Goal: Communication & Community: Answer question/provide support

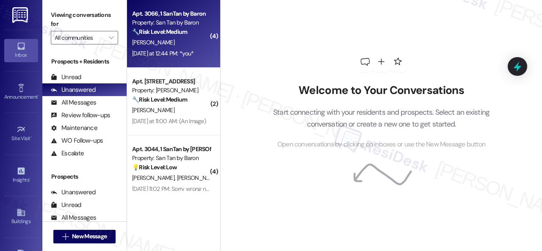
click at [184, 42] on div "[PERSON_NAME]" at bounding box center [171, 42] width 80 height 11
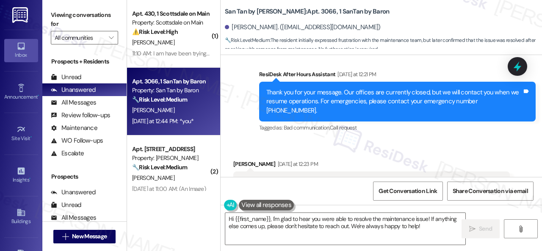
scroll to position [1138, 0]
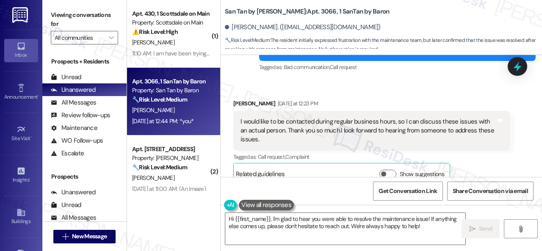
click at [272, 218] on textarea "Hi {{first_name}}, I'm glad to hear you were able to resolve the maintenance is…" at bounding box center [345, 229] width 240 height 32
paste textarea "apologize for the late reply because I am away during weekends.I"
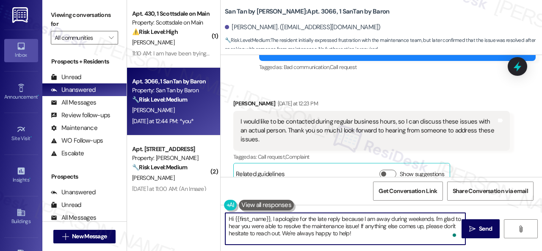
click at [359, 235] on textarea "Hi {{first_name}}, I apologize for the late reply because I am away during week…" at bounding box center [345, 229] width 240 height 32
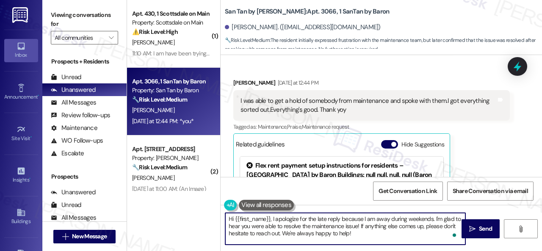
scroll to position [1265, 0]
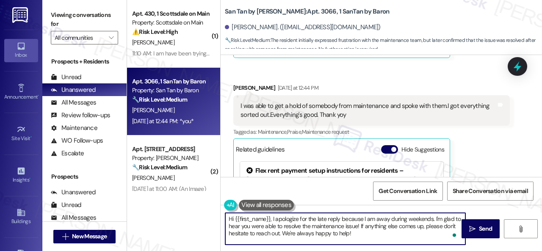
click at [372, 231] on textarea "Hi {{first_name}}, I apologize for the late reply because I am away during week…" at bounding box center [345, 229] width 240 height 32
type textarea "Hi {{first_name}}, I apologize for the late reply because I am away during week…"
click at [473, 230] on span " Send" at bounding box center [481, 229] width 27 height 9
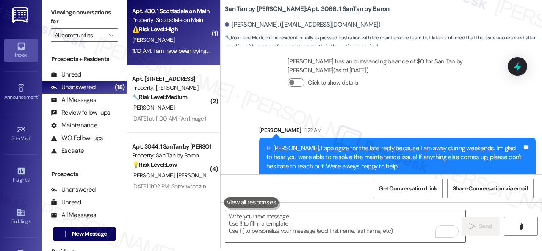
scroll to position [0, 0]
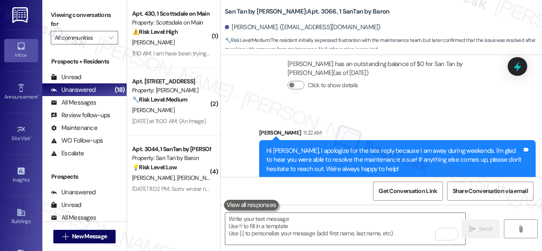
click at [168, 35] on strong "⚠️ Risk Level: High" at bounding box center [155, 32] width 46 height 8
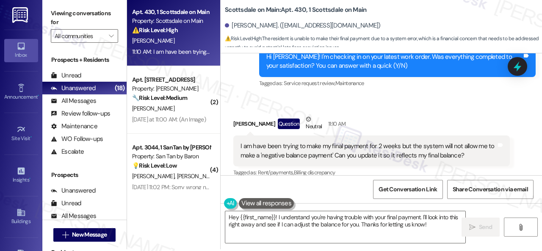
scroll to position [3, 0]
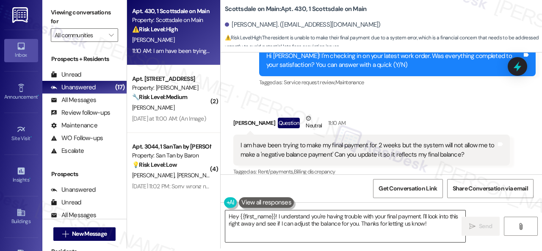
click at [402, 231] on textarea "Hey {{first_name}}! I understand you're having trouble with your final payment.…" at bounding box center [345, 227] width 240 height 32
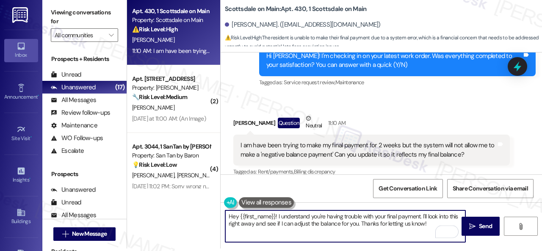
drag, startPoint x: 420, startPoint y: 217, endPoint x: 422, endPoint y: 225, distance: 7.9
click at [422, 225] on textarea "Hey {{first_name}}! I understand you're having trouble with your final payment.…" at bounding box center [345, 227] width 240 height 32
click at [422, 221] on textarea "Hey {{first_name}}! I understand you're having trouble with your final payment.…" at bounding box center [345, 227] width 240 height 32
click at [423, 217] on textarea "Hey {{first_name}}! I understand you're having trouble with your final payment.…" at bounding box center [345, 227] width 240 height 32
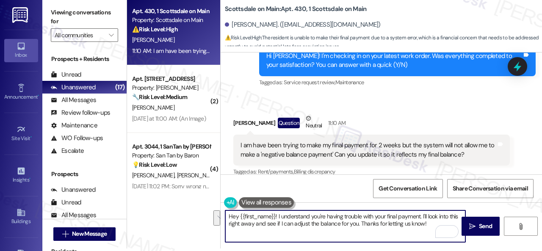
drag, startPoint x: 423, startPoint y: 216, endPoint x: 424, endPoint y: 221, distance: 4.8
click at [424, 221] on textarea "Hey {{first_name}}! I understand you're having trouble with your final payment.…" at bounding box center [345, 227] width 240 height 32
click at [424, 220] on textarea "Hey {{first_name}}! I understand you're having trouble with your final payment.…" at bounding box center [345, 227] width 240 height 32
drag, startPoint x: 422, startPoint y: 216, endPoint x: 424, endPoint y: 224, distance: 8.3
click at [424, 224] on textarea "Hey {{first_name}}! I understand you're having trouble with your final payment.…" at bounding box center [345, 227] width 240 height 32
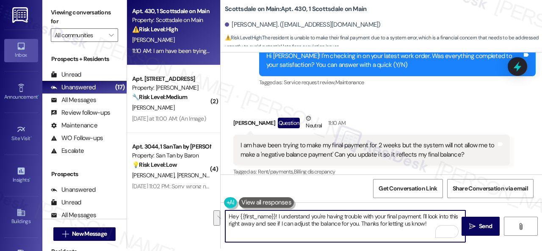
paste textarea "will forward your concern to the site team and get back to you as soon as I rec…"
type textarea "Hey {{first_name}}! I understand you're having trouble with your final payment.…"
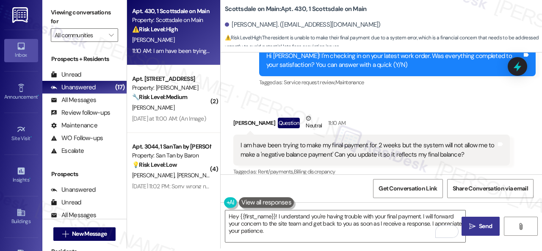
click at [469, 225] on icon "" at bounding box center [472, 226] width 6 height 7
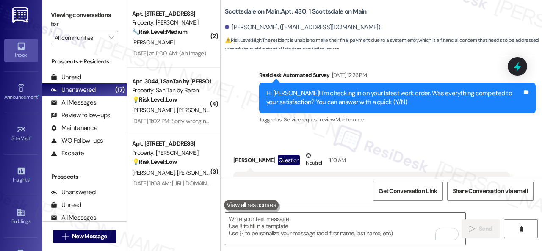
scroll to position [3249, 0]
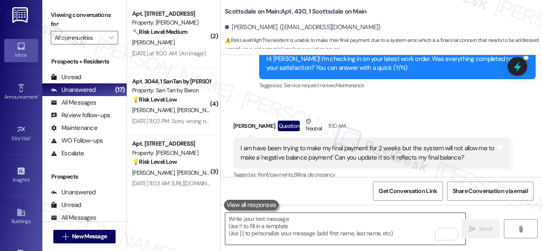
click at [308, 227] on textarea "To enrich screen reader interactions, please activate Accessibility in Grammarl…" at bounding box center [345, 229] width 240 height 32
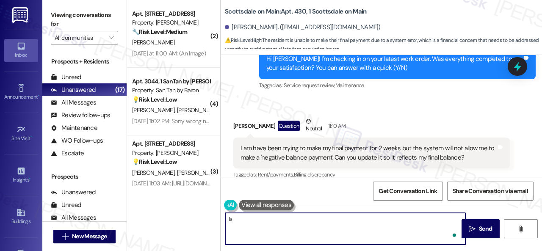
type textarea "I"
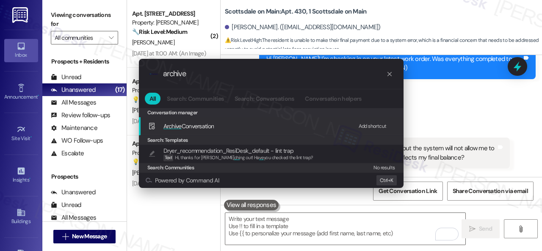
click at [369, 127] on div "Add shortcut" at bounding box center [373, 126] width 28 height 9
drag, startPoint x: 207, startPoint y: 74, endPoint x: 0, endPoint y: 73, distance: 206.7
click at [52, 75] on div ".cls-1{fill:#0a055f;}.cls-2{fill:#0cc4c4;} resideskLogoBlueOrange archive All S…" at bounding box center [271, 125] width 542 height 251
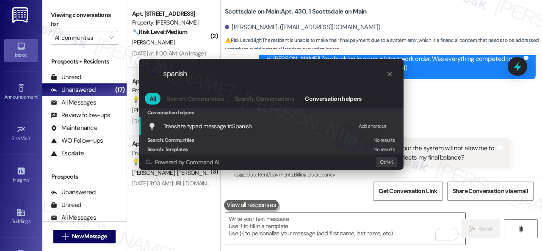
click at [374, 123] on div "Add shortcut" at bounding box center [373, 126] width 28 height 9
drag, startPoint x: 214, startPoint y: 75, endPoint x: 0, endPoint y: 68, distance: 214.5
click at [76, 75] on div ".cls-1{fill:#0a055f;}.cls-2{fill:#0cc4c4;} resideskLogoBlueOrange spanish All S…" at bounding box center [271, 125] width 542 height 251
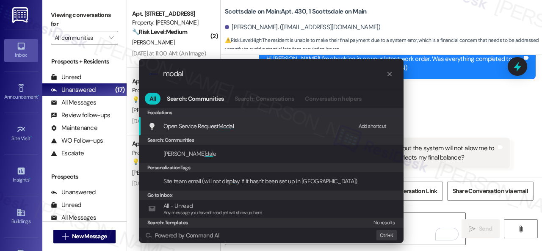
click at [372, 128] on div "Add shortcut" at bounding box center [373, 126] width 28 height 9
drag, startPoint x: 142, startPoint y: 74, endPoint x: 80, endPoint y: 72, distance: 62.8
click at [81, 72] on div ".cls-1{fill:#0a055f;}.cls-2{fill:#0cc4c4;} resideskLogoBlueOrange modal All Sea…" at bounding box center [271, 125] width 542 height 251
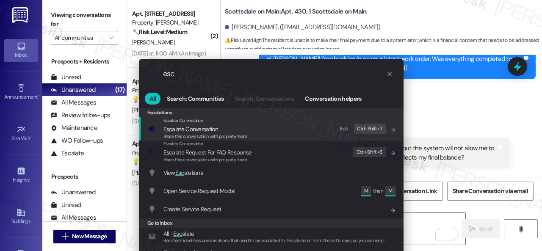
type input "esc"
click at [344, 128] on div "Edit" at bounding box center [344, 129] width 8 height 9
click at [317, 130] on div "Edit" at bounding box center [319, 129] width 8 height 9
click at [177, 133] on span "Share this conversation with property team" at bounding box center [206, 136] width 84 height 6
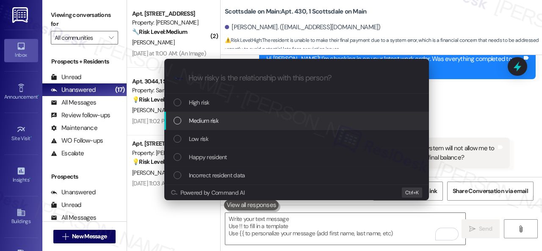
click at [204, 122] on span "Medium risk" at bounding box center [204, 120] width 30 height 9
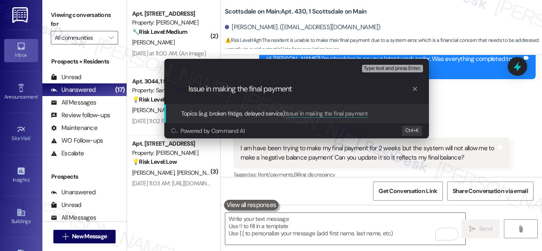
type input "Issue in making the final payment."
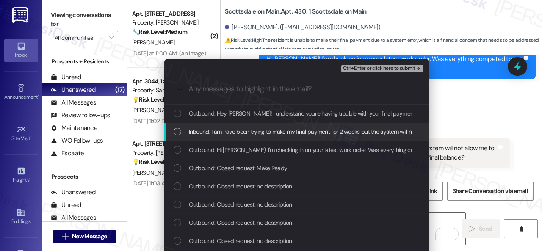
click at [216, 131] on span "Inbound: I am have been trying to make my final payment for 2 weeks but the sys…" at bounding box center [422, 131] width 466 height 9
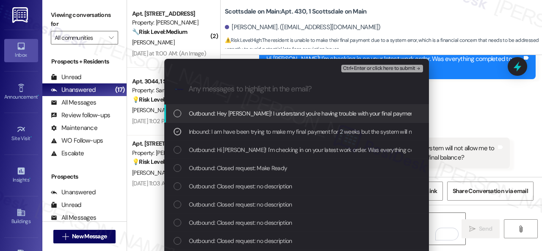
click at [352, 66] on span "Ctrl+Enter or click here to submit" at bounding box center [379, 69] width 72 height 6
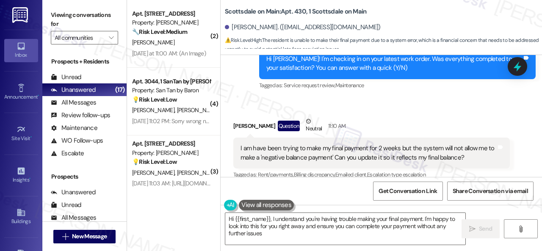
type textarea "Hi {{first_name}}, I understand you're having trouble making your final payment…"
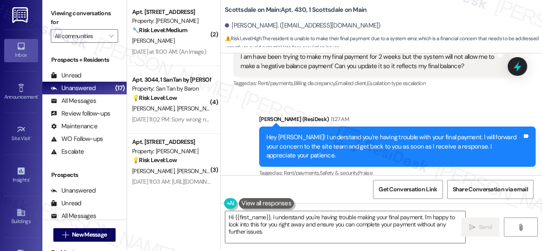
scroll to position [3, 0]
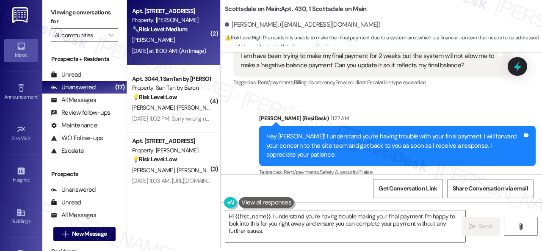
click at [171, 39] on div "[PERSON_NAME]" at bounding box center [171, 40] width 80 height 11
type textarea "Fetching suggested responses. Please feel free to read through the conversation…"
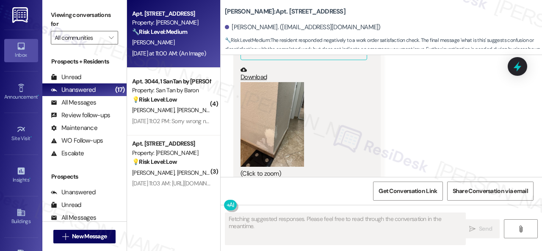
scroll to position [1448, 0]
click at [257, 113] on button "Zoom image" at bounding box center [273, 126] width 64 height 85
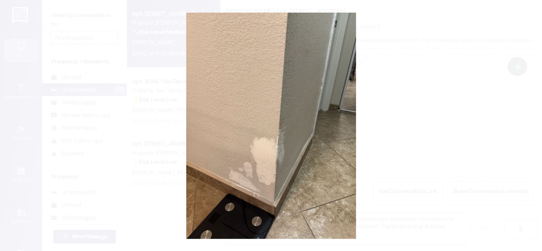
click at [325, 122] on button "Unzoom image" at bounding box center [271, 125] width 542 height 251
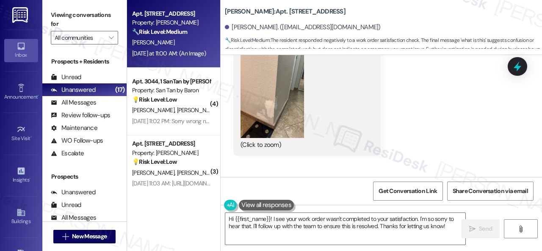
scroll to position [1491, 0]
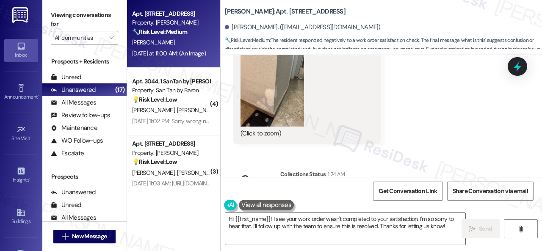
click at [269, 85] on button "Zoom image" at bounding box center [273, 84] width 64 height 85
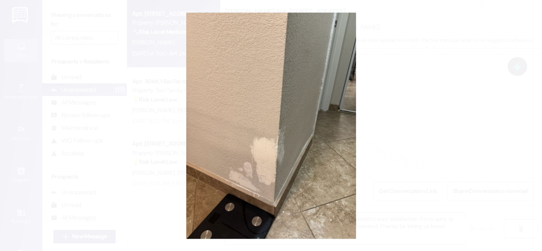
click at [307, 99] on button "Unzoom image" at bounding box center [271, 125] width 542 height 251
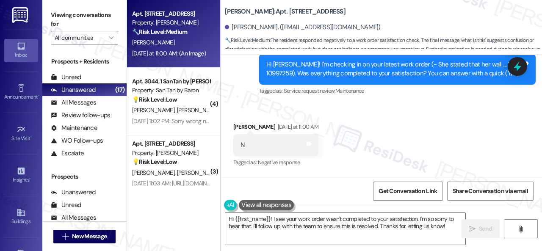
scroll to position [1279, 0]
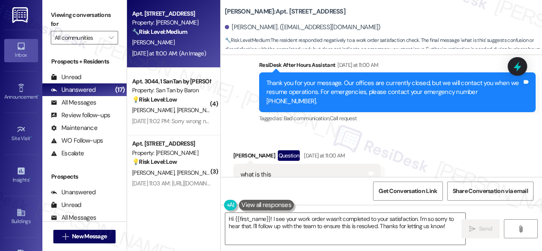
click at [380, 144] on div "Received via SMS Amanda Fede Question Yesterday at 11:00 AM what is this JPG at…" at bounding box center [307, 253] width 160 height 219
drag, startPoint x: 377, startPoint y: 133, endPoint x: 367, endPoint y: 147, distance: 17.5
click at [377, 150] on div "Amanda Fede Question Yesterday at 11:00 AM" at bounding box center [306, 157] width 147 height 14
click at [273, 218] on textarea "Hi {{first_name}}! I see your work order wasn't completed to your satisfaction.…" at bounding box center [345, 229] width 240 height 32
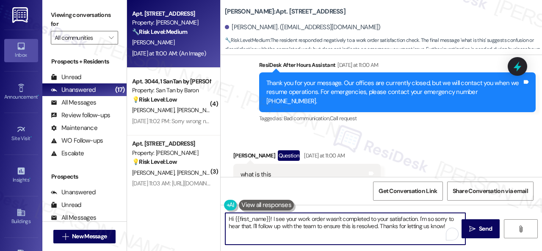
paste textarea "apologize for the late reply because I am away during weekends.I"
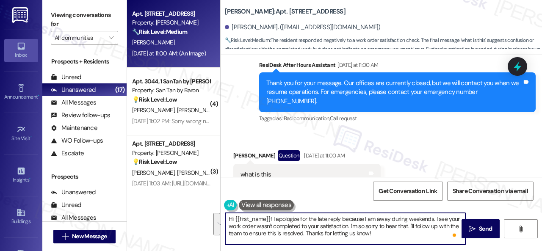
drag, startPoint x: 436, startPoint y: 219, endPoint x: 438, endPoint y: 231, distance: 12.1
click at [438, 231] on textarea "Hi {{first_name}}! I apologize for the late reply because I am away during week…" at bounding box center [345, 229] width 240 height 32
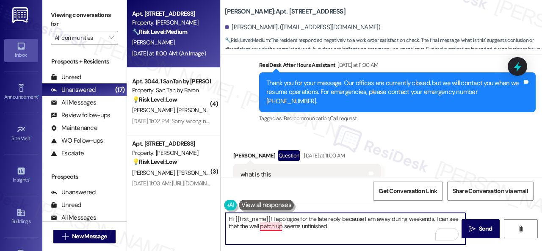
click at [269, 227] on textarea "Hi {{first_name}}! I apologize for the late reply because I am away during week…" at bounding box center [345, 229] width 240 height 32
click at [346, 227] on textarea "Hi {{first_name}}! I apologize for the late reply because I am away during week…" at bounding box center [345, 229] width 240 height 32
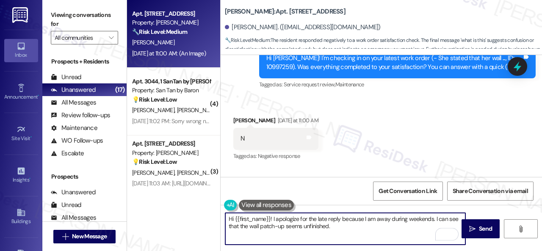
scroll to position [1110, 0]
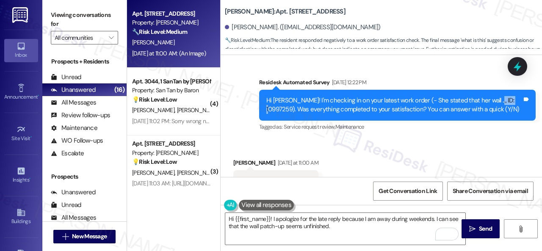
drag, startPoint x: 487, startPoint y: 92, endPoint x: 512, endPoint y: 86, distance: 25.8
click at [512, 90] on div "Hi Amanda! I'm checking in on your latest work order (- She stated that her wal…" at bounding box center [397, 105] width 277 height 31
copy div "10997259"
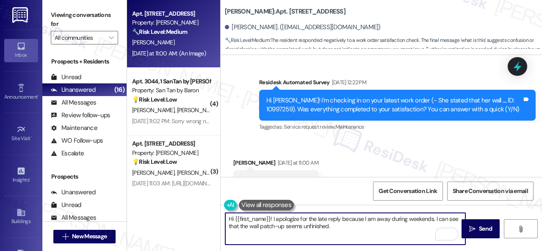
click at [344, 228] on textarea "Hi {{first_name}}! I apologize for the late reply because I am away during week…" at bounding box center [345, 229] width 240 height 32
paste textarea "10997259"
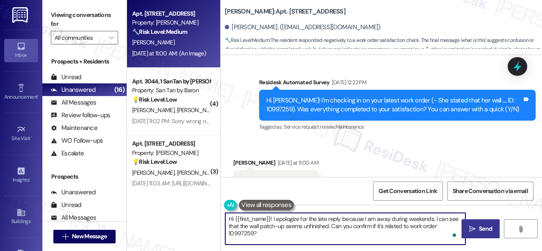
type textarea "Hi {{first_name}}! I apologize for the late reply because I am away during week…"
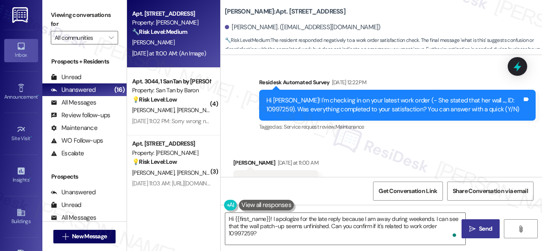
click at [470, 229] on icon "" at bounding box center [472, 229] width 6 height 7
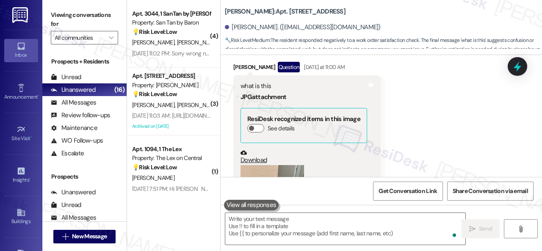
scroll to position [1446, 0]
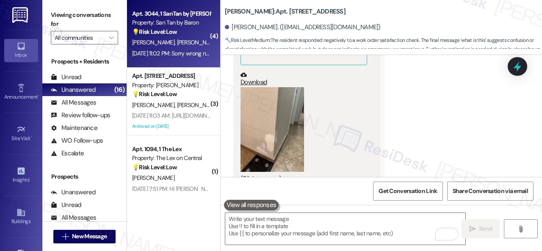
click at [194, 39] on div "S. Graves S. Graves" at bounding box center [171, 42] width 80 height 11
type textarea "Fetching suggested responses. Please feel free to read through the conversation…"
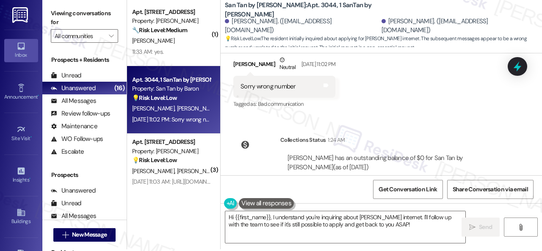
scroll to position [3, 0]
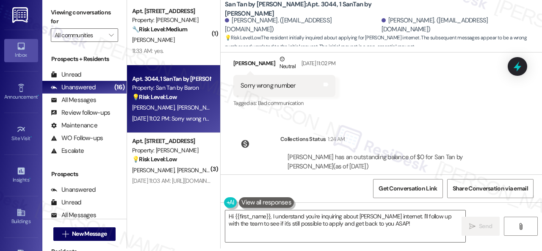
click at [375, 128] on div "Collections Status 1:24 AM Sydney Graves has an outstanding balance of $0 for S…" at bounding box center [371, 165] width 289 height 74
click at [273, 217] on textarea "Hi {{first_name}}, I understand you're inquiring about Cox internet. I'll follo…" at bounding box center [345, 227] width 240 height 32
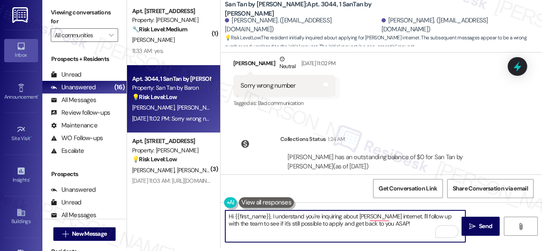
click at [272, 216] on textarea "Hi {{first_name}}, I understand you're inquiring about Cox internet. I'll follo…" at bounding box center [345, 227] width 240 height 32
paste textarea "apologize for the late reply because I am away during weekends.I"
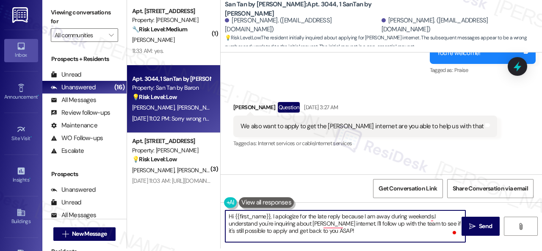
scroll to position [1607, 0]
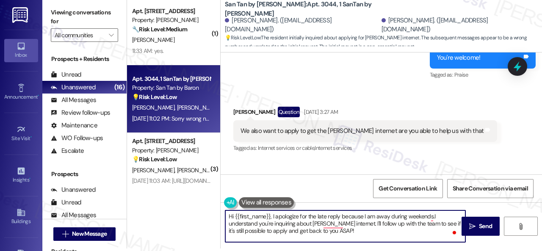
drag, startPoint x: 235, startPoint y: 212, endPoint x: 270, endPoint y: 215, distance: 35.7
click at [270, 215] on textarea "Hi {{first_name}}, I apologize for the late reply because I am away during week…" at bounding box center [345, 227] width 240 height 32
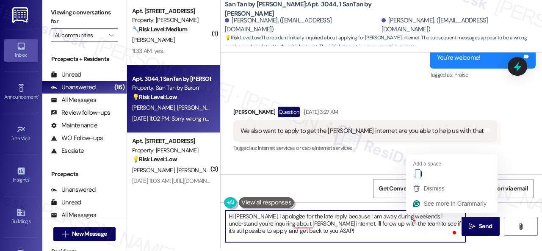
click at [413, 219] on textarea "Hi Sydney, I apologize for the late reply because I am away during weekends.I u…" at bounding box center [345, 227] width 240 height 32
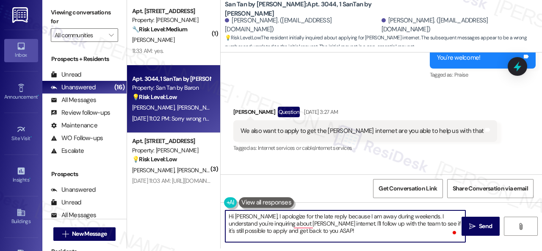
click at [428, 228] on textarea "Hi Sydney, I apologize for the late reply because I am away during weekends. I …" at bounding box center [345, 227] width 240 height 32
click at [290, 222] on textarea "Hi Sydney, I apologize for the late reply because I am away during weekends. I …" at bounding box center [345, 227] width 240 height 32
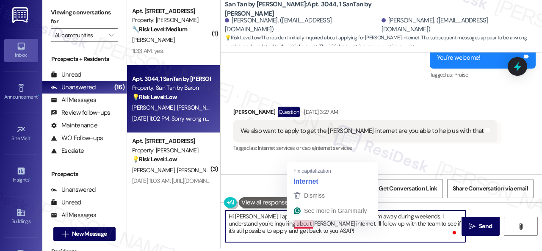
click at [310, 225] on textarea "Hi Sydney, I apologize for the late reply because I am away during weekends. I …" at bounding box center [345, 227] width 240 height 32
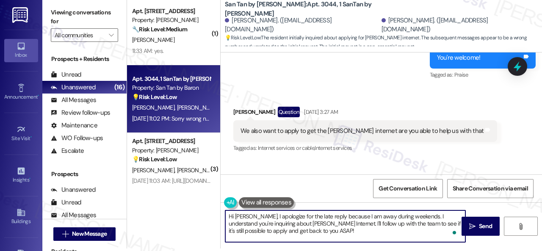
click at [329, 236] on textarea "Hi Sydney, I apologize for the late reply because I am away during weekends. I …" at bounding box center [345, 227] width 240 height 32
type textarea "Hi Sydney, I apologize for the late reply because I am away during weekends. I …"
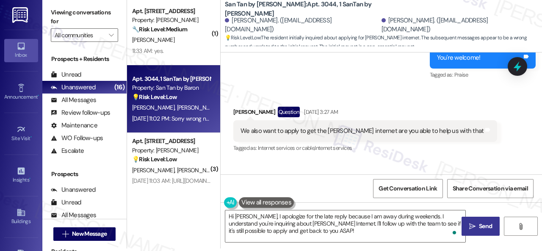
click at [477, 227] on span "Send" at bounding box center [485, 226] width 17 height 9
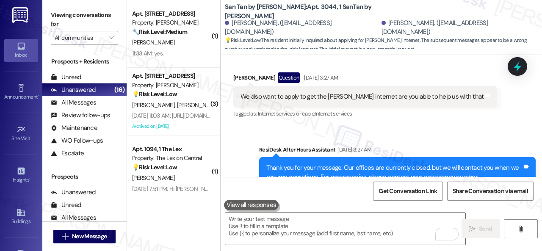
scroll to position [1642, 0]
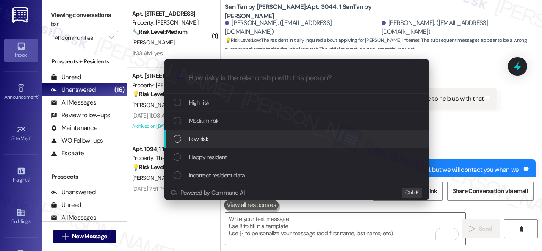
click at [196, 138] on span "Low risk" at bounding box center [198, 138] width 19 height 9
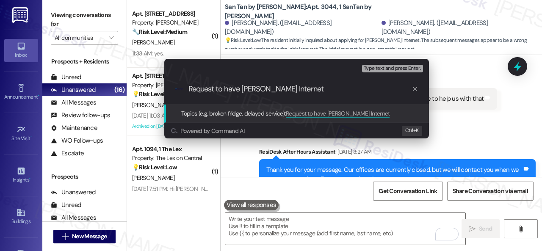
type input "Request to have Cox Internet."
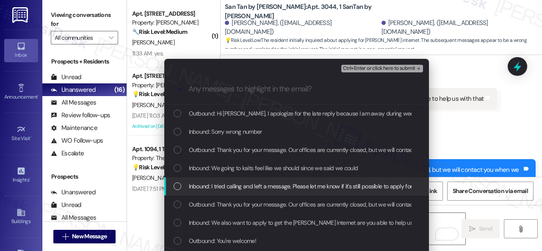
click at [213, 187] on span "Inbound: I tried calling and left a message. Please let me know if it's still p…" at bounding box center [347, 186] width 316 height 9
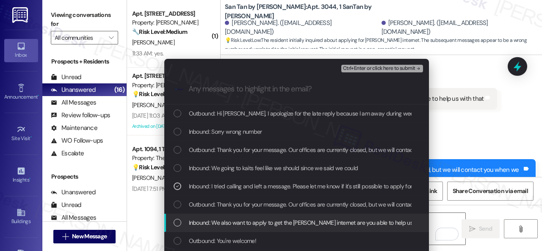
click at [213, 225] on span "Inbound: We also want to apply to get the cox internet are you able to help us …" at bounding box center [312, 222] width 247 height 9
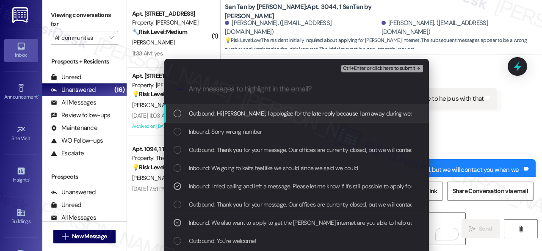
click at [352, 68] on span "Ctrl+Enter or click here to submit" at bounding box center [379, 69] width 72 height 6
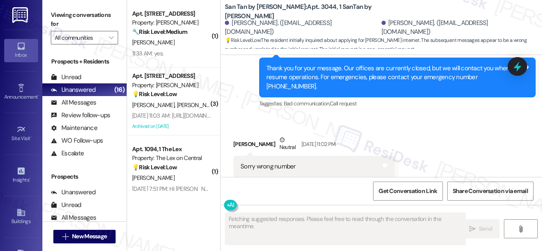
scroll to position [1986, 0]
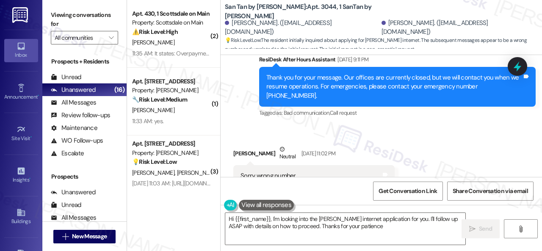
type textarea "Hi {{first_name}}, I'm looking into the Cox internet application for you. I'll …"
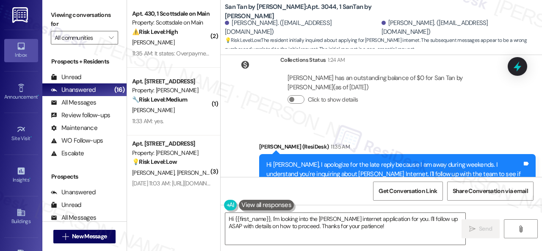
scroll to position [2163, 0]
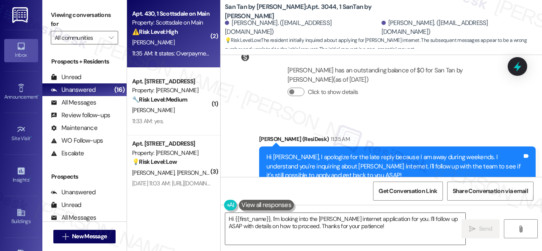
click at [182, 47] on div "D. Riley" at bounding box center [171, 42] width 80 height 11
type textarea "Fetching suggested responses. Please feel free to read through the conversation…"
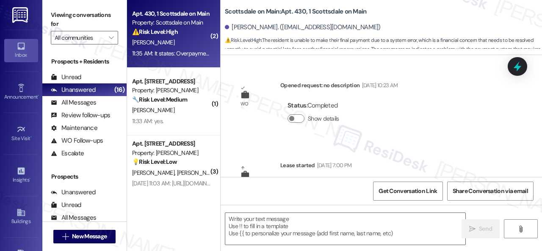
scroll to position [3592, 0]
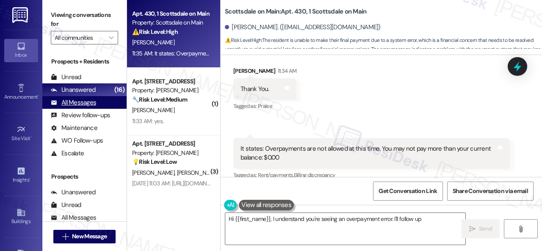
click at [69, 105] on div "All Messages" at bounding box center [73, 102] width 45 height 9
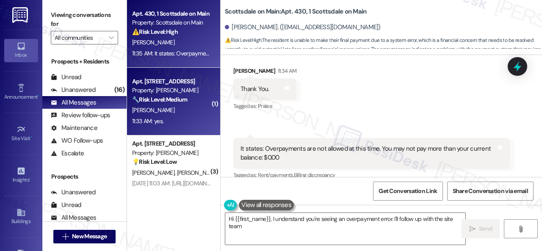
type textarea "Hi {{first_name}}, I understand you're seeing an overpayment error. I'll follow…"
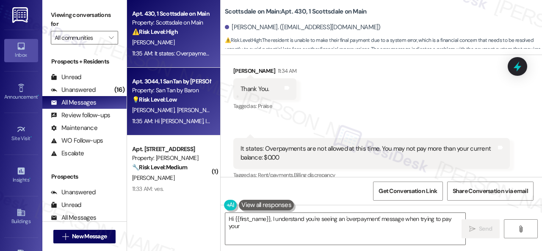
type textarea "Hi {{first_name}}, I understand you're seeing an 'overpayment' message when try…"
click at [154, 107] on span "S. Graves" at bounding box center [154, 110] width 45 height 8
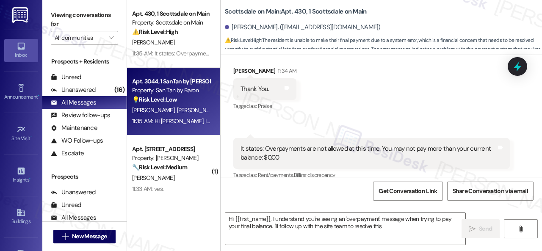
type textarea "Hi {{first_name}}, I understand you're seeing an 'overpayment' message when try…"
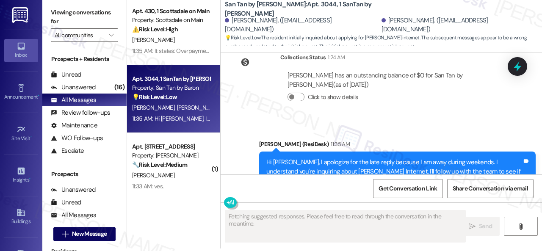
scroll to position [2267, 0]
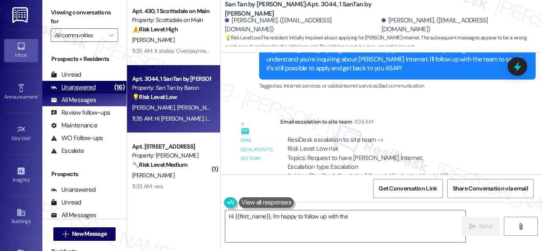
click at [69, 83] on div "Unanswered" at bounding box center [73, 87] width 45 height 9
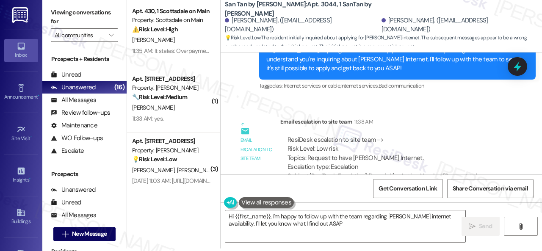
type textarea "Hi {{first_name}}, I'm happy to follow up with the team regarding Cox internet …"
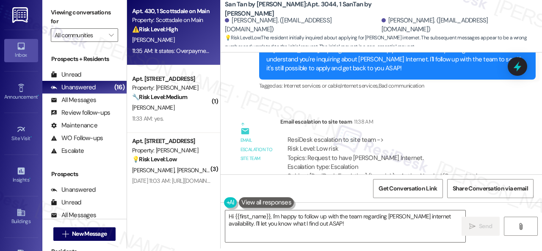
click at [186, 35] on div "D. Riley" at bounding box center [171, 40] width 80 height 11
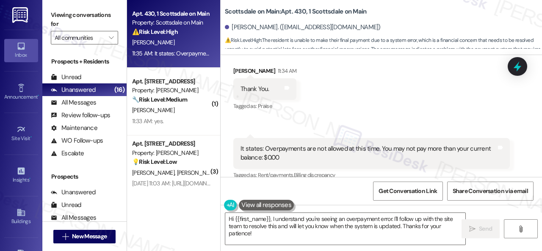
scroll to position [3593, 0]
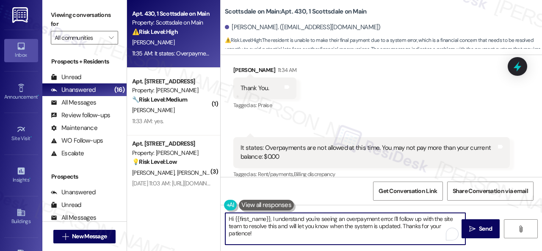
drag, startPoint x: 259, startPoint y: 236, endPoint x: 190, endPoint y: 193, distance: 81.7
click at [194, 205] on div "Apt. 430, 1 Scottsdale on Main Property: Scottsdale on Main ⚠️ Risk Level: High…" at bounding box center [334, 125] width 415 height 251
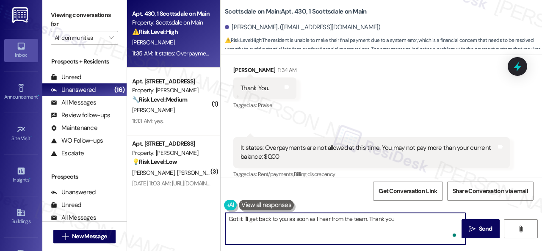
type textarea "Got it. I'll get back to you as soon as I hear from the team. Thank you."
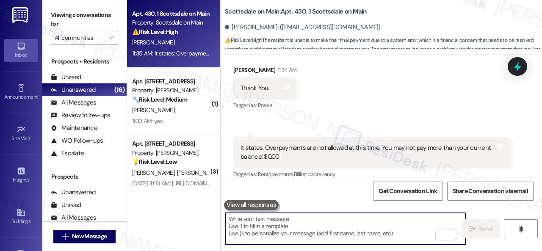
scroll to position [3592, 0]
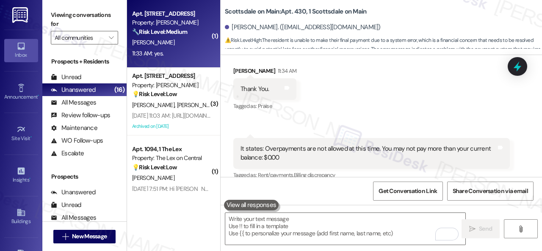
click at [185, 50] on div "11:33 AM: yes. 11:33 AM: yes." at bounding box center [171, 53] width 80 height 11
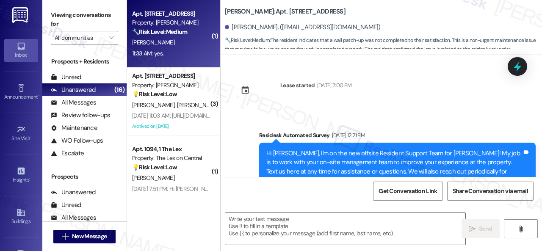
scroll to position [1685, 0]
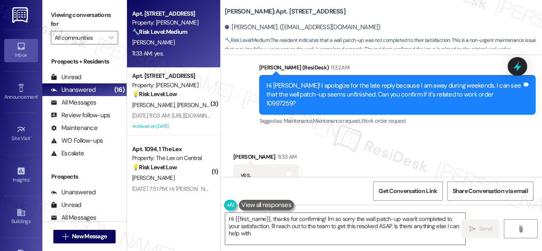
type textarea "Hi {{first_name}}, thanks for confirming! I'm so sorry the wall patch-up wasn't…"
drag, startPoint x: 466, startPoint y: 73, endPoint x: 493, endPoint y: 72, distance: 26.7
click at [493, 81] on div "Hi Amanda! I apologize for the late reply because I am away during weekends. I …" at bounding box center [394, 94] width 256 height 27
copy div "10997259"
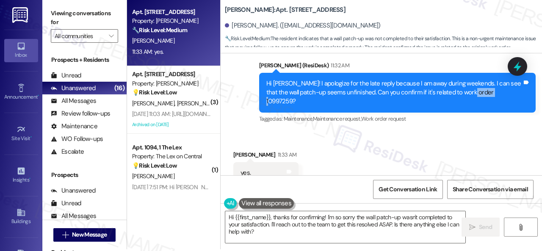
scroll to position [3, 0]
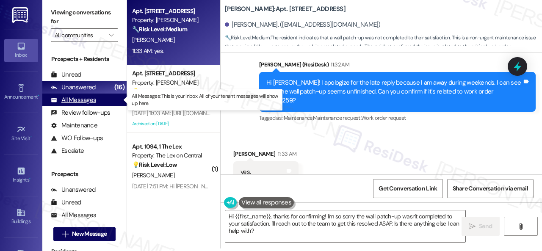
click at [77, 101] on div "All Messages" at bounding box center [73, 100] width 45 height 9
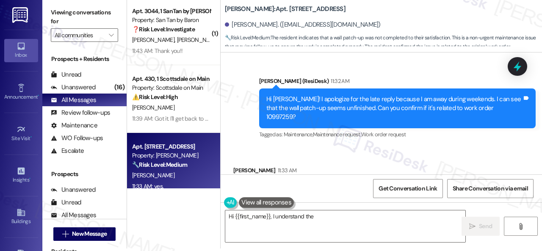
scroll to position [1685, 0]
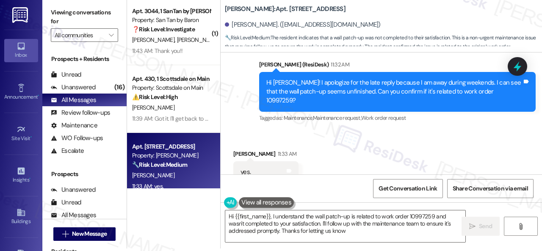
type textarea "Hi {{first_name}}, I understand the wall patch-up is related to work order 1099…"
drag, startPoint x: 467, startPoint y: 72, endPoint x: 492, endPoint y: 72, distance: 25.4
click at [492, 78] on div "Hi Amanda! I apologize for the late reply because I am away during weekends. I …" at bounding box center [394, 91] width 256 height 27
copy div "10997259"
click at [419, 130] on div "Received via SMS Amanda Fede 11:33 AM yes. Tags and notes Tagged as: Positive r…" at bounding box center [382, 166] width 322 height 72
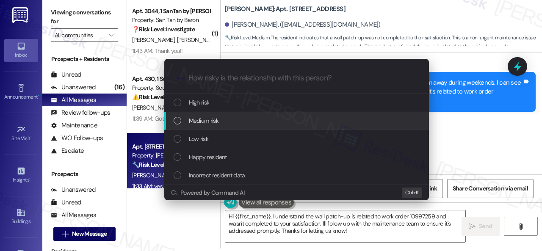
click at [206, 117] on span "Medium risk" at bounding box center [204, 120] width 30 height 9
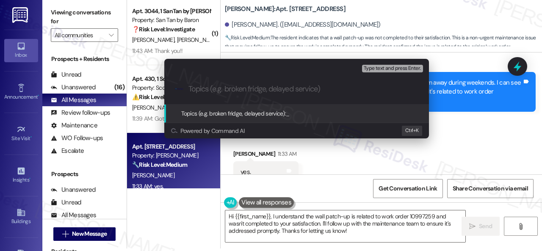
paste input "Follow-up on the closed work order 10997259"
type input "Follow-up on the closed work order 10997259"
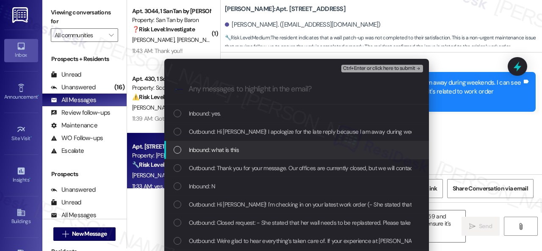
click at [210, 149] on span "Inbound: what is this" at bounding box center [214, 149] width 50 height 9
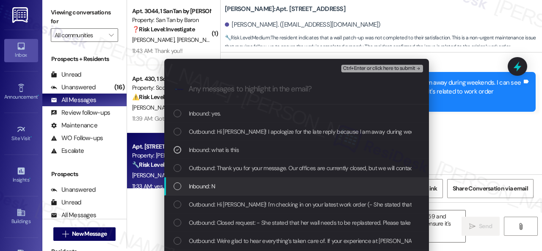
click at [209, 184] on span "Inbound: N" at bounding box center [202, 186] width 27 height 9
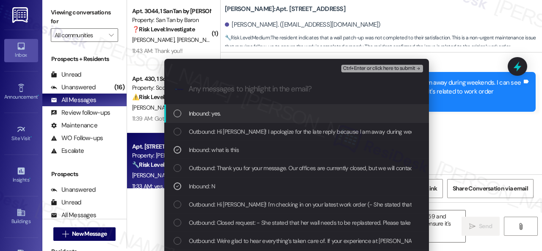
click at [357, 69] on span "Ctrl+Enter or click here to submit" at bounding box center [379, 69] width 72 height 6
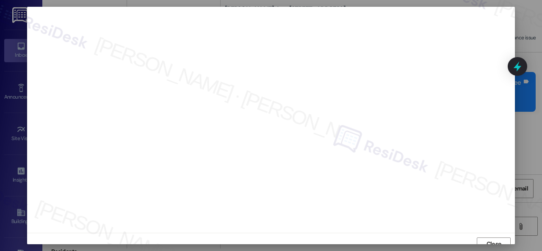
scroll to position [6, 0]
click at [493, 233] on span "Close" at bounding box center [494, 237] width 15 height 9
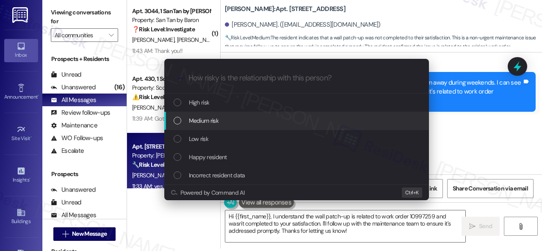
click at [207, 123] on span "Medium risk" at bounding box center [204, 120] width 30 height 9
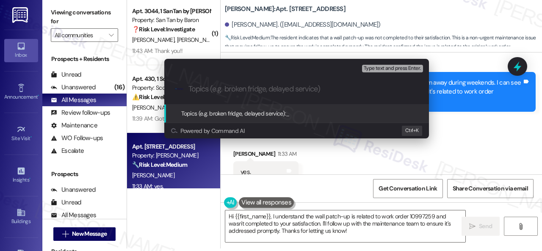
paste input "Follow-up on the closed work order 10997259"
type input "Follow-up on the closed work order 10997259"
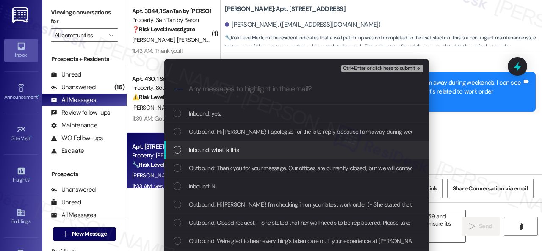
click at [206, 150] on span "Inbound: what is this" at bounding box center [214, 149] width 50 height 9
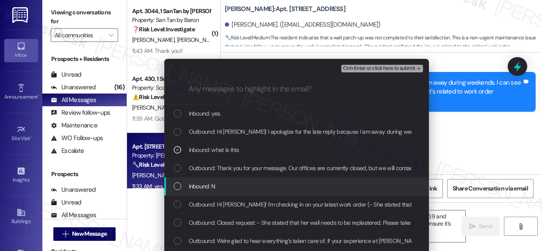
click at [203, 183] on span "Inbound: N" at bounding box center [202, 186] width 27 height 9
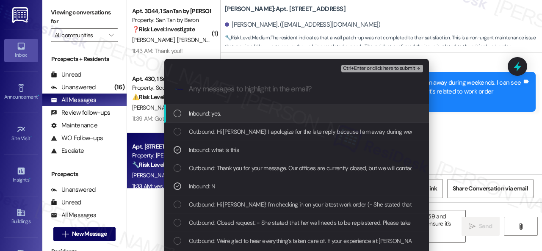
click at [352, 67] on span "Ctrl+Enter or click here to submit" at bounding box center [379, 69] width 72 height 6
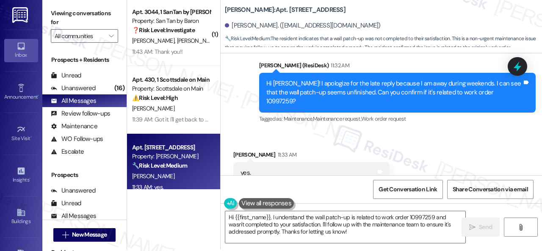
scroll to position [3, 0]
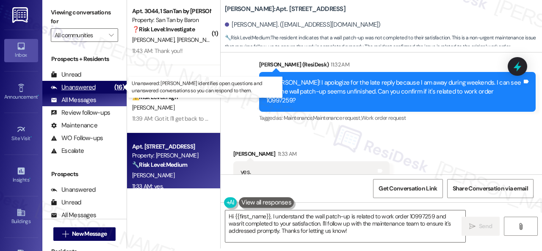
click at [97, 86] on div "Unanswered (16)" at bounding box center [84, 87] width 84 height 13
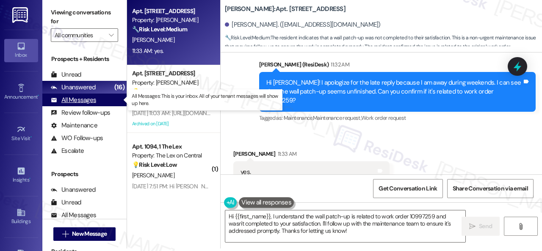
click at [79, 100] on div "All Messages" at bounding box center [73, 100] width 45 height 9
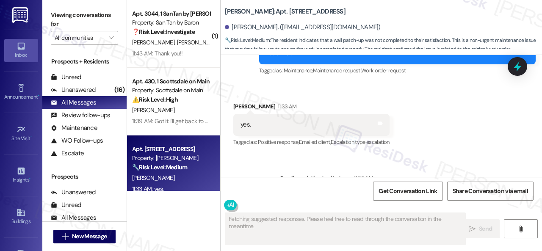
scroll to position [1799, 0]
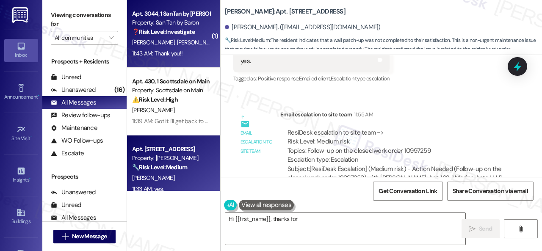
type textarea "Hi {{first_name}}, thanks for"
click at [193, 51] on div "11:43 AM: Thank you!! 11:43 AM: Thank you!!" at bounding box center [171, 53] width 80 height 11
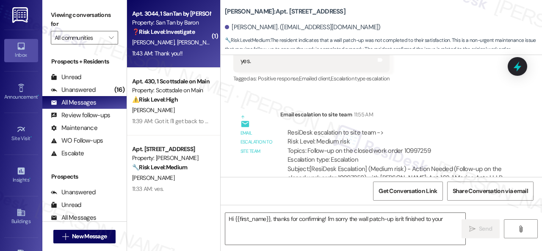
type textarea "Hi {{first_name}}, thanks for confirming! I'm sorry the wall patch-up isn't fin…"
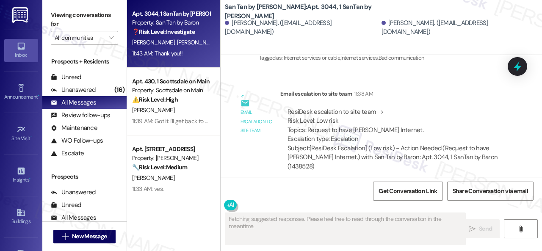
scroll to position [2339, 0]
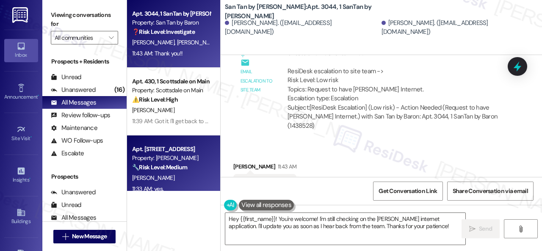
drag, startPoint x: 420, startPoint y: 228, endPoint x: 164, endPoint y: 152, distance: 267.7
click at [233, 190] on div "Lease started Jul 30, 2025 at 8:00 PM Survey, sent via SMS Residesk Automated S…" at bounding box center [382, 180] width 322 height 251
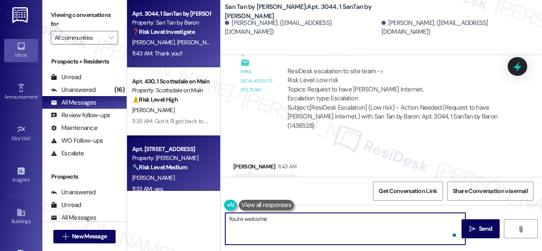
type textarea "You're welcome."
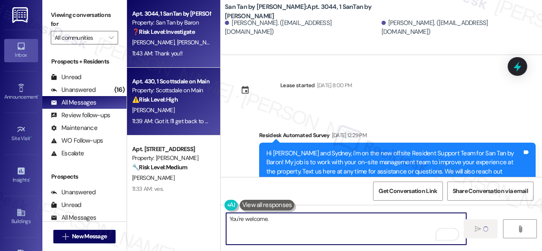
scroll to position [2339, 0]
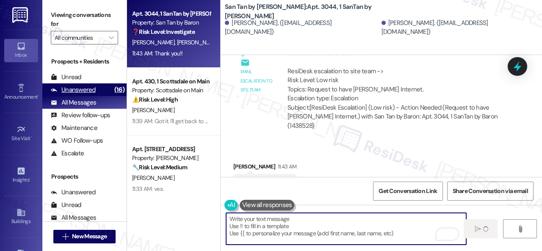
click at [77, 88] on div "Unanswered" at bounding box center [73, 90] width 45 height 9
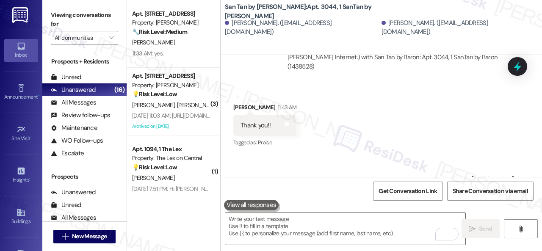
scroll to position [3, 0]
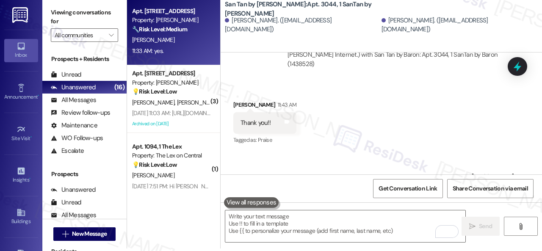
click at [171, 48] on div "11:33 AM: yes. 11:33 AM: yes." at bounding box center [171, 51] width 80 height 11
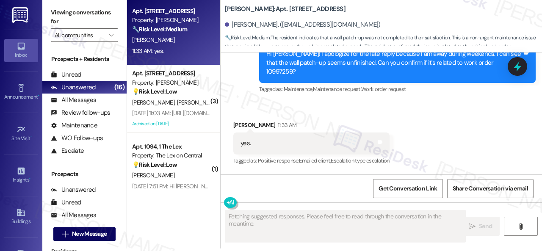
scroll to position [1799, 0]
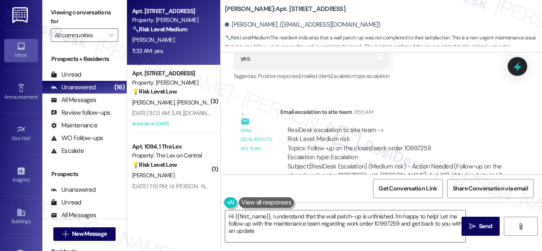
type textarea "Hi {{first_name}}, I understand that the wall patch-up is unfinished. I'm happy…"
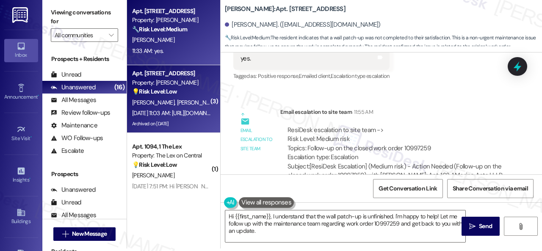
click at [192, 96] on div "💡 Risk Level: Low The resident is sending links to TikTok and YouTube videos. T…" at bounding box center [171, 91] width 78 height 9
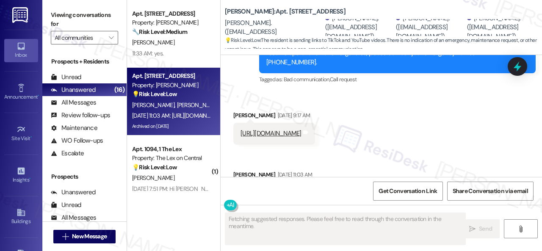
scroll to position [5170, 0]
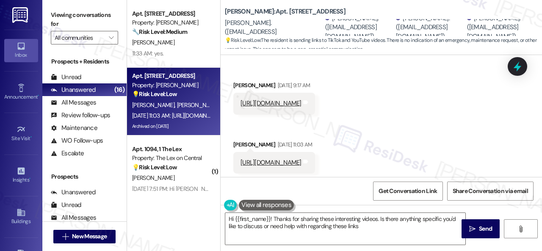
type textarea "Hi {{first_name}}! Thanks for sharing these interesting videos. Is there anythi…"
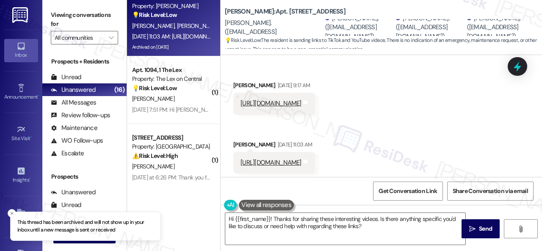
scroll to position [85, 0]
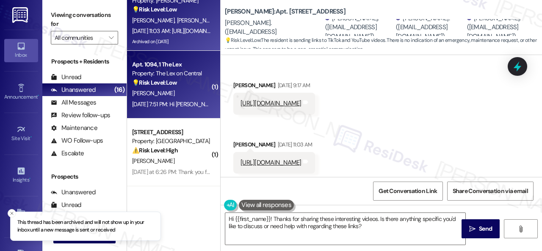
click at [200, 93] on div "N. Kumar" at bounding box center [171, 93] width 80 height 11
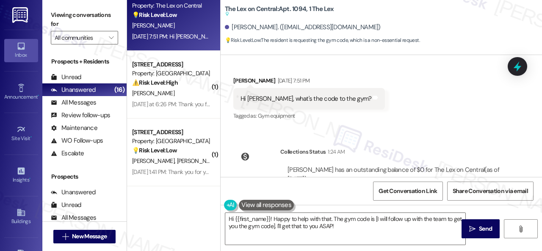
scroll to position [965, 0]
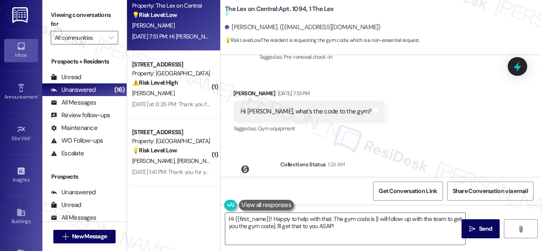
drag, startPoint x: 436, startPoint y: 115, endPoint x: 393, endPoint y: 159, distance: 61.7
click at [436, 115] on div "Received via SMS Nagendra Kumar Sep 12, 2025 at 7:51 PM Hi Sarah, what's the co…" at bounding box center [382, 106] width 322 height 72
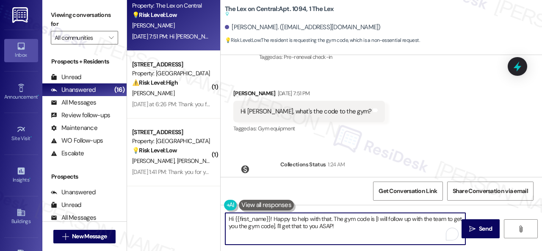
drag, startPoint x: 346, startPoint y: 229, endPoint x: 166, endPoint y: 202, distance: 182.1
click at [165, 202] on div "Apt. 162, 1 Merino Apts LLLP Property: Merino Scottsdale 🔧 Risk Level: Medium T…" at bounding box center [334, 125] width 415 height 251
paste textarea "I'm sorry for the delayed response. Please don’t hesitate to confirm if you sti…"
click at [228, 218] on textarea "I'm sorry for the delayed response. Please don’t hesitate to confirm if you sti…" at bounding box center [345, 229] width 240 height 32
type textarea "Hello Nagendra! I'm sorry for the delayed response. Please don’t hesitate to co…"
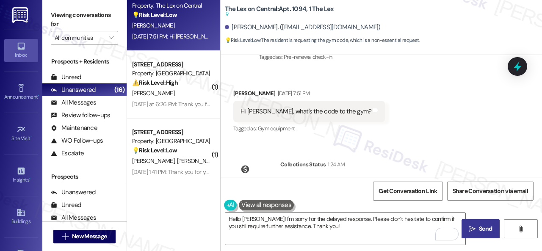
click at [482, 224] on button " Send" at bounding box center [481, 228] width 38 height 19
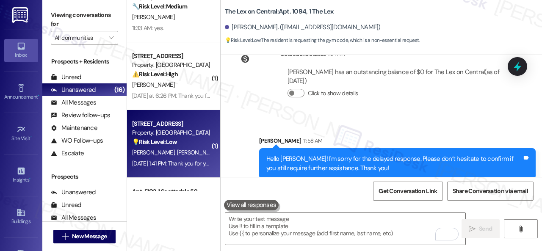
scroll to position [0, 0]
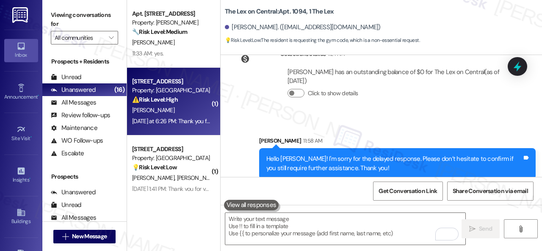
click at [193, 100] on div "⚠️ Risk Level: High The resident suspects bedbugs in their apartment, indicated…" at bounding box center [171, 99] width 78 height 9
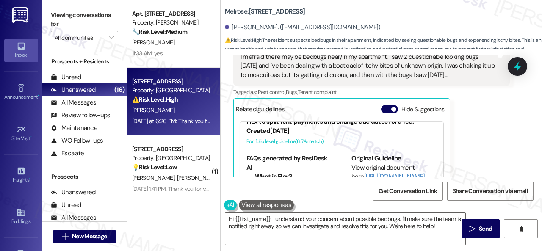
scroll to position [1361, 0]
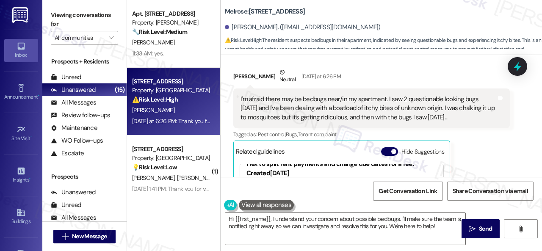
click at [423, 68] on div "Marie Waxler Neutral Yesterday at 6:26 PM" at bounding box center [371, 78] width 277 height 21
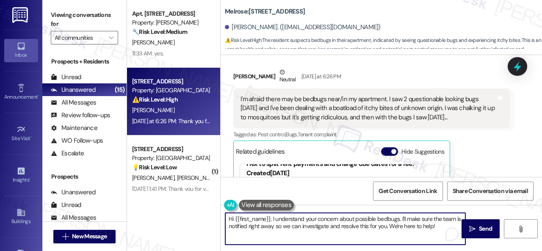
drag, startPoint x: 400, startPoint y: 218, endPoint x: 443, endPoint y: 226, distance: 43.9
click at [443, 226] on textarea "Hi {{first_name}}, I understand your concern about possible bedbugs. I'll make …" at bounding box center [345, 229] width 240 height 32
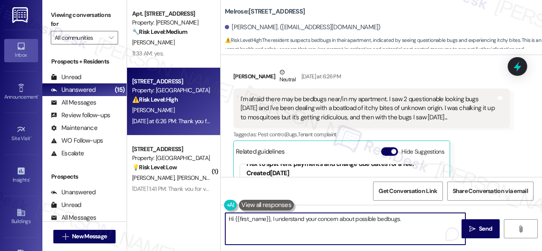
paste textarea "Is there already a work order for the issue? If so, may I have the work order n…"
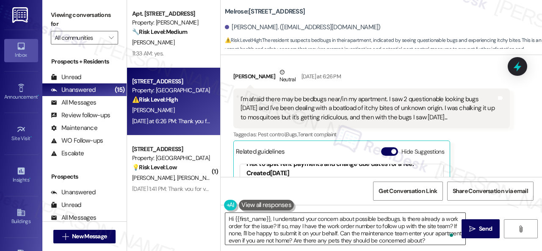
drag, startPoint x: 360, startPoint y: 223, endPoint x: 334, endPoint y: 223, distance: 25.4
click at [360, 223] on textarea "Hi {{first_name}}, I understand your concern about possible bedbugs. Is there a…" at bounding box center [345, 229] width 240 height 32
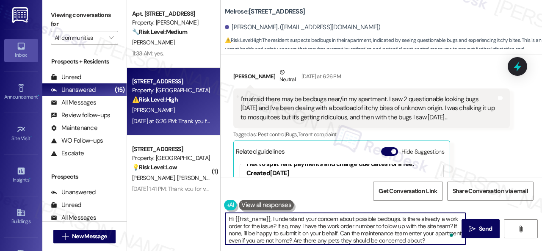
click at [272, 221] on textarea "Hi {{first_name}}, I understand your concern about possible bedbugs. Is there a…" at bounding box center [345, 229] width 240 height 32
paste textarea "apologize for the late reply because I am away during weekends.I"
click at [354, 224] on textarea "Hi {{first_name}}, I apologize for the late reply because I am away during week…" at bounding box center [345, 229] width 240 height 32
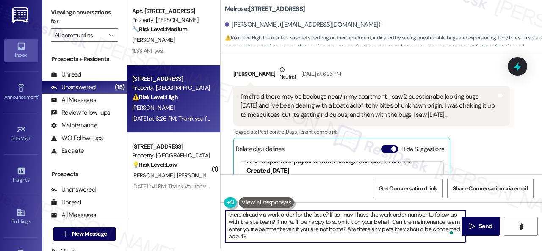
scroll to position [0, 0]
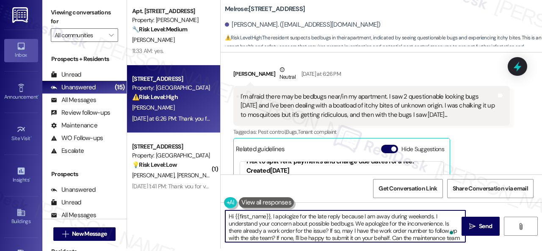
drag, startPoint x: 291, startPoint y: 239, endPoint x: 189, endPoint y: 191, distance: 113.0
click at [189, 191] on div "Apt. 162, 1 Merino Apts LLLP Property: Merino Scottsdale 🔧 Risk Level: Medium T…" at bounding box center [334, 122] width 415 height 251
type textarea "Hi {{first_name}}, I apologize for the late reply because I am away during week…"
click at [323, 184] on div "Get Conversation Link Share Conversation via email" at bounding box center [382, 189] width 322 height 28
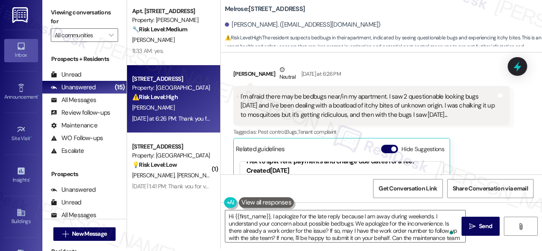
click at [369, 247] on div "Hi {{first_name}}, I apologize for the late reply because I am away during week…" at bounding box center [382, 235] width 322 height 64
click at [383, 238] on textarea "Hi {{first_name}}, I apologize for the late reply because I am away during week…" at bounding box center [345, 227] width 240 height 32
click at [477, 222] on button " Send" at bounding box center [481, 226] width 38 height 19
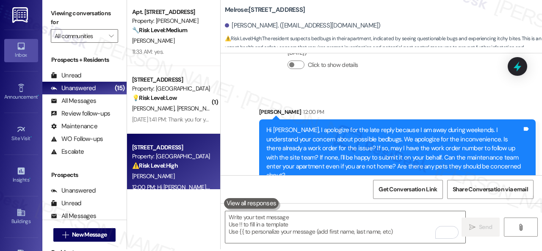
scroll to position [3, 0]
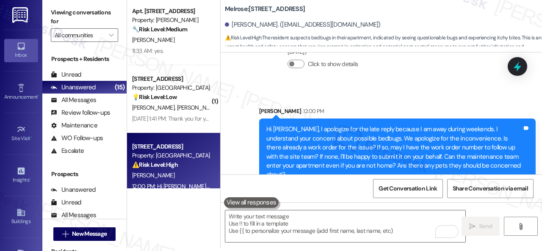
drag, startPoint x: 192, startPoint y: 111, endPoint x: 271, endPoint y: 105, distance: 79.4
click at [192, 110] on div "A. Thomas E. Laud" at bounding box center [171, 108] width 80 height 11
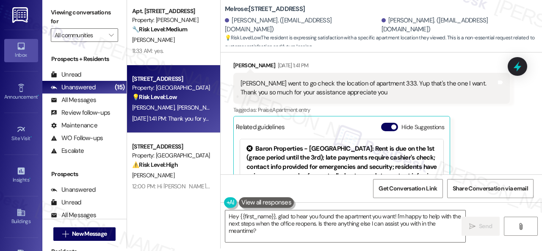
scroll to position [367, 0]
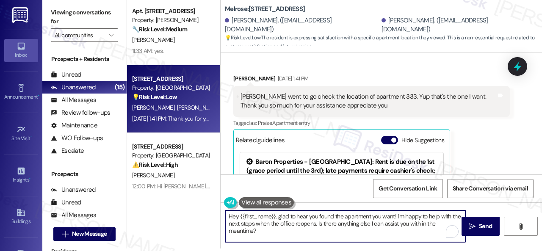
drag, startPoint x: 239, startPoint y: 216, endPoint x: 281, endPoint y: 235, distance: 45.7
click at [284, 237] on textarea "Hey {{first_name}}, glad to hear you found the apartment you want! I'm happy to…" at bounding box center [345, 227] width 240 height 32
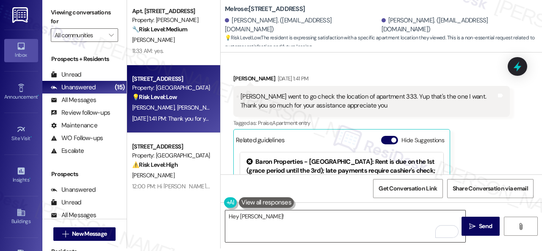
click at [361, 223] on textarea "Hey Angelle!" at bounding box center [345, 227] width 240 height 32
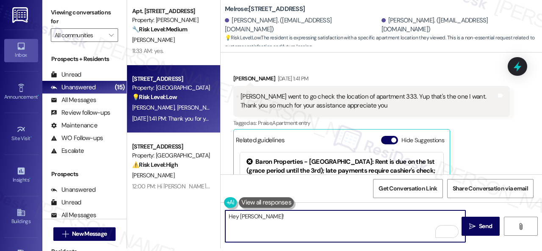
paste textarea "I apologize for the late reply because I am away during weekends."
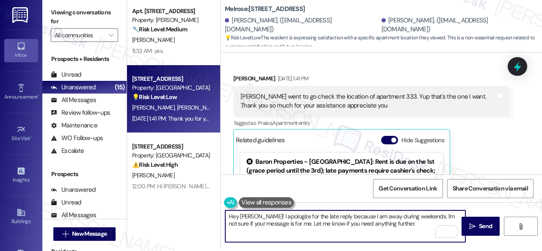
click at [406, 224] on textarea "Hey Angelle! I apologize for the late reply because I am away during weekends. …" at bounding box center [345, 227] width 240 height 32
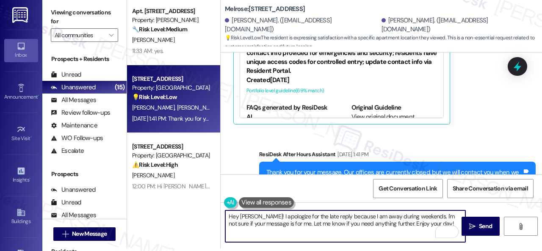
scroll to position [663, 0]
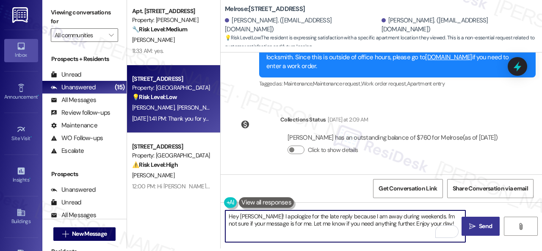
type textarea "Hey Angelle! I apologize for the late reply because I am away during weekends. …"
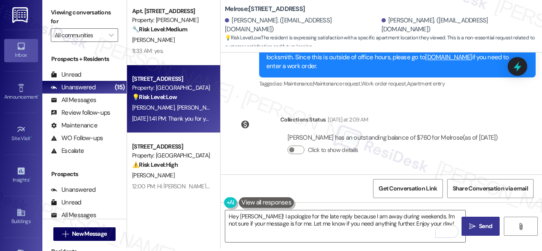
click at [473, 222] on span " Send" at bounding box center [481, 226] width 27 height 9
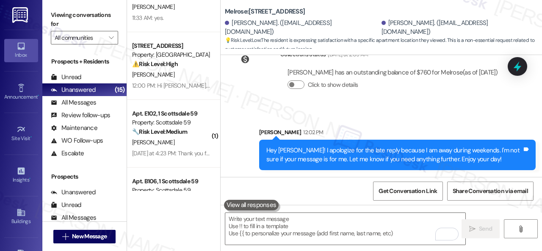
scroll to position [85, 0]
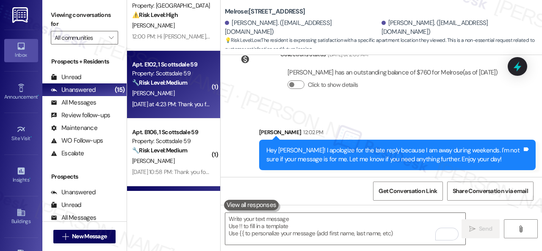
click at [170, 100] on div "Yesterday at 4:23 PM: Thank you for your message. Our offices are currently clo…" at bounding box center [171, 104] width 80 height 11
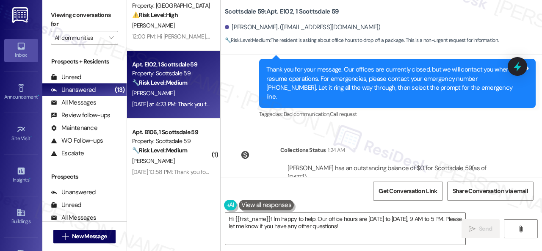
scroll to position [2842, 0]
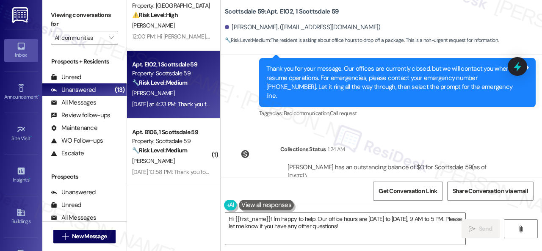
click at [406, 181] on div "Click to show details" at bounding box center [395, 190] width 215 height 19
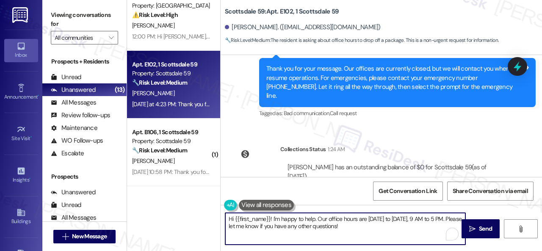
drag, startPoint x: 368, startPoint y: 228, endPoint x: 273, endPoint y: 221, distance: 95.2
click at [273, 221] on textarea "Hi {{first_name}}! I'm happy to help. Our office hours are Monday to Friday, 9 …" at bounding box center [345, 229] width 240 height 32
paste textarea "sorry for the delayed response. Please don’t hesitate to confirm if you still r…"
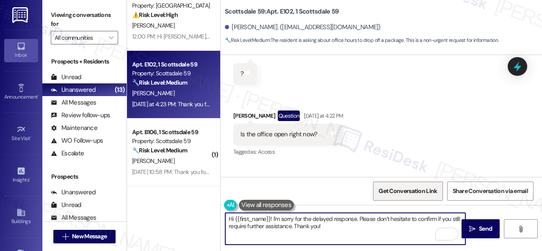
scroll to position [2758, 0]
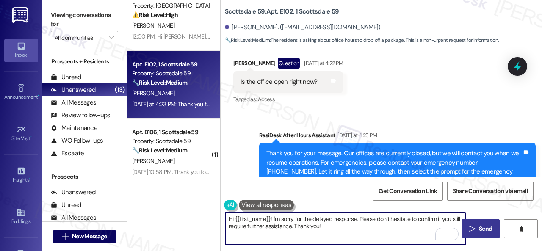
type textarea "Hi {{first_name}}! I'm sorry for the delayed response. Please don’t hesitate to…"
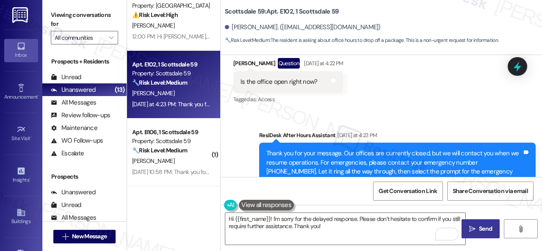
click at [472, 228] on icon "" at bounding box center [472, 229] width 6 height 7
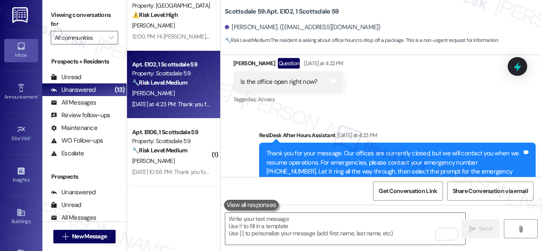
scroll to position [2665, 0]
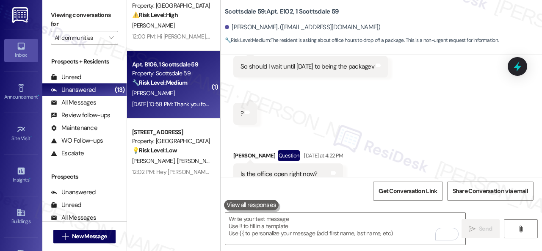
click at [180, 104] on div "Sep 13, 2025 at 10:58 PM: Thank you for your message. Our offices are currently…" at bounding box center [484, 104] width 705 height 8
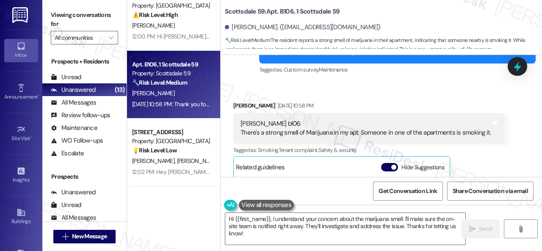
scroll to position [254, 0]
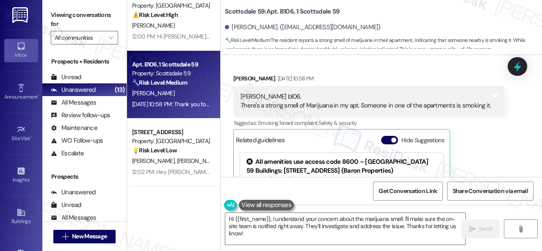
click at [392, 71] on div "Received via SMS Christopher Solano Sep 13, 2025 at 10:58 PM Chris Solano b106.…" at bounding box center [369, 163] width 284 height 190
click at [273, 220] on textarea "Hi {{first_name}}, I understand your concern about the marijuana smell. I'll ma…" at bounding box center [345, 229] width 240 height 32
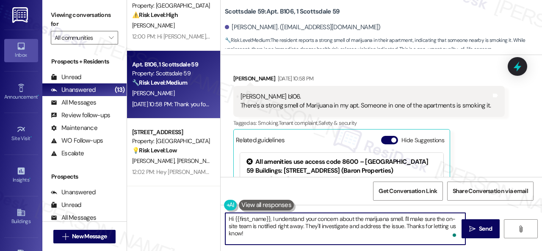
paste textarea "'m sorry for the delayed response. Please don’t hesitate to confirm if you stil…"
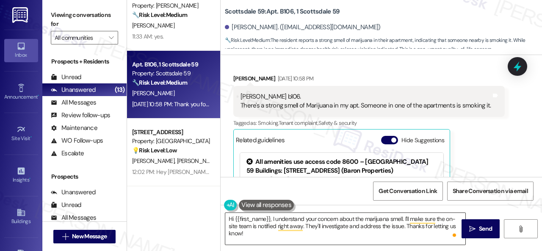
click at [365, 219] on textarea "Hi {{first_name}}, I understand your concern about the marijuana smell. I'll ma…" at bounding box center [345, 229] width 240 height 32
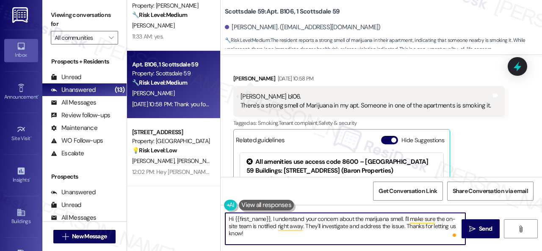
click at [273, 217] on textarea "Hi {{first_name}}, I understand your concern about the marijuana smell. I'll ma…" at bounding box center [345, 229] width 240 height 32
paste textarea "apologize for the late reply because I am away during weekends.I"
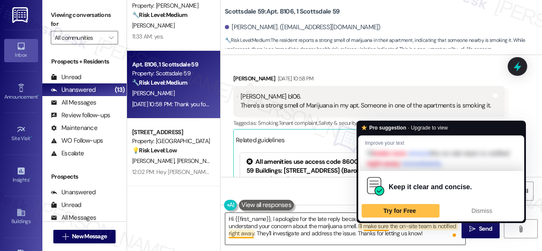
drag, startPoint x: 383, startPoint y: 229, endPoint x: 331, endPoint y: 226, distance: 52.2
click at [383, 229] on textarea "Hi {{first_name}}, I apologize for the late reply because I am away during week…" at bounding box center [345, 229] width 240 height 32
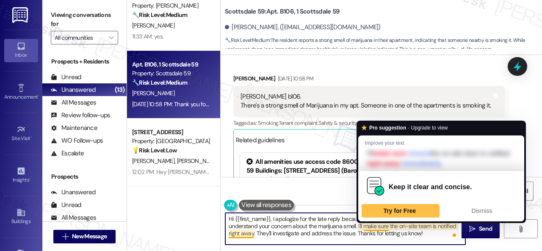
click at [301, 226] on textarea "Hi {{first_name}}, I apologize for the late reply because I am away during week…" at bounding box center [345, 229] width 240 height 32
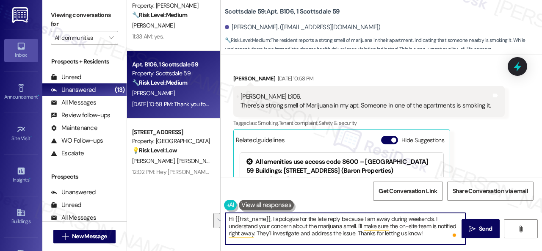
drag, startPoint x: 358, startPoint y: 225, endPoint x: 437, endPoint y: 238, distance: 79.8
click at [437, 238] on textarea "Hi {{first_name}}, I apologize for the late reply because I am away during week…" at bounding box center [345, 229] width 240 height 32
paste textarea "Please don’t hesitate to confirm if you require further assistance. Thank you"
click at [358, 225] on textarea "Hi {{first_name}}, I apologize for the late reply because I am away during week…" at bounding box center [345, 229] width 240 height 32
click at [423, 233] on textarea "Hi {{first_name}}, I apologize for the late reply because I am away during week…" at bounding box center [345, 229] width 240 height 32
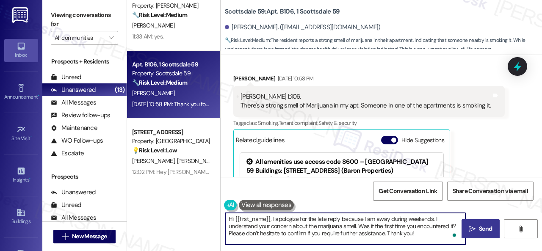
type textarea "Hi {{first_name}}, I apologize for the late reply because I am away during week…"
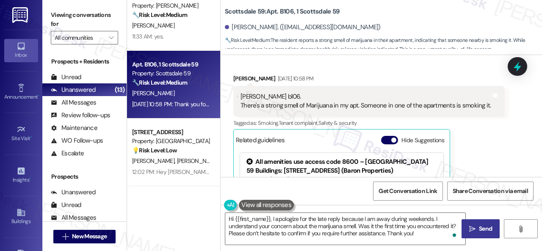
click at [477, 228] on span "Send" at bounding box center [485, 229] width 17 height 9
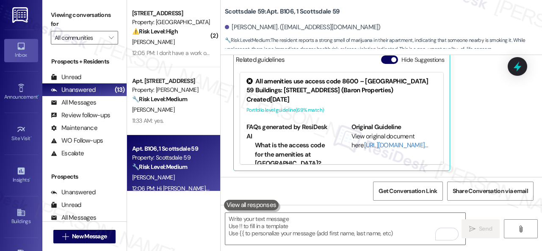
scroll to position [0, 0]
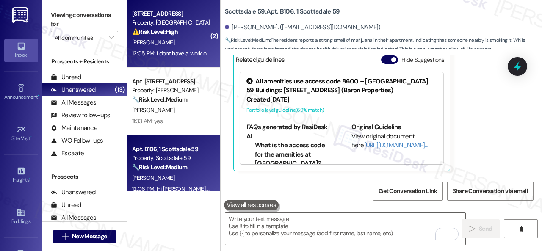
click at [185, 43] on div "M. Waxler" at bounding box center [171, 42] width 80 height 11
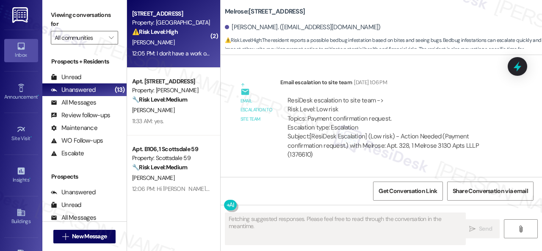
scroll to position [2006, 0]
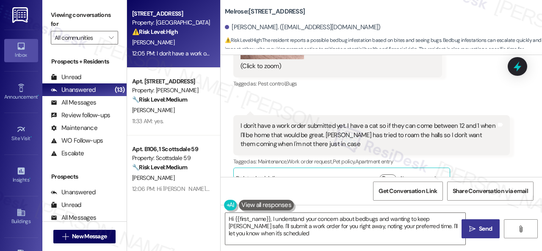
type textarea "Hi {{first_name}}, I understand your concern about bedbugs and wanting to keep …"
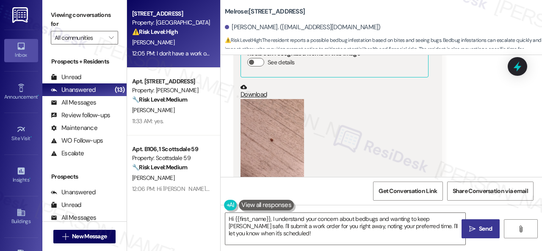
scroll to position [1879, 0]
click at [249, 128] on button "Zoom image" at bounding box center [273, 144] width 64 height 85
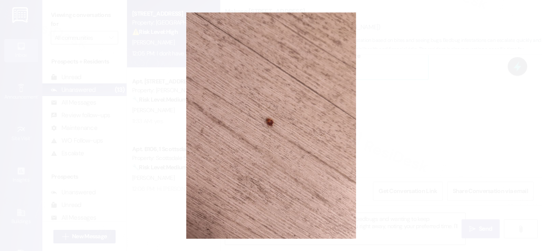
click at [325, 127] on button "Unzoom image" at bounding box center [271, 125] width 542 height 251
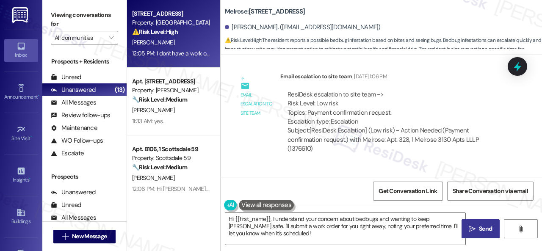
scroll to position [1370, 0]
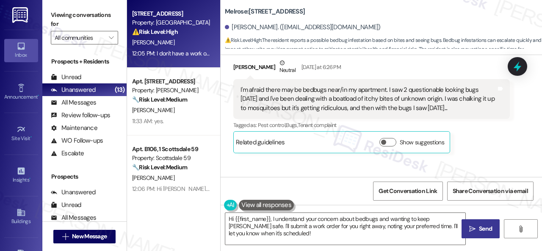
drag, startPoint x: 238, startPoint y: 90, endPoint x: 466, endPoint y: 105, distance: 228.0
click at [466, 105] on div "I'm afraid there may be bedbugs near/in my apartment. I saw 2 questionable look…" at bounding box center [371, 99] width 277 height 40
copy div "I'm afraid there may be bedbugs near/in my apartment. I saw 2 questionable look…"
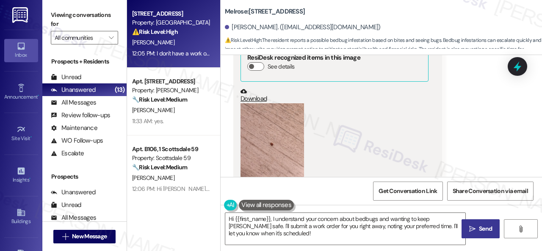
scroll to position [1879, 0]
click at [264, 130] on button "Zoom image" at bounding box center [273, 144] width 64 height 85
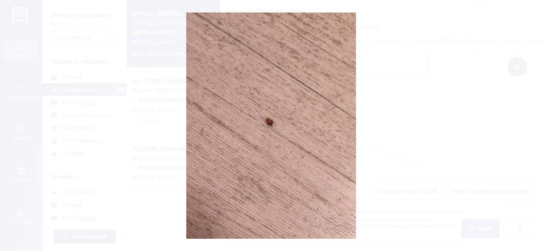
click at [290, 86] on button "Unzoom image" at bounding box center [271, 125] width 542 height 251
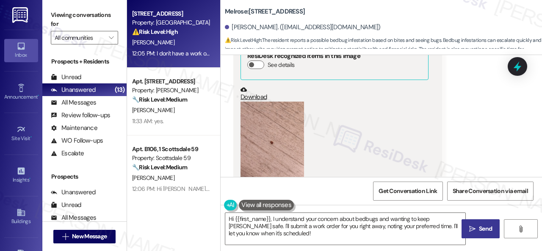
click at [472, 134] on div "Received via SMS Marie Waxler 12:04 PM This was the bug I found in the hall, an…" at bounding box center [382, 152] width 322 height 342
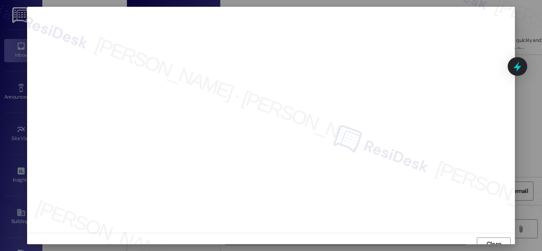
scroll to position [6, 0]
click at [488, 241] on span "Close" at bounding box center [494, 237] width 15 height 9
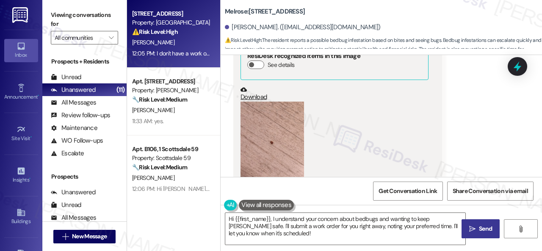
click at [476, 129] on div "Received via SMS Marie Waxler 12:04 PM This was the bug I found in the hall, an…" at bounding box center [382, 152] width 322 height 342
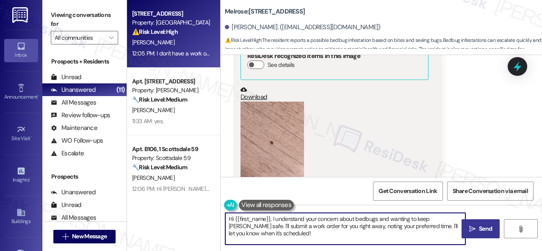
drag, startPoint x: 212, startPoint y: 224, endPoint x: 241, endPoint y: 213, distance: 31.0
click at [172, 204] on div "Apt. 328, 1 Melrose 3130 Apts LLLP Property: Melrose ⚠️ Risk Level: High The re…" at bounding box center [334, 125] width 415 height 251
paste textarea "Thank you. I've submitted a work order on your behalf and notified the site tea…"
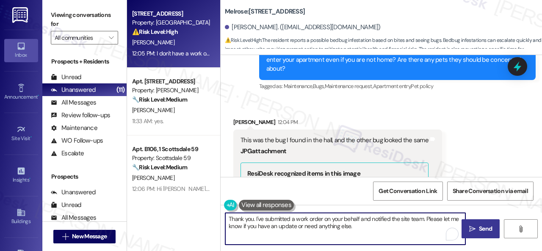
scroll to position [1751, 0]
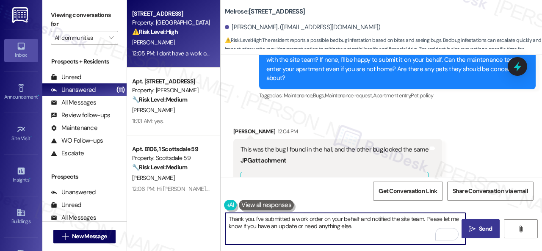
type textarea "Thank you. I've submitted a work order on your behalf and notified the site tea…"
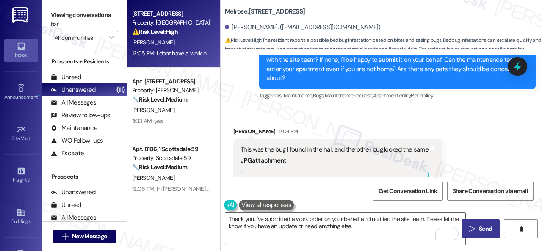
click at [477, 225] on span "Send" at bounding box center [485, 229] width 17 height 9
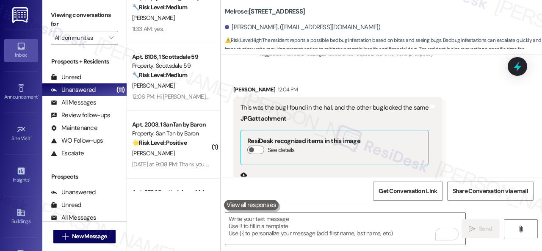
scroll to position [42, 0]
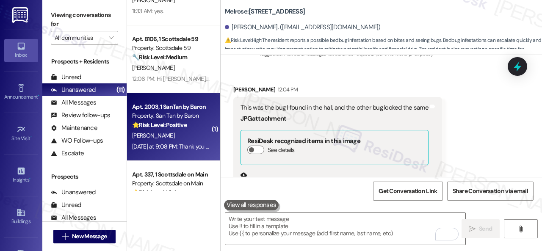
click at [190, 133] on div "J. Miller" at bounding box center [171, 135] width 80 height 11
type textarea "Fetching suggested responses. Please feel free to read through the conversation…"
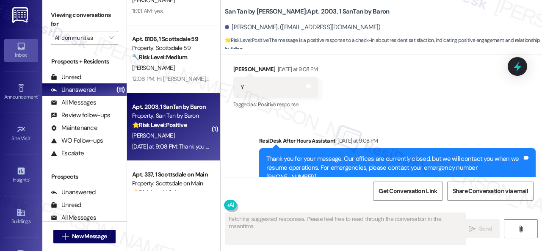
scroll to position [532, 0]
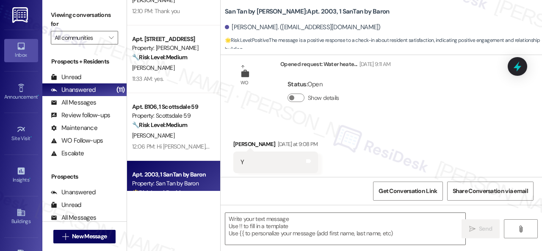
scroll to position [447, 0]
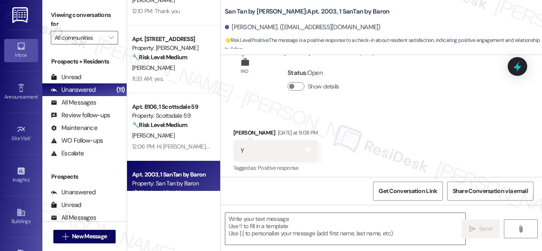
drag, startPoint x: 288, startPoint y: 114, endPoint x: 286, endPoint y: 126, distance: 12.1
click at [288, 114] on div "Received via SMS Janice Miller Yesterday at 9:08 PM Y Tags and notes Tagged as:…" at bounding box center [382, 145] width 322 height 72
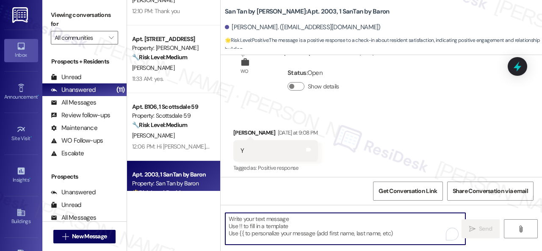
paste textarea "I'm glad you are satisfied with your home. Have you written a review for us bef…"
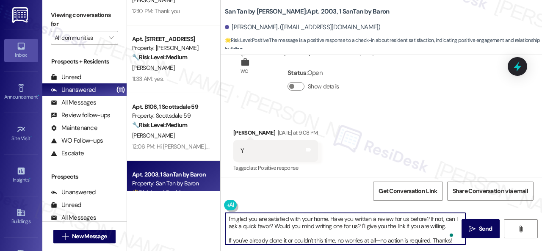
scroll to position [0, 0]
type textarea "I'm glad you are satisfied with your home. Have you written a review for us bef…"
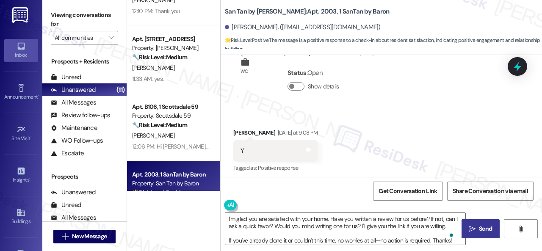
click at [487, 222] on button " Send" at bounding box center [481, 228] width 38 height 19
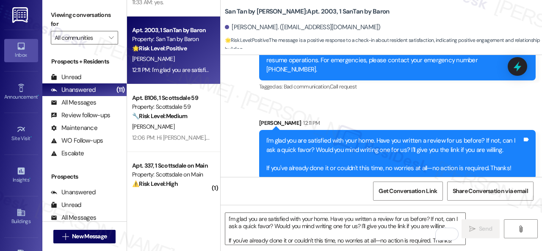
scroll to position [127, 0]
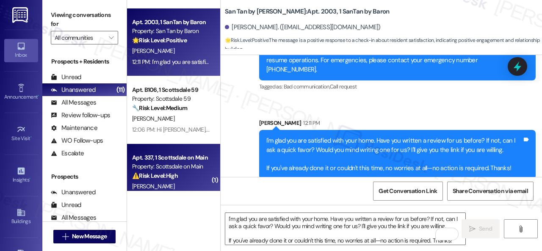
click at [188, 175] on div "⚠️ Risk Level: High The resident is reporting a health and safety issue (rottin…" at bounding box center [171, 176] width 78 height 9
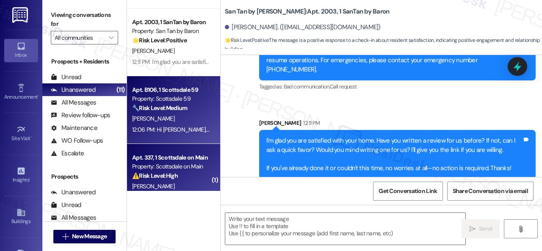
type textarea "Fetching suggested responses. Please feel free to read through the conversation…"
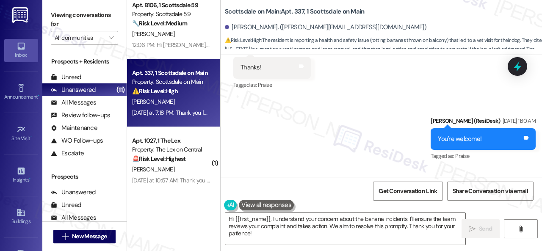
scroll to position [7923, 0]
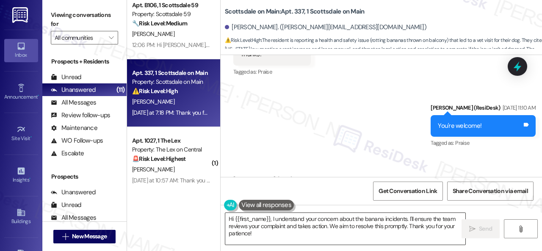
drag, startPoint x: 363, startPoint y: 222, endPoint x: 316, endPoint y: 222, distance: 47.0
click at [363, 222] on textarea "Hi {{first_name}}, I understand your concern about the banana incidents. I'll e…" at bounding box center [345, 229] width 240 height 32
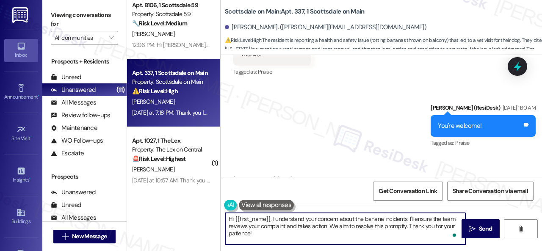
click at [272, 219] on textarea "Hi {{first_name}}, I understand your concern about the banana incidents. I'll e…" at bounding box center [345, 229] width 240 height 32
paste textarea "apologize for the late reply because I am away during weekends.I"
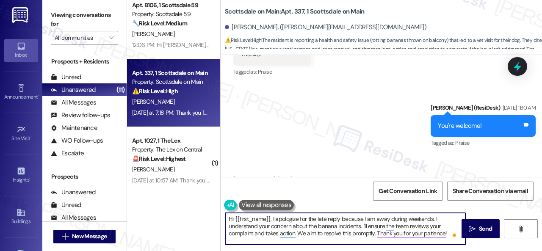
drag, startPoint x: 266, startPoint y: 228, endPoint x: 511, endPoint y: 249, distance: 245.0
click at [502, 247] on div "Hi {{first_name}}, I apologize for the late reply because I am away during week…" at bounding box center [382, 237] width 322 height 64
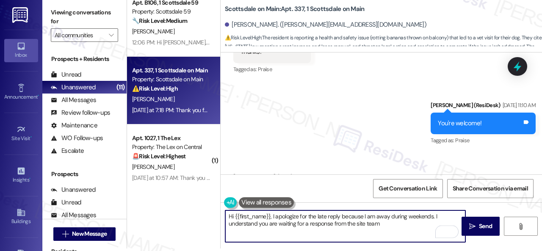
click at [332, 225] on textarea "Hi {{first_name}}, I apologize for the late reply because I am away during week…" at bounding box center [345, 227] width 240 height 32
click at [433, 224] on textarea "Hi {{first_name}}, I apologize for the late reply because I am away during week…" at bounding box center [345, 227] width 240 height 32
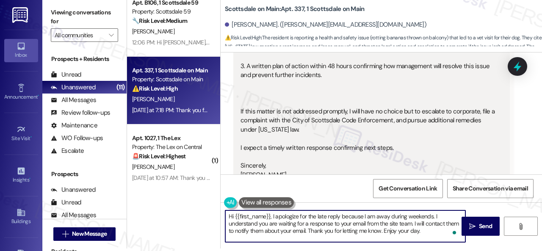
scroll to position [8474, 0]
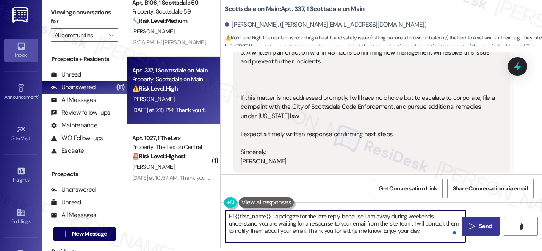
type textarea "Hi {{first_name}}, I apologize for the late reply because I am away during week…"
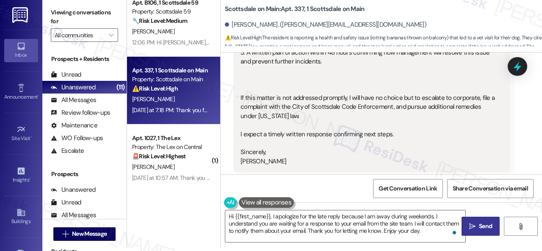
click at [471, 224] on icon "" at bounding box center [472, 226] width 6 height 7
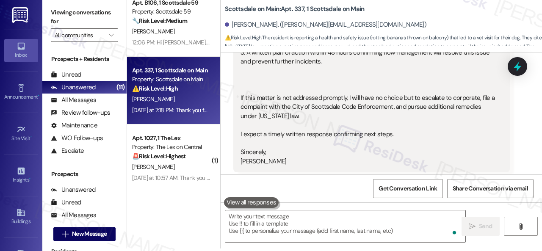
scroll to position [8518, 0]
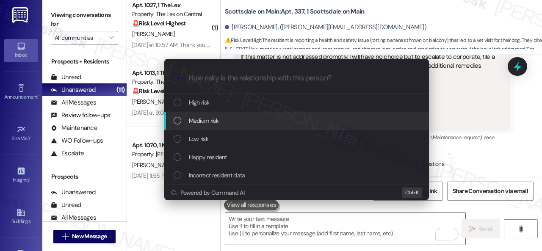
click at [207, 119] on span "Medium risk" at bounding box center [204, 120] width 30 height 9
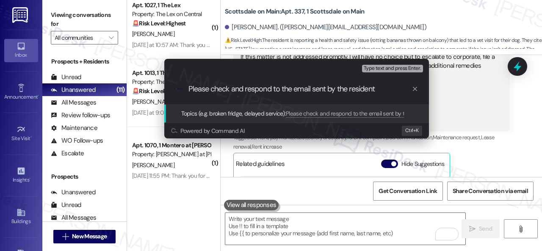
type input "Please check and respond to the email sent by the resident."
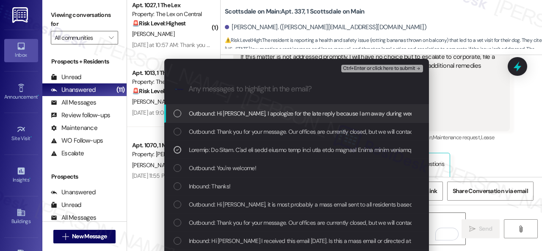
click at [368, 68] on span "Ctrl+Enter or click here to submit" at bounding box center [379, 69] width 72 height 6
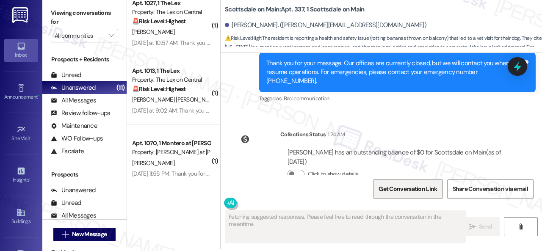
scroll to position [3, 0]
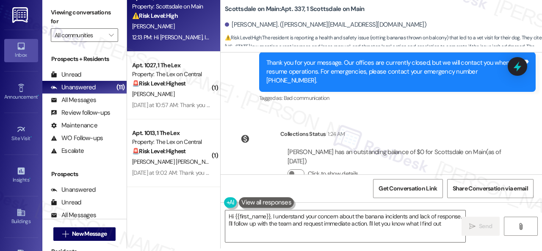
type textarea "Hi {{first_name}}, I understand your concern about the banana incidents and lac…"
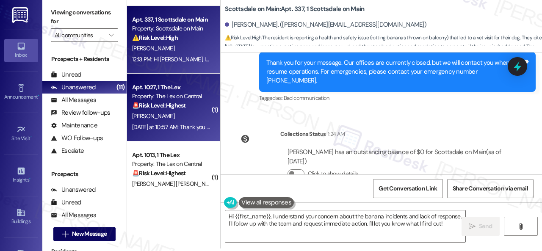
click at [185, 118] on div "K. Stine" at bounding box center [171, 116] width 80 height 11
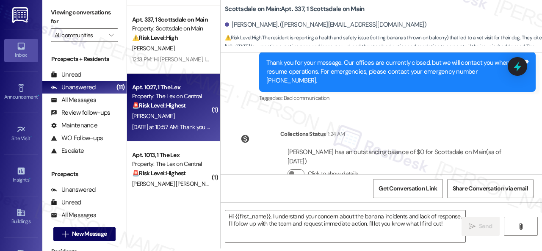
type textarea "Fetching suggested responses. Please feel free to read through the conversation…"
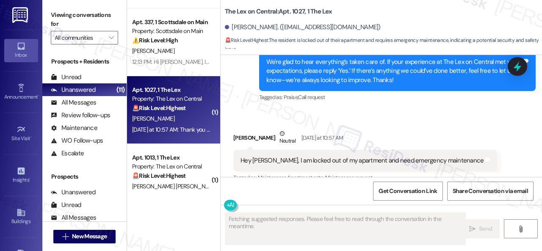
scroll to position [443, 0]
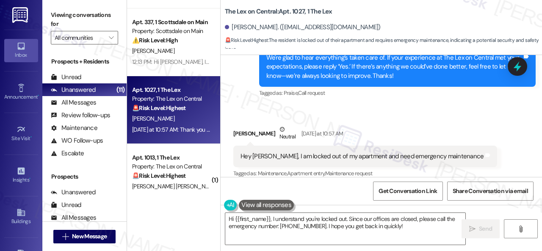
click at [373, 106] on div "Received via SMS Karlie Stine Neutral Yesterday at 10:57 AM Hey Sarah, I am loc…" at bounding box center [382, 146] width 322 height 80
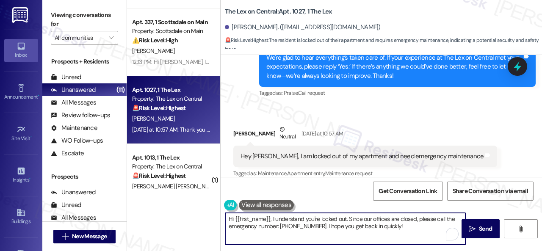
drag, startPoint x: 272, startPoint y: 217, endPoint x: 398, endPoint y: 225, distance: 126.1
click at [398, 225] on textarea "Hi {{first_name}}, I understand you're locked out. Since our offices are closed…" at bounding box center [345, 229] width 240 height 32
paste textarea "'m sorry for the delayed response. Please don’t hesitate to confirm if you stil…"
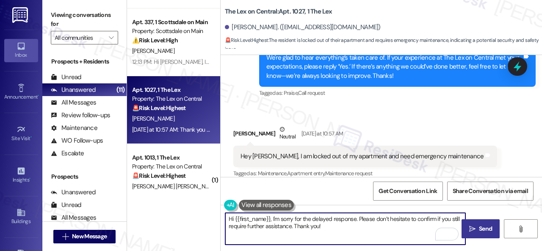
type textarea "Hi {{first_name}}, I'm sorry for the delayed response. Please don’t hesitate to…"
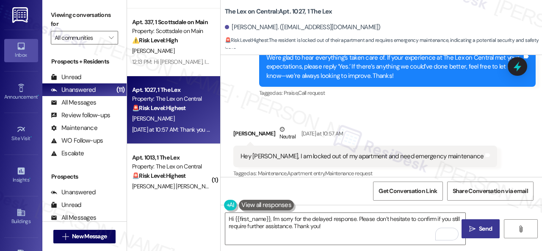
click at [479, 225] on span "Send" at bounding box center [485, 229] width 13 height 9
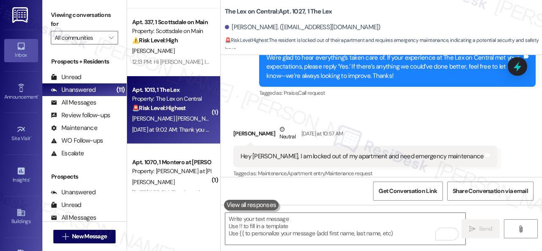
click at [221, 118] on span "B. Miramontes" at bounding box center [242, 119] width 42 height 8
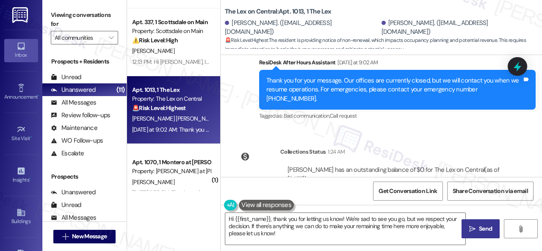
scroll to position [1782, 0]
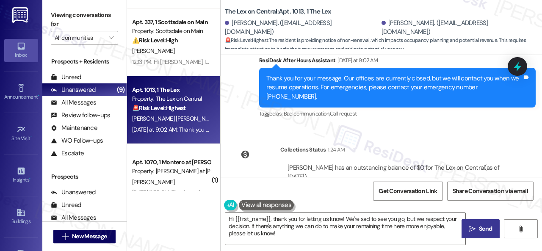
click at [275, 94] on div "Lease started Nov 12, 2024 at 7:00 PM Survey, sent via SMS Residesk Automated S…" at bounding box center [382, 116] width 322 height 122
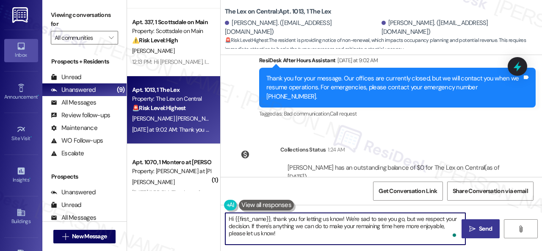
click at [288, 236] on textarea "Hi {{first_name}}, thank you for letting us know! We're sad to see you go, but …" at bounding box center [345, 229] width 240 height 32
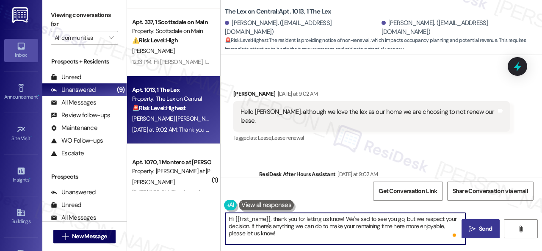
scroll to position [1655, 0]
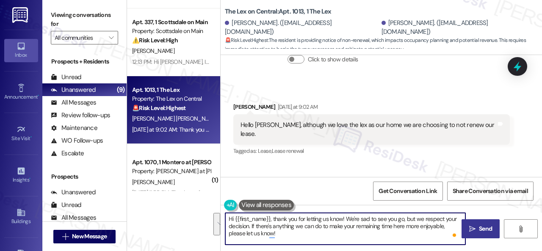
drag, startPoint x: 286, startPoint y: 235, endPoint x: 199, endPoint y: 208, distance: 91.4
click at [199, 208] on div "( 1 ) Apt. 328, 1 Melrose 3130 Apts LLLP Property: Melrose 🔧 Risk Level: Medium…" at bounding box center [334, 125] width 415 height 251
paste textarea "Thanks for the heads up, {{first_name}}! I'm sorry to hear you won't be renewin…"
drag, startPoint x: 291, startPoint y: 219, endPoint x: 325, endPoint y: 219, distance: 33.9
click at [325, 219] on textarea "Thanks for the heads up, {{first_name}}! I'm sorry to hear you won't be renewin…" at bounding box center [345, 229] width 240 height 32
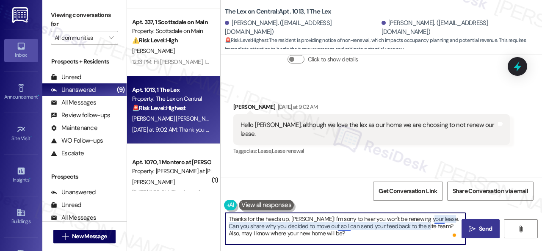
click at [438, 220] on textarea "Thanks for the heads up, Brianna! I'm sorry to hear you won't be renewing your …" at bounding box center [345, 229] width 240 height 32
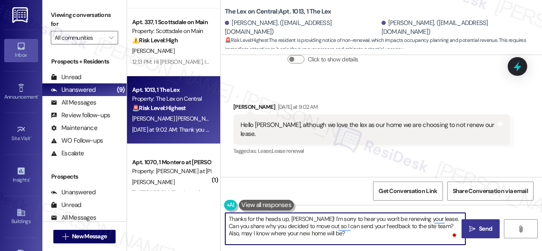
paste textarea "ould you please share why you decided to move out so I can forwar"
click at [390, 236] on textarea "Thanks for the heads up, Brianna! I'm sorry to hear you won't be renewing your …" at bounding box center [345, 229] width 240 height 32
type textarea "Thanks for the heads up, Brianna! I'm sorry to hear you won't be renewing your …"
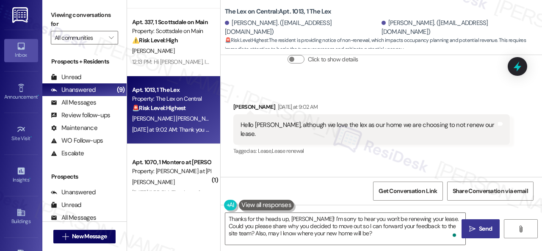
click at [479, 225] on span "Send" at bounding box center [485, 229] width 13 height 9
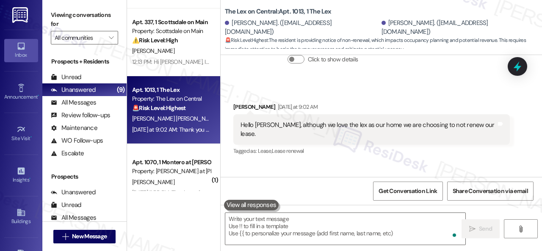
scroll to position [1614, 0]
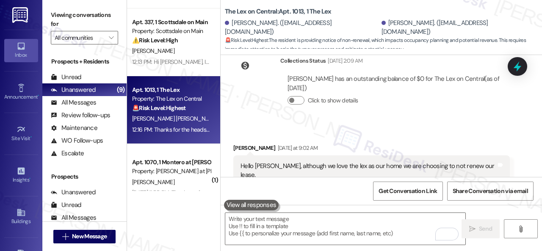
click at [260, 102] on div "Collections Status Sep 13, 2025 at 2:09 AM Ezrael Diaz Vargas has an outstandin…" at bounding box center [371, 87] width 289 height 74
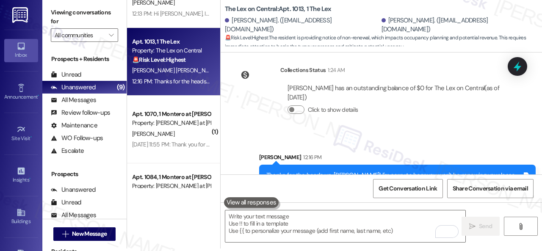
scroll to position [212, 0]
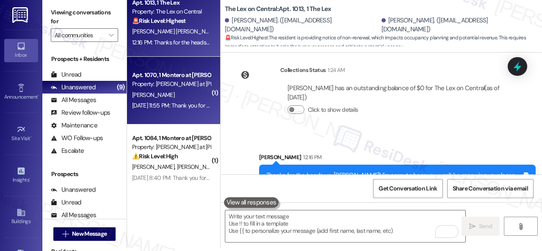
click at [174, 100] on div "Sep 13, 2025 at 11:55 PM: Thank you for your message. Our offices are currently…" at bounding box center [171, 105] width 80 height 11
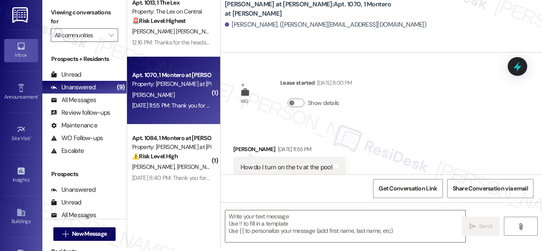
scroll to position [10, 0]
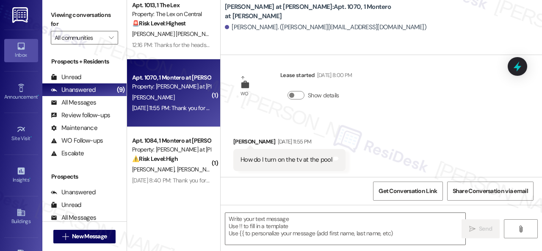
type textarea "Fetching suggested responses. Please feel free to read through the conversation…"
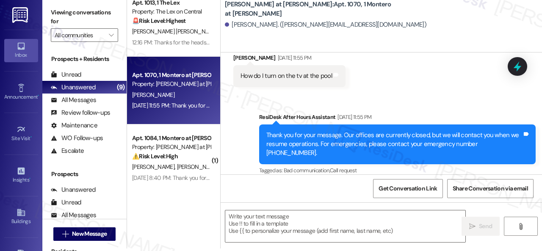
scroll to position [49, 0]
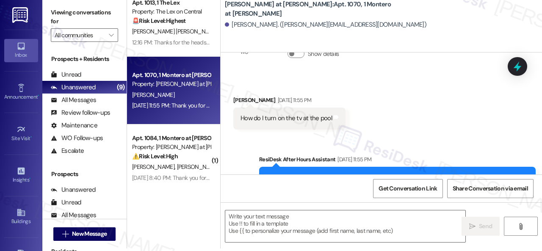
click at [462, 85] on div "Received via SMS Irma Rosales Sep 13, 2025 at 11:55 PM How do I turn on the tv …" at bounding box center [382, 106] width 322 height 59
click at [290, 218] on textarea at bounding box center [345, 227] width 240 height 32
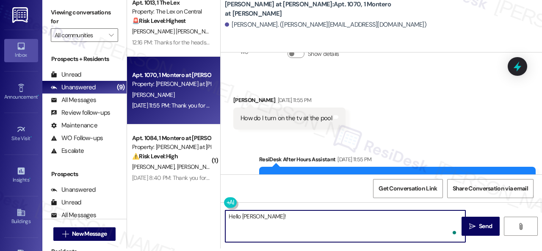
paste textarea "I apologize for the late reply because I am away during weekends. Please don’t …"
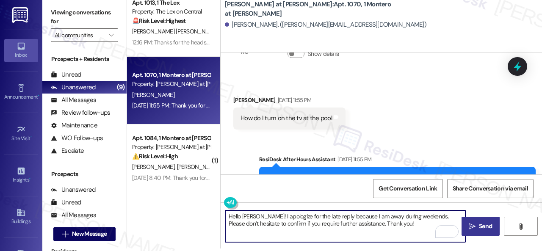
type textarea "Hello Irma! I apologize for the late reply because I am away during weekends. P…"
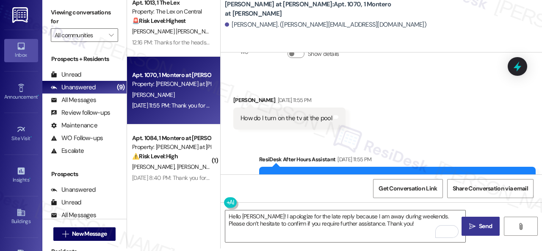
click at [485, 224] on span "Send" at bounding box center [485, 226] width 13 height 9
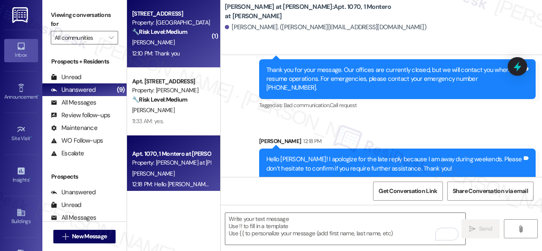
scroll to position [0, 0]
click at [193, 38] on div "[PERSON_NAME]" at bounding box center [171, 42] width 80 height 11
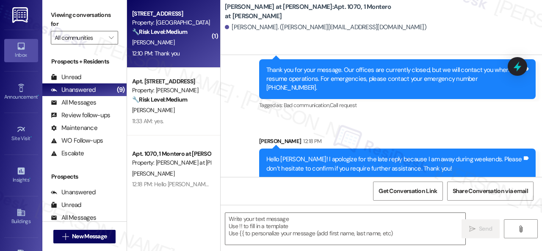
type textarea "Fetching suggested responses. Please feel free to read through the conversation…"
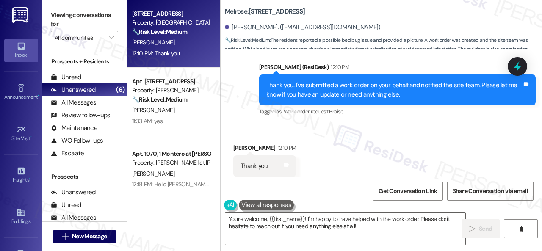
scroll to position [2158, 0]
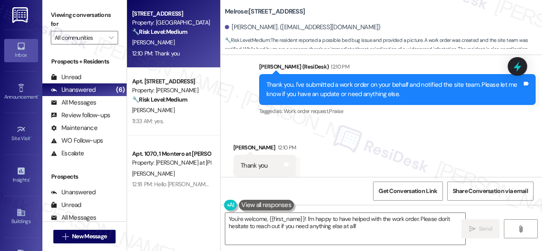
click at [145, 183] on div "Apt. 328, 1 Melrose 3130 Apts LLLP Property: Melrose 🔧 Risk Level: Medium The r…" at bounding box center [334, 125] width 415 height 251
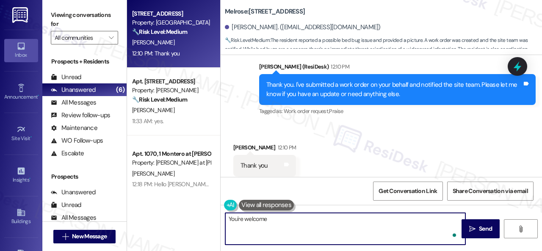
type textarea "You're welcome."
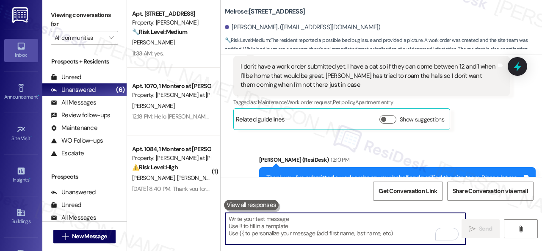
scroll to position [2157, 0]
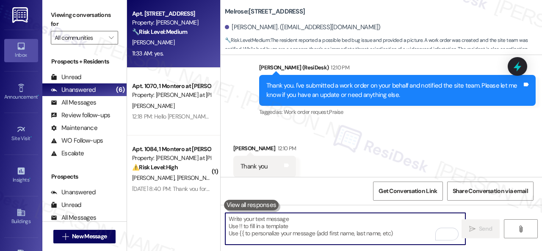
click at [183, 51] on div "11:33 AM: yes. 11:33 AM: yes." at bounding box center [171, 53] width 80 height 11
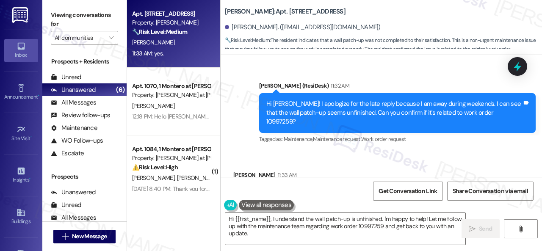
scroll to position [1714, 0]
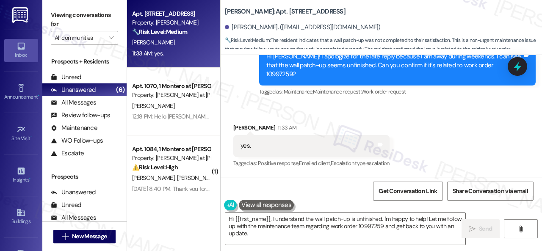
click at [419, 139] on div "Received via SMS Amanda Fede 11:33 AM yes. Tags and notes Tagged as: Positive r…" at bounding box center [382, 140] width 322 height 72
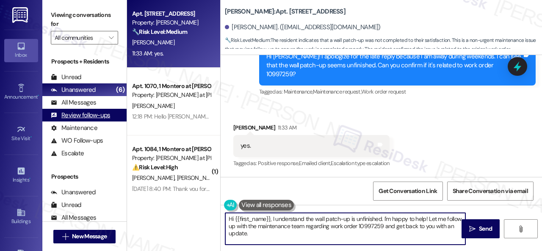
drag, startPoint x: 258, startPoint y: 239, endPoint x: 120, endPoint y: 110, distance: 188.8
click at [169, 189] on div "Apt. 162, 1 Merino Apts LLLP Property: Merino Scottsdale 🔧 Risk Level: Medium T…" at bounding box center [334, 125] width 415 height 251
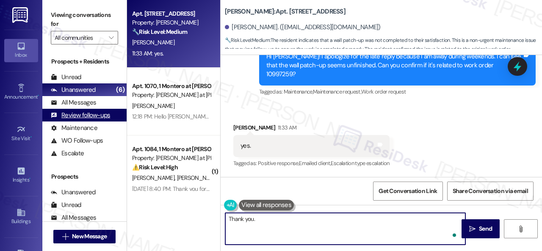
paste textarea "I've followed up with the site team regarding your work order. Let me know when…"
type textarea "Thank you. I've followed up with the site team regarding your work order. Let m…"
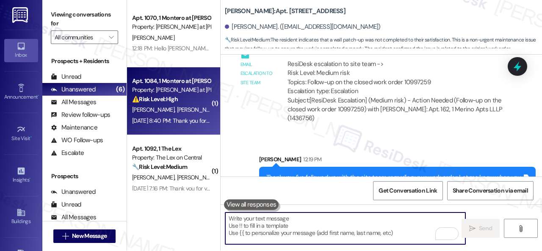
scroll to position [0, 0]
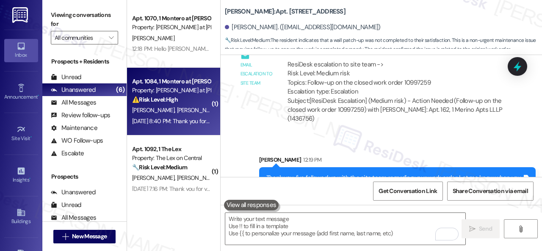
click at [200, 112] on div "K. Fithian T. Larsen" at bounding box center [171, 110] width 80 height 11
type textarea "Fetching suggested responses. Please feel free to read through the conversation…"
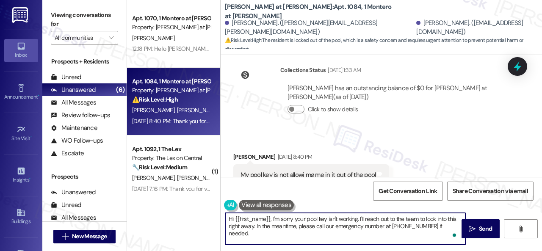
scroll to position [3, 0]
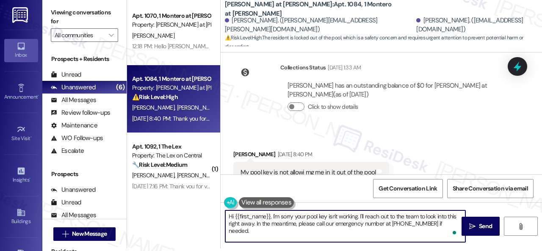
drag, startPoint x: 361, startPoint y: 220, endPoint x: 472, endPoint y: 255, distance: 117.0
click at [472, 251] on html "Inbox Go to Inbox Announcement • Send A Text Announcement Site Visit • Go to Si…" at bounding box center [271, 125] width 542 height 251
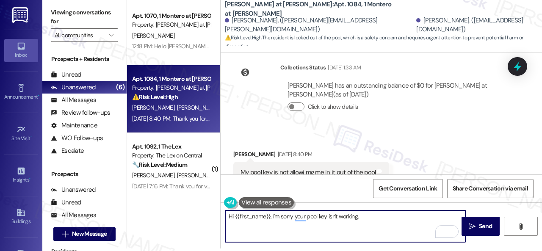
drag, startPoint x: 236, startPoint y: 215, endPoint x: 269, endPoint y: 214, distance: 33.1
click at [269, 214] on textarea "Hi {{first_name}}, I'm sorry your pool key isn't working." at bounding box center [345, 227] width 240 height 32
type textarea "Hi [PERSON_NAME], I'm sorry to hear that your pool key isn't working."
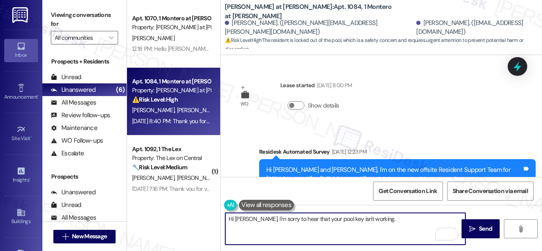
scroll to position [2106, 0]
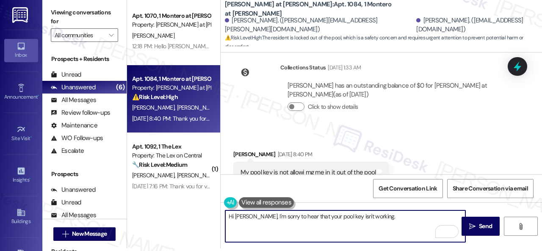
click at [388, 218] on textarea "Hi [PERSON_NAME], I'm sorry to hear that your pool key isn't working." at bounding box center [345, 227] width 240 height 32
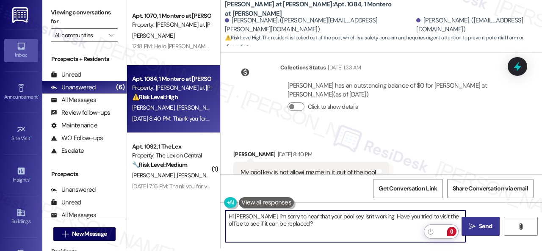
type textarea "Hi [PERSON_NAME], I'm sorry to hear that your pool key isn't working. Have you …"
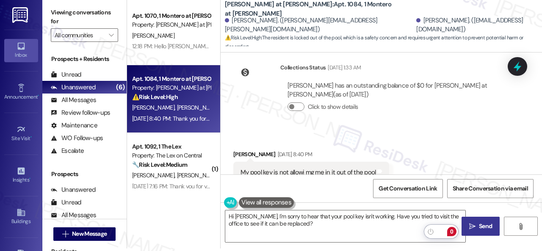
click at [483, 222] on span "Send" at bounding box center [485, 226] width 13 height 9
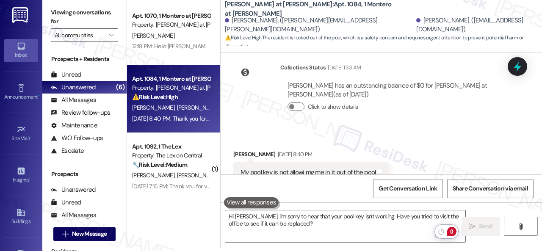
scroll to position [0, 0]
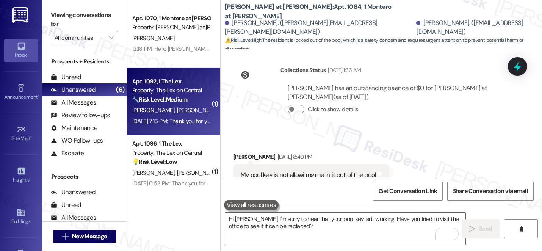
click at [188, 115] on div "[PERSON_NAME] [PERSON_NAME]" at bounding box center [171, 110] width 80 height 11
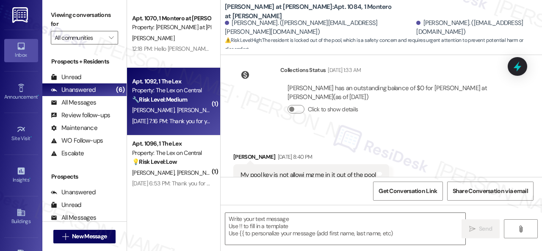
type textarea "Fetching suggested responses. Please feel free to read through the conversation…"
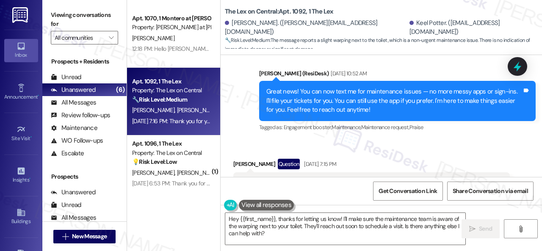
scroll to position [212, 0]
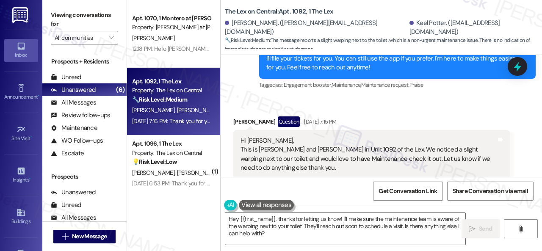
click at [435, 105] on div "Received via SMS [PERSON_NAME] Question [DATE] 7:15 PM Hi [PERSON_NAME], This i…" at bounding box center [382, 208] width 322 height 223
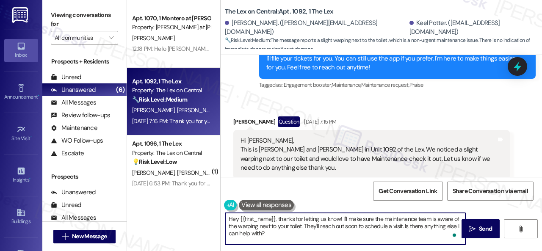
drag, startPoint x: 341, startPoint y: 219, endPoint x: 343, endPoint y: 235, distance: 16.2
click at [343, 235] on textarea "Hey {{first_name}}, thanks for letting us know! I'll make sure the maintenance …" at bounding box center [345, 229] width 240 height 32
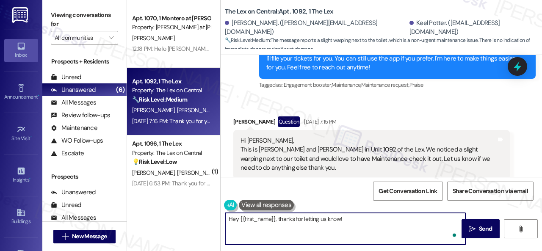
paste textarea "Is there already a work order for the issue? If so, may I have the work order n…"
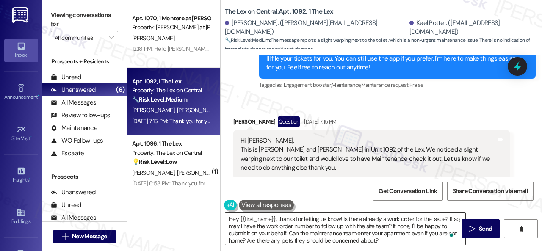
click at [347, 222] on textarea "Hey {{first_name}}, thanks for letting us know! Is there already a work order f…" at bounding box center [345, 229] width 240 height 32
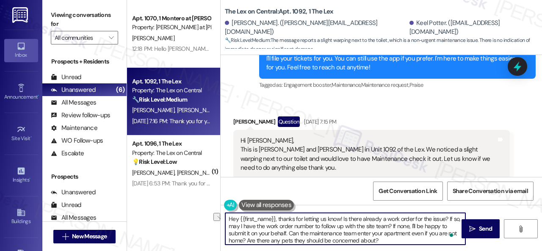
drag, startPoint x: 240, startPoint y: 218, endPoint x: 341, endPoint y: 216, distance: 101.7
click at [341, 216] on textarea "Hey {{first_name}}, thanks for letting us know! Is there already a work order f…" at bounding box center [345, 229] width 240 height 32
paste textarea "apologize for the late reply because I am away during weekends.I"
click at [380, 241] on textarea "Hey [PERSON_NAME]! I apologize for the late reply because I am away during week…" at bounding box center [345, 229] width 240 height 32
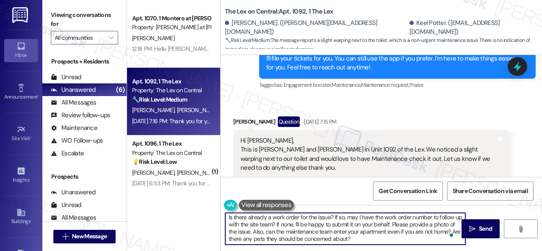
scroll to position [0, 0]
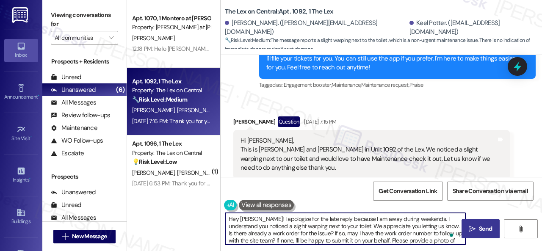
type textarea "Hey [PERSON_NAME]! I apologize for the late reply because I am away during week…"
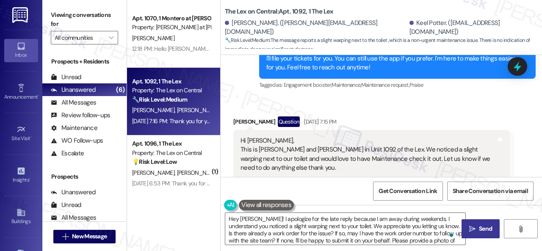
click at [480, 229] on span "Send" at bounding box center [485, 229] width 13 height 9
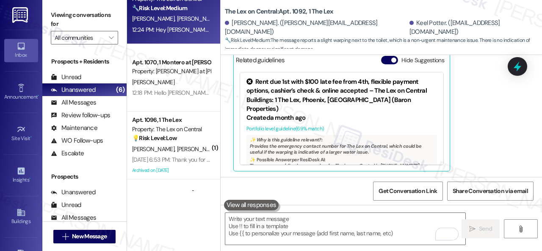
scroll to position [42, 0]
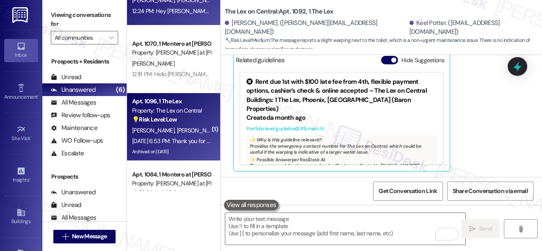
click at [189, 130] on div "[PERSON_NAME] [PERSON_NAME]" at bounding box center [171, 130] width 80 height 11
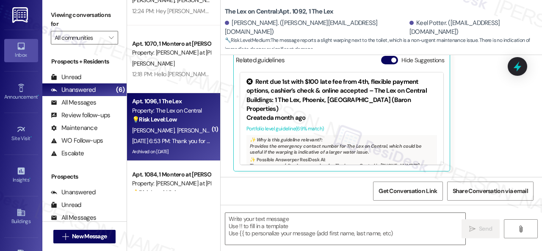
type textarea "Fetching suggested responses. Please feel free to read through the conversation…"
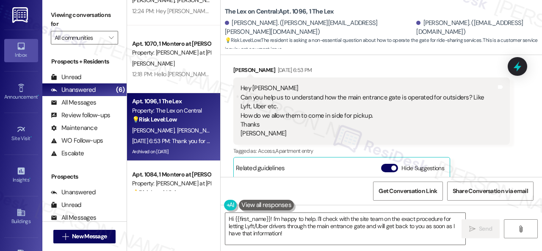
scroll to position [2381, 0]
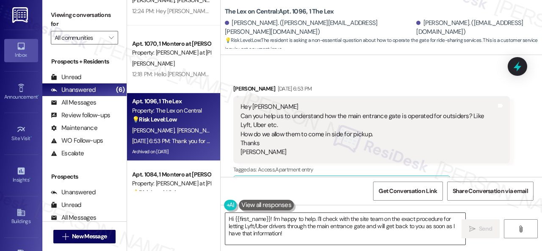
click at [372, 227] on textarea "Hi {{first_name}}! I'm happy to help. I'll check with the site team on the exac…" at bounding box center [345, 229] width 240 height 32
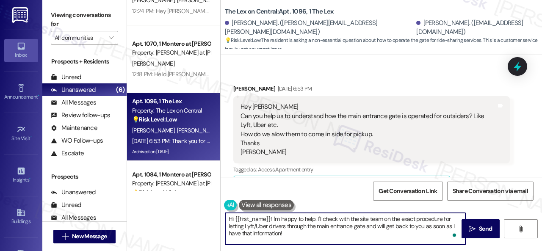
drag, startPoint x: 235, startPoint y: 217, endPoint x: 271, endPoint y: 217, distance: 36.0
click at [271, 217] on textarea "Hi {{first_name}}! I'm happy to help. I'll check with the site team on the exac…" at bounding box center [345, 229] width 240 height 32
click at [260, 219] on textarea "Hi [PERSON_NAME]! I'm happy to help. I'll check with the site team on the exact…" at bounding box center [345, 229] width 240 height 32
paste textarea "apologize for the late reply because I am away during weekends.I"
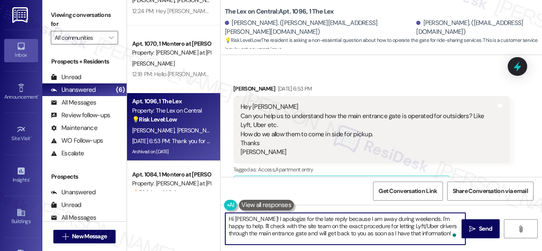
click at [440, 237] on textarea "Hi [PERSON_NAME]! I apologize for the late reply because I am away during weeke…" at bounding box center [345, 229] width 240 height 32
drag, startPoint x: 392, startPoint y: 225, endPoint x: 414, endPoint y: 225, distance: 22.0
click at [414, 225] on textarea "Hi [PERSON_NAME]! I apologize for the late reply because I am away during weeke…" at bounding box center [345, 229] width 240 height 32
click at [442, 233] on textarea "Hi Anjaneya! I apologize for the late reply because I am away during weekends. …" at bounding box center [345, 229] width 240 height 32
type textarea "Hi Anjaneya! I apologize for the late reply because I am away during weekends. …"
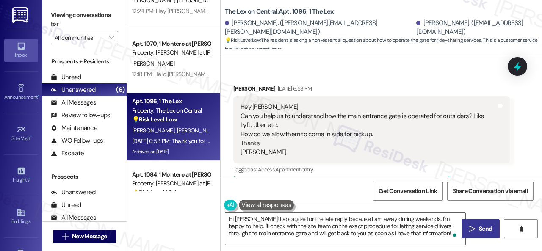
click at [485, 229] on span "Send" at bounding box center [485, 229] width 13 height 9
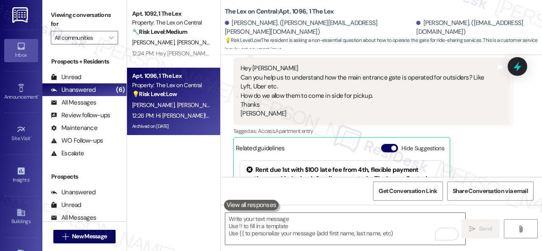
scroll to position [2412, 0]
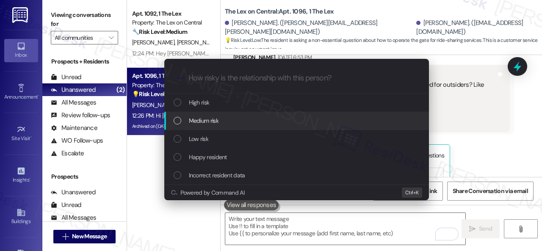
click at [185, 137] on div "Low risk" at bounding box center [298, 138] width 248 height 9
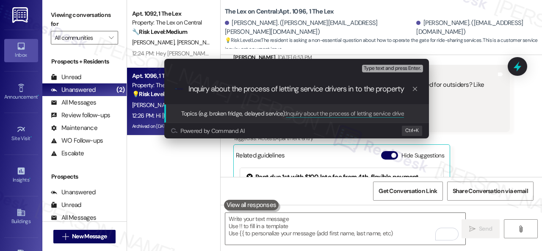
type input "Inquiry about the process of letting service drivers in to the property."
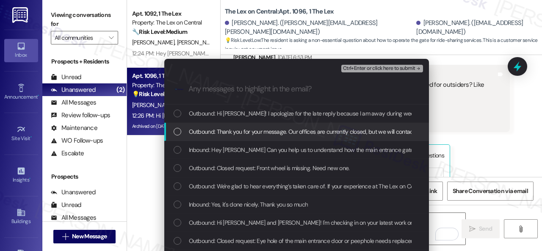
click at [219, 149] on span "Inbound: Hey Sarah Can you help us to understand how the main entrance gate is …" at bounding box center [450, 149] width 522 height 9
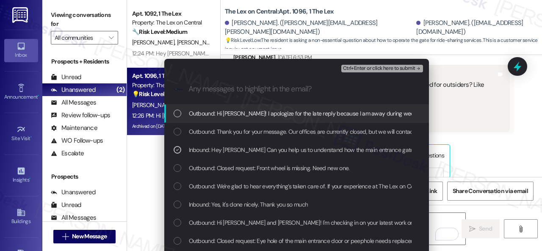
click at [358, 67] on span "Ctrl+Enter or click here to submit" at bounding box center [379, 69] width 72 height 6
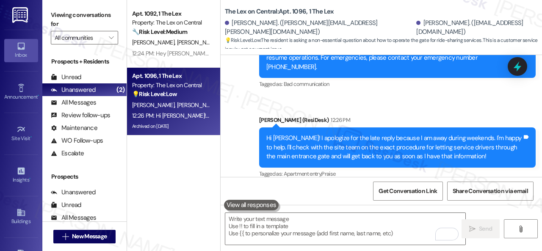
scroll to position [2679, 0]
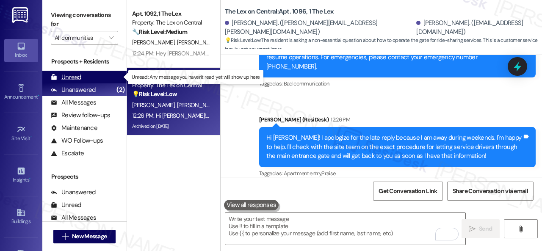
click at [76, 77] on div "Unread" at bounding box center [66, 77] width 31 height 9
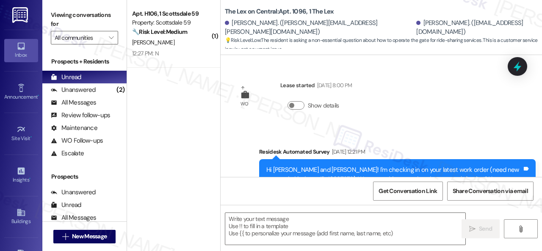
type textarea "Fetching suggested responses. Please feel free to read through the conversation…"
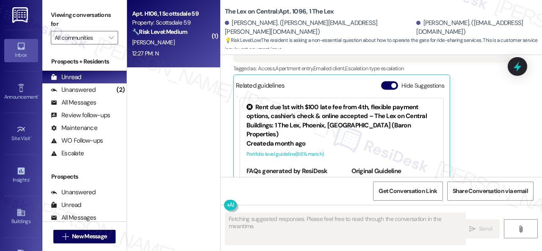
scroll to position [2508, 0]
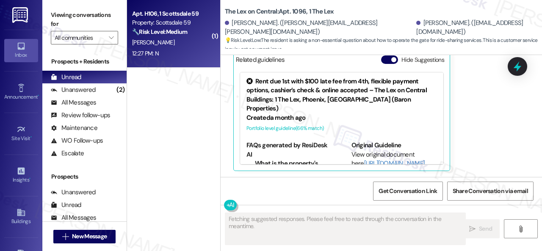
click at [191, 53] on div "12:27 PM: N 12:27 PM: N" at bounding box center [171, 53] width 80 height 11
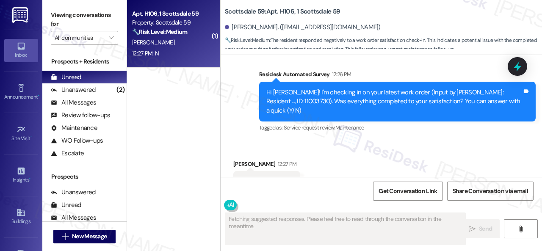
scroll to position [445, 0]
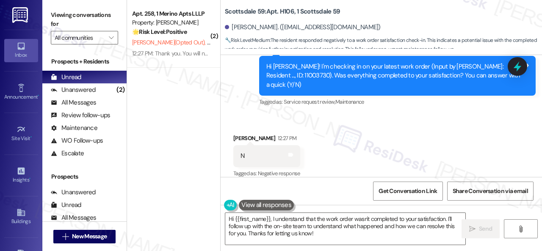
click at [230, 115] on div "Received via SMS Janeia Beeks 12:27 PM N Tags and notes Tagged as: Negative res…" at bounding box center [382, 151] width 322 height 72
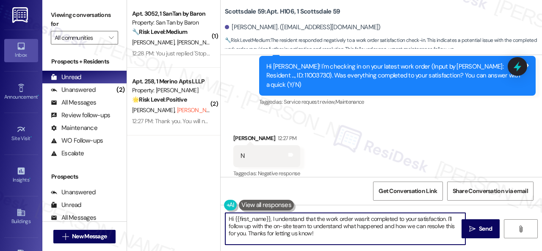
drag, startPoint x: 204, startPoint y: 214, endPoint x: 241, endPoint y: 221, distance: 37.6
click at [203, 213] on div "( 1 ) Apt. 3052, 1 SanTan by Baron Property: San Tan by Baron 🔧 Risk Level: Med…" at bounding box center [334, 125] width 415 height 251
paste textarea "I'm sorry that the work order wasn't completed to your satisfaction. Can you pl…"
type textarea "I'm sorry that the work order wasn't completed to your satisfaction. Can you pl…"
click at [477, 125] on div "Received via SMS Janeia Beeks 12:27 PM N Tags and notes Tagged as: Negative res…" at bounding box center [382, 151] width 322 height 72
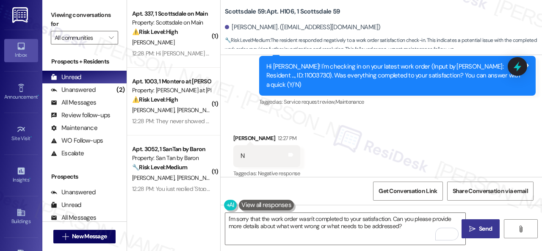
click at [479, 233] on span "Send" at bounding box center [485, 229] width 13 height 9
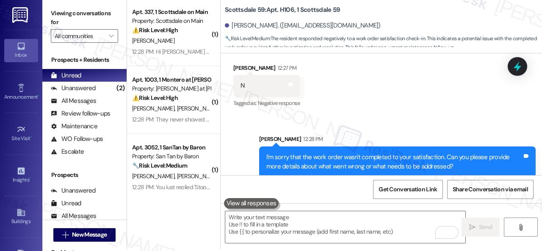
scroll to position [3, 0]
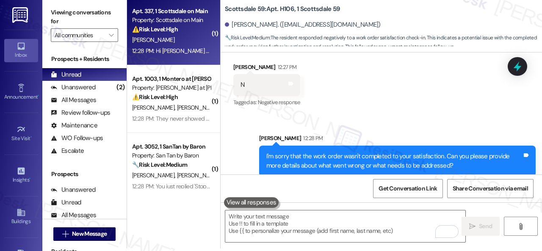
click at [182, 33] on div "⚠️ Risk Level: High The resident is reporting a health and safety concern (rott…" at bounding box center [171, 29] width 78 height 9
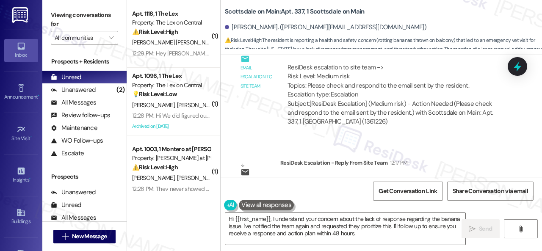
scroll to position [8921, 0]
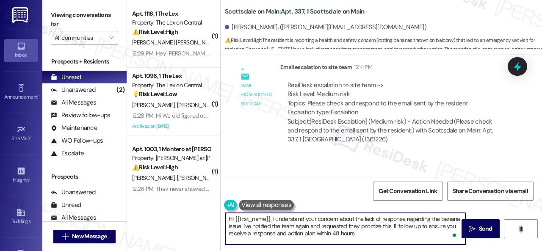
drag, startPoint x: 272, startPoint y: 219, endPoint x: 430, endPoint y: 267, distance: 164.2
click at [430, 251] on html "Inbox Go to Inbox Announcement • Send A Text Announcement Site Visit • Go to Si…" at bounding box center [271, 125] width 542 height 251
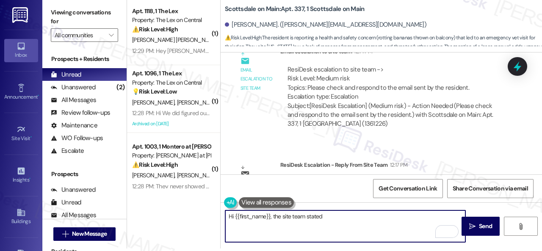
scroll to position [8922, 0]
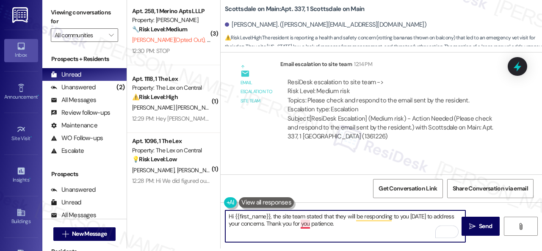
click at [304, 228] on textarea "Hi {{first_name}}, the site team stated that they will be responding to you tod…" at bounding box center [345, 227] width 240 height 32
click at [368, 216] on textarea "Hi {{first_name}}, the site team stated that they will be responding to you tod…" at bounding box center [345, 227] width 240 height 32
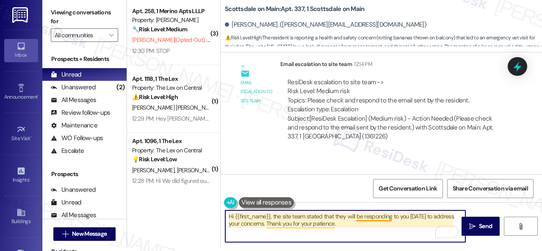
click at [369, 219] on textarea "Hi {{first_name}}, the site team stated that they will be responding to you tod…" at bounding box center [345, 227] width 240 height 32
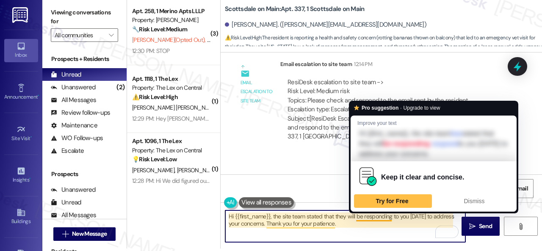
click at [385, 236] on textarea "Hi {{first_name}}, the site team stated that they will be responding to you tod…" at bounding box center [345, 227] width 240 height 32
drag, startPoint x: 392, startPoint y: 221, endPoint x: 357, endPoint y: 218, distance: 35.3
click at [357, 218] on textarea "Hi {{first_name}}, the site team stated that they will be responding to you tod…" at bounding box center [345, 227] width 240 height 32
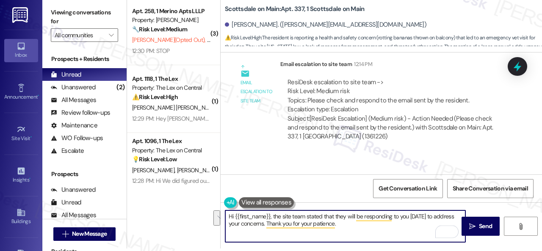
click at [357, 218] on textarea "Hi {{first_name}}, the site team stated that they will be responding to you tod…" at bounding box center [345, 227] width 240 height 32
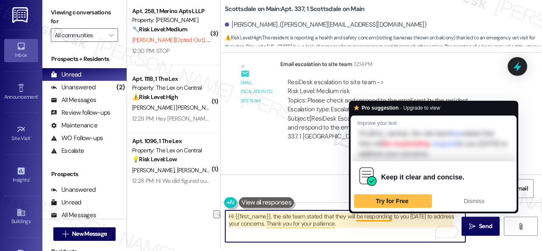
drag, startPoint x: 357, startPoint y: 218, endPoint x: 392, endPoint y: 217, distance: 35.2
click at [392, 217] on textarea "Hi {{first_name}}, the site team stated that they will be responding to you tod…" at bounding box center [345, 227] width 240 height 32
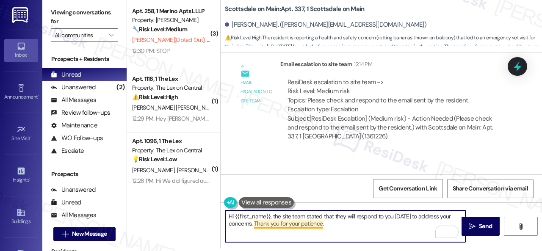
click at [269, 225] on textarea "Hi {{first_name}}, the site team stated that they will respond to you today to …" at bounding box center [345, 227] width 240 height 32
click at [327, 225] on textarea "Hi {{first_name}}, the site team stated that they will respond to you today to …" at bounding box center [345, 227] width 240 height 32
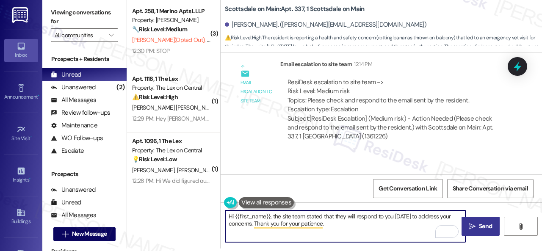
type textarea "Hi {{first_name}}, the site team stated that they will respond to you today to …"
click at [472, 228] on icon "" at bounding box center [472, 226] width 6 height 7
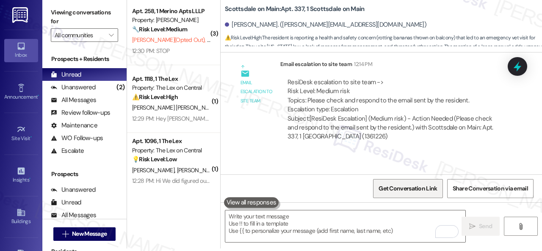
scroll to position [8964, 0]
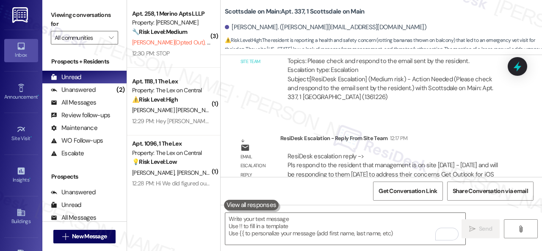
click at [207, 44] on span "S. Derence (Opted Out)" at bounding box center [243, 43] width 72 height 8
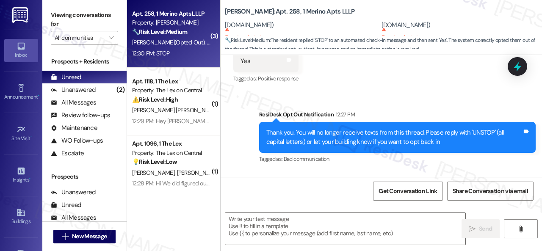
scroll to position [523, 0]
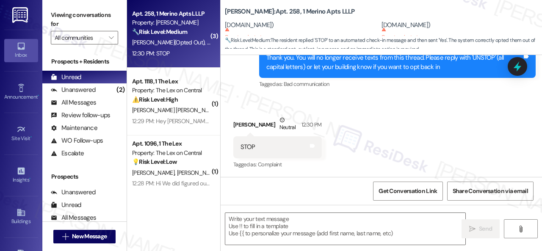
type textarea "Fetching suggested responses. Please feel free to read through the conversation…"
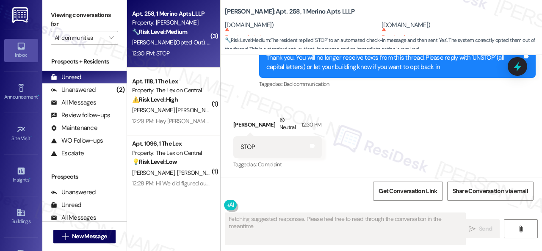
scroll to position [523, 0]
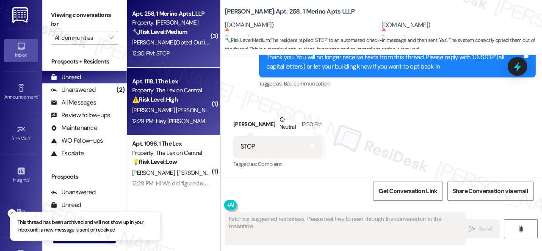
click at [200, 113] on div "[PERSON_NAME] [PERSON_NAME]" at bounding box center [171, 110] width 80 height 11
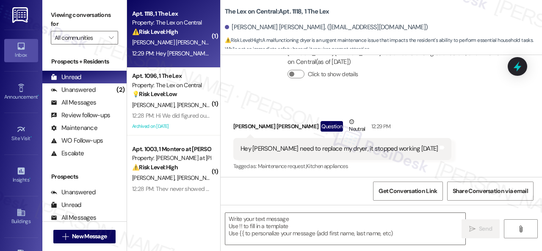
type textarea "Fetching suggested responses. Please feel free to read through the conversation…"
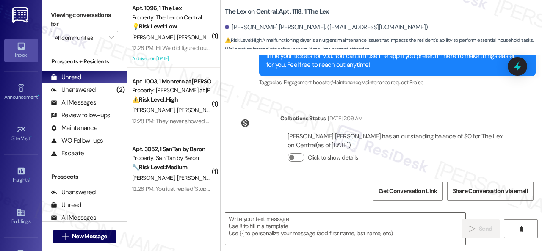
scroll to position [299, 0]
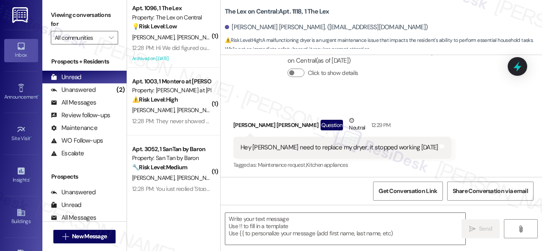
click at [383, 83] on div "Click to show details" at bounding box center [395, 75] width 215 height 19
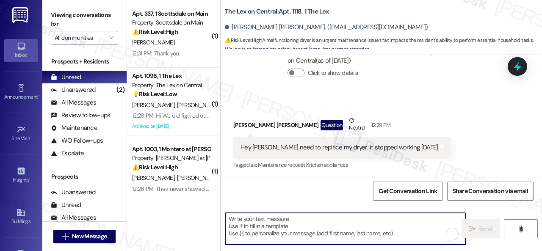
click at [272, 226] on textarea "To enrich screen reader interactions, please activate Accessibility in Grammarl…" at bounding box center [345, 229] width 240 height 32
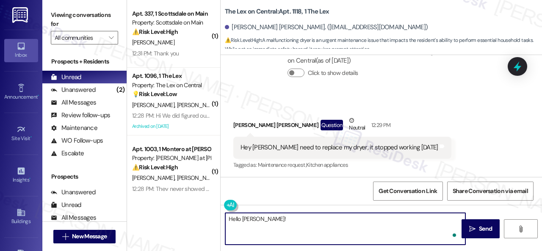
paste textarea "Is there already a work order for the issue? If so, may I have the work order n…"
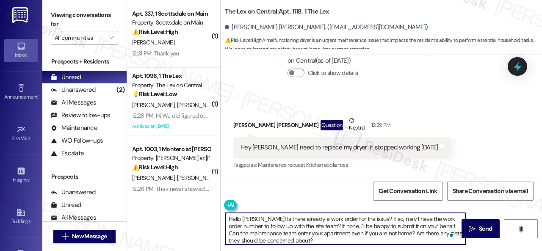
click at [257, 218] on textarea "Hello Kevin! Is there already a work order for the issue? If so, may I have the…" at bounding box center [345, 229] width 240 height 32
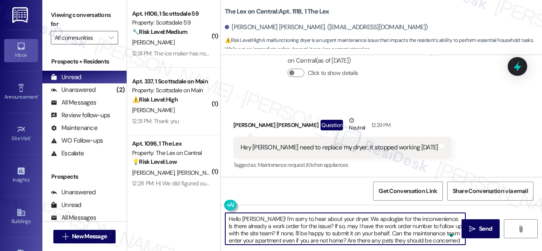
click at [380, 233] on textarea "Hello Kevin! I'm sorry to hear about your dryer. We apologize for the inconveni…" at bounding box center [345, 229] width 240 height 32
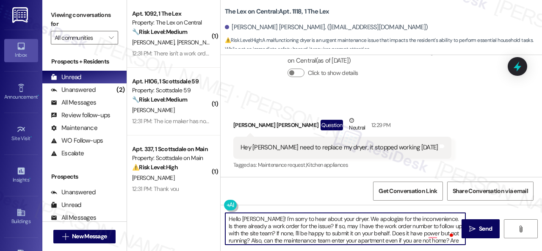
type textarea "Hello Kevin! I'm sorry to hear about your dryer. We apologize for the inconveni…"
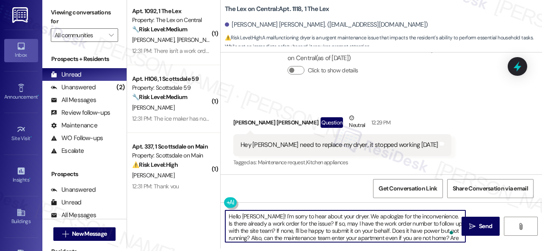
scroll to position [9, 0]
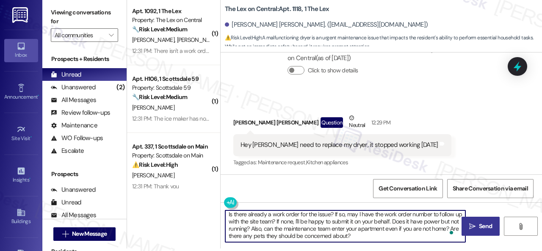
type textarea "Hello [PERSON_NAME]! I'm sorry to hear about your dryer. We apologize for the i…"
click at [473, 224] on icon "" at bounding box center [472, 226] width 6 height 7
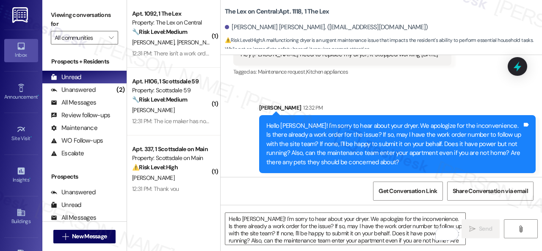
scroll to position [395, 0]
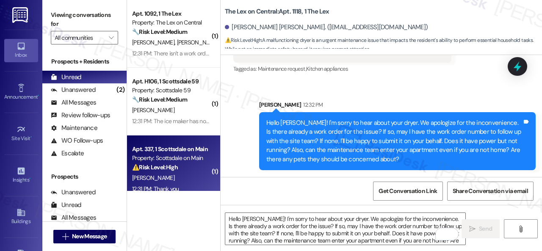
click at [194, 189] on div "12:31 PM: Thank you 12:31 PM: Thank you" at bounding box center [171, 189] width 80 height 11
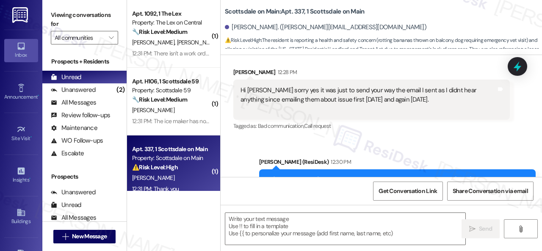
scroll to position [9116, 0]
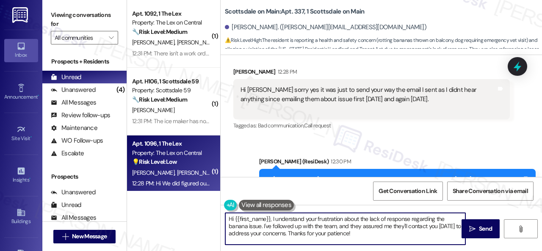
drag, startPoint x: 370, startPoint y: 234, endPoint x: 148, endPoint y: 188, distance: 226.7
click at [153, 200] on div "( 1 ) Apt. 1092, 1 The Lex Property: The Lex on Central 🔧 Risk Level: Medium Th…" at bounding box center [334, 125] width 415 height 251
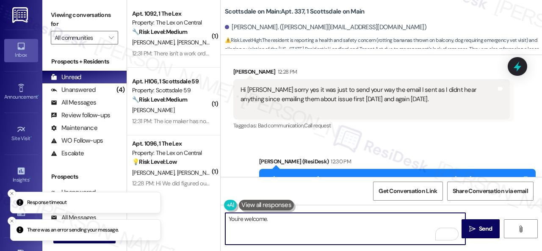
click at [289, 223] on textarea "You're welcome." at bounding box center [345, 229] width 240 height 32
type textarea "You're welcome."
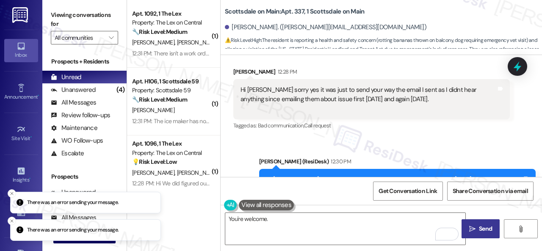
click at [479, 229] on span "Send" at bounding box center [485, 229] width 13 height 9
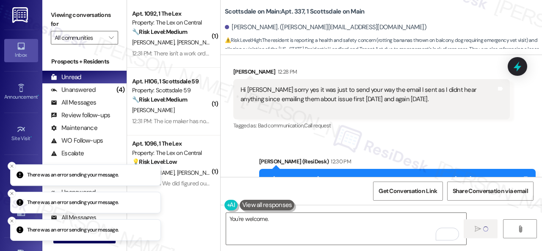
scroll to position [9116, 0]
click at [9, 191] on icon "Close toast" at bounding box center [11, 193] width 5 height 5
click at [11, 197] on button "Close toast" at bounding box center [12, 193] width 8 height 8
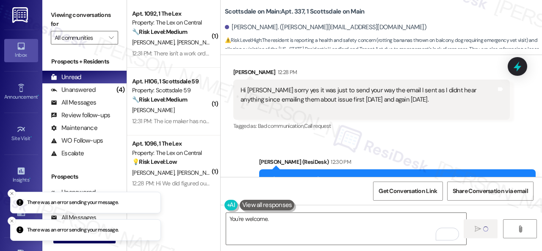
click at [13, 192] on li "There was an error sending your message." at bounding box center [85, 203] width 151 height 22
click at [14, 191] on button "Close toast" at bounding box center [12, 193] width 8 height 8
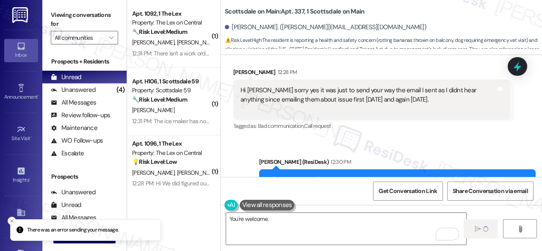
click at [14, 220] on button "Close toast" at bounding box center [12, 221] width 8 height 8
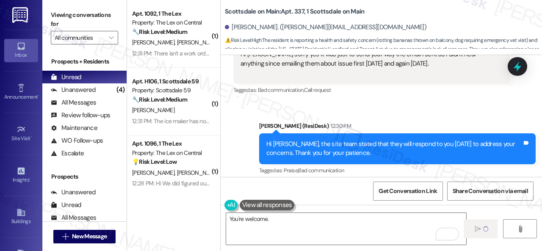
scroll to position [9176, 0]
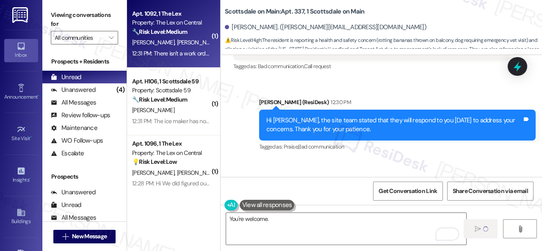
click at [200, 44] on div "[PERSON_NAME] [PERSON_NAME]" at bounding box center [171, 42] width 80 height 11
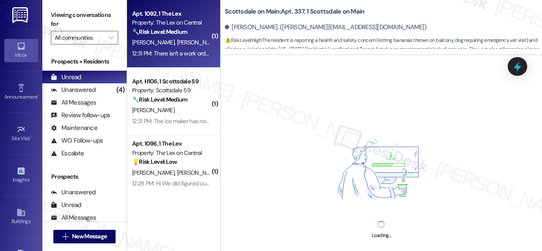
click at [176, 42] on div "[PERSON_NAME] [PERSON_NAME]" at bounding box center [171, 42] width 80 height 11
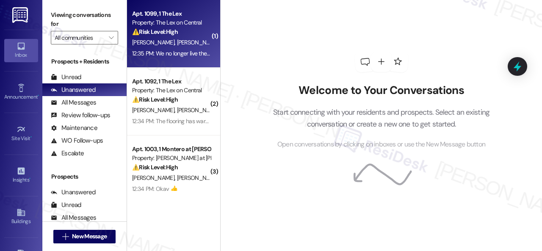
click at [196, 42] on div "[PERSON_NAME] [PERSON_NAME]" at bounding box center [171, 42] width 80 height 11
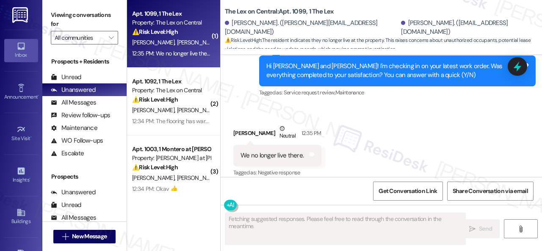
scroll to position [799, 0]
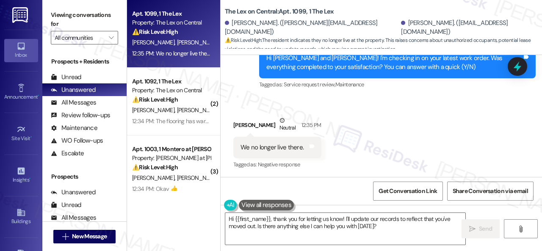
click at [264, 94] on div "Survey, sent via SMS Residesk Automated Survey 12:26 PM Hi [PERSON_NAME] and [P…" at bounding box center [397, 63] width 289 height 68
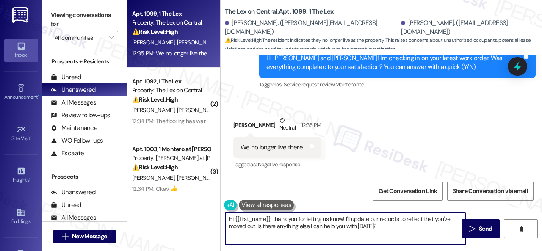
drag, startPoint x: 388, startPoint y: 231, endPoint x: 193, endPoint y: 199, distance: 197.2
click at [193, 199] on div "Apt. 1099, 1 The Lex Property: The Lex on Central ⚠️ Risk Level: High The resid…" at bounding box center [334, 125] width 415 height 251
paste textarea "We apologize if you were bothered by our text. Please reply STOP (all capital l…"
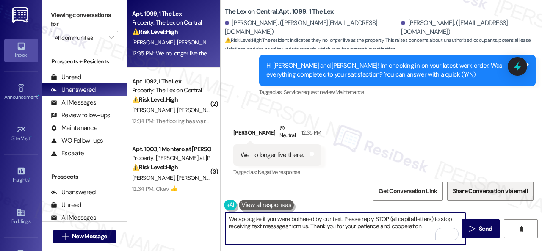
scroll to position [800, 0]
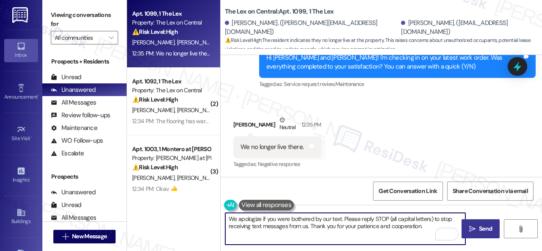
type textarea "We apologize if you were bothered by our text. Please reply STOP (all capital l…"
drag, startPoint x: 476, startPoint y: 231, endPoint x: 474, endPoint y: 222, distance: 9.9
click at [479, 231] on span "Send" at bounding box center [485, 229] width 13 height 9
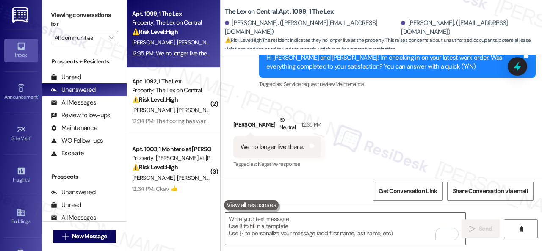
scroll to position [799, 0]
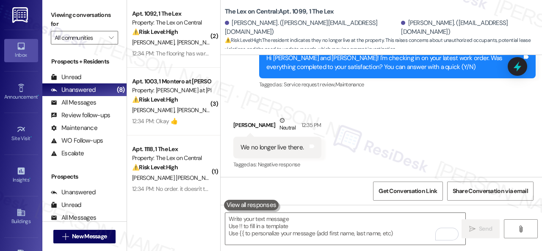
click at [396, 104] on div "Received via SMS [PERSON_NAME] Neutral 12:35 PM We no longer live there. Tags a…" at bounding box center [382, 137] width 322 height 80
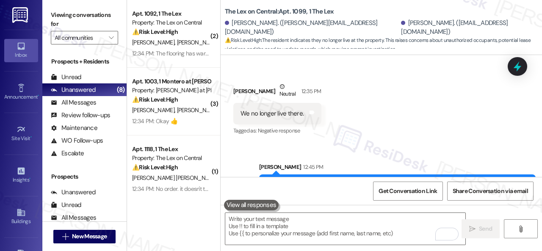
scroll to position [868, 0]
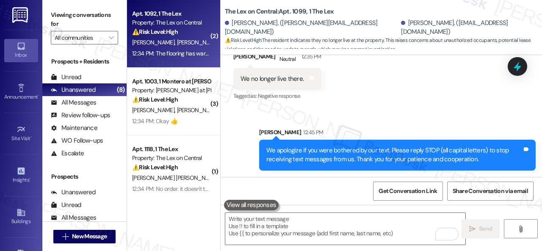
click at [191, 38] on div "[PERSON_NAME] [PERSON_NAME]" at bounding box center [171, 42] width 80 height 11
type textarea "Fetching suggested responses. Please feel free to read through the conversation…"
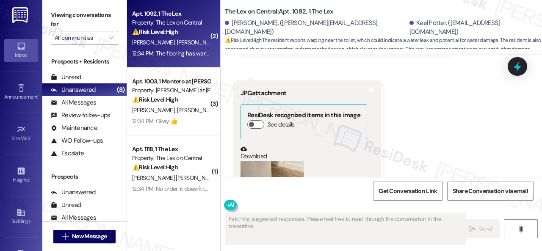
scroll to position [913, 0]
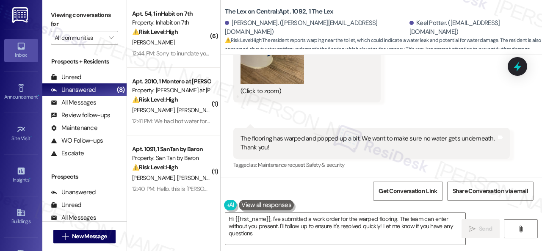
type textarea "Hi {{first_name}}, I've submitted a work order for the warped flooring. The tea…"
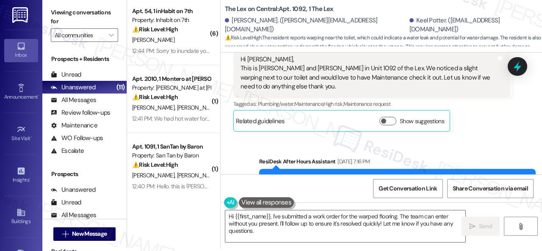
scroll to position [277, 0]
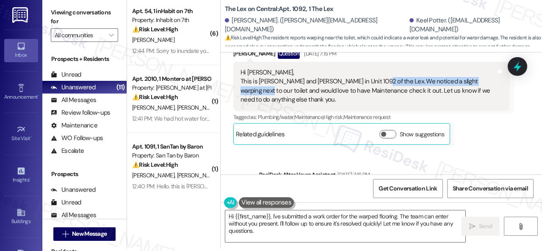
drag, startPoint x: 366, startPoint y: 79, endPoint x: 483, endPoint y: 83, distance: 116.2
click at [483, 83] on div "Hi [PERSON_NAME], This is [PERSON_NAME] and [PERSON_NAME] in Unit 1092 of the L…" at bounding box center [369, 86] width 256 height 36
copy div "We noticed a slight warping next to our toilet"
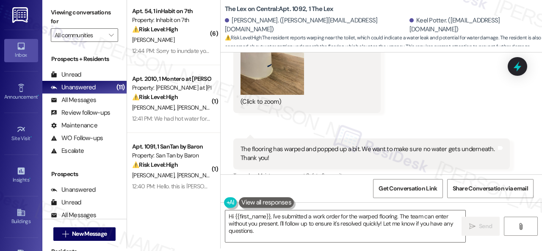
scroll to position [913, 0]
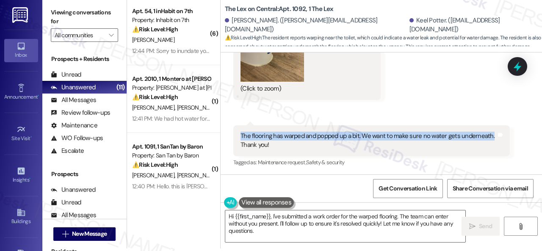
drag, startPoint x: 237, startPoint y: 132, endPoint x: 490, endPoint y: 138, distance: 253.0
click at [490, 138] on div "The flooring has warped and popped up a bit. We want to make sure no water gets…" at bounding box center [371, 140] width 277 height 31
copy div "The flooring has warped and popped up a bit. We want to make sure no water gets…"
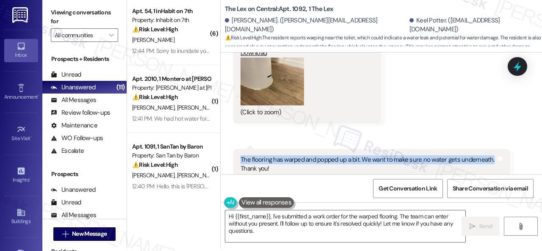
scroll to position [871, 0]
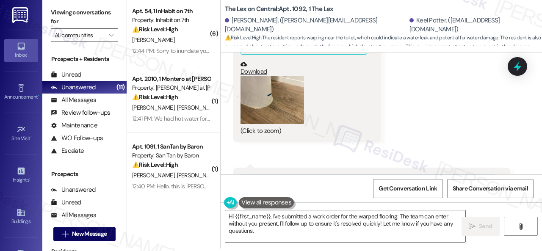
click at [284, 102] on button "Zoom image" at bounding box center [273, 100] width 64 height 48
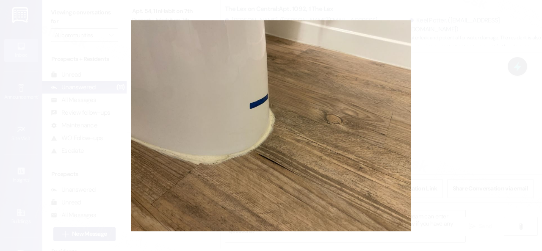
click at [379, 131] on button "Unzoom image" at bounding box center [271, 125] width 542 height 251
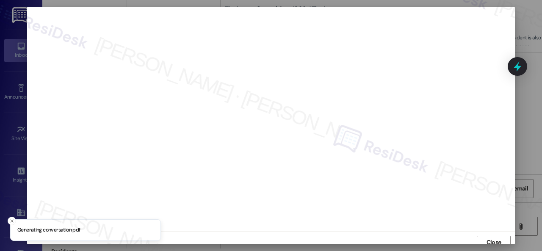
scroll to position [0, 0]
click at [494, 238] on span "Close" at bounding box center [494, 244] width 18 height 13
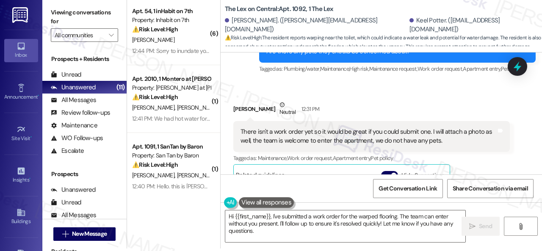
scroll to position [532, 0]
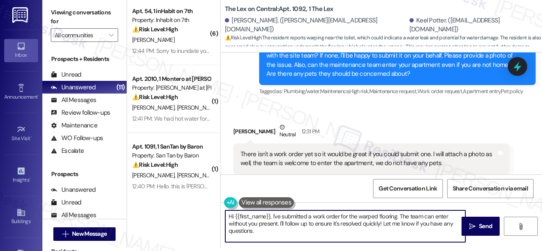
drag, startPoint x: 216, startPoint y: 213, endPoint x: 278, endPoint y: 217, distance: 62.0
click at [186, 199] on div "( 6 ) Apt. 54, 1 inHabit on 7th Property: Inhabit on 7th ⚠️ Risk Level: High Th…" at bounding box center [334, 122] width 415 height 251
paste textarea "Thank you. I've submitted a work order on your behalf and notified the site tea…"
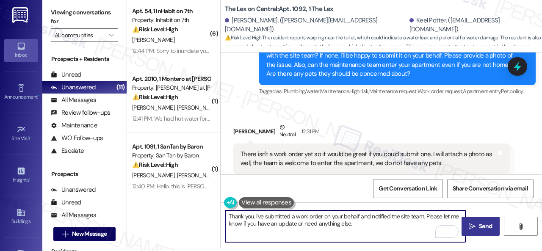
type textarea "Thank you. I've submitted a work order on your behalf and notified the site tea…"
click at [477, 222] on span "Send" at bounding box center [485, 226] width 17 height 9
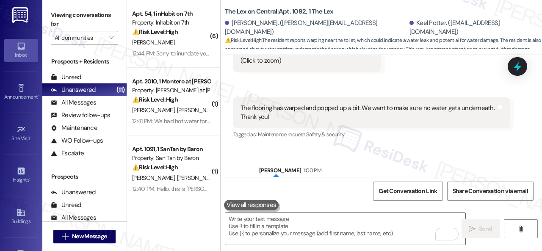
scroll to position [981, 0]
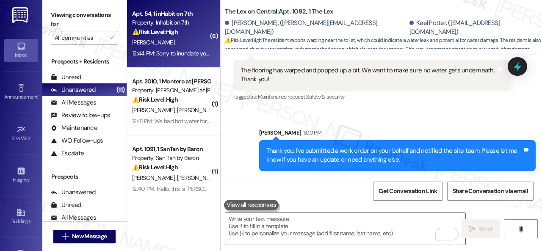
click at [190, 37] on div "Apt. 54, 1 inHabit on 7th Property: Inhabit on 7th ⚠️ Risk Level: High The resi…" at bounding box center [171, 22] width 80 height 29
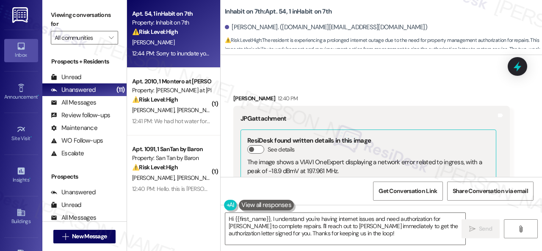
scroll to position [552, 0]
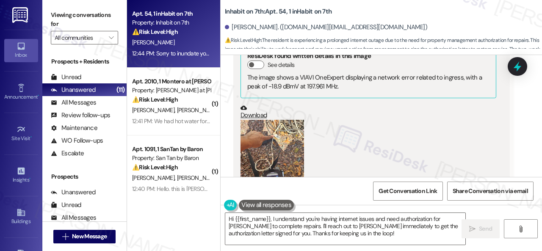
click at [281, 144] on button "Zoom image" at bounding box center [273, 162] width 64 height 85
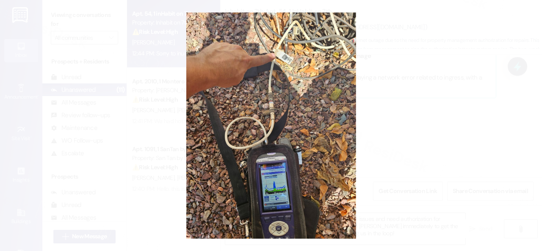
click at [319, 111] on button "Unzoom image" at bounding box center [271, 125] width 542 height 251
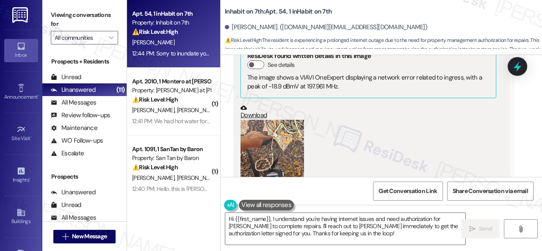
click at [275, 139] on button "Zoom image" at bounding box center [273, 162] width 64 height 85
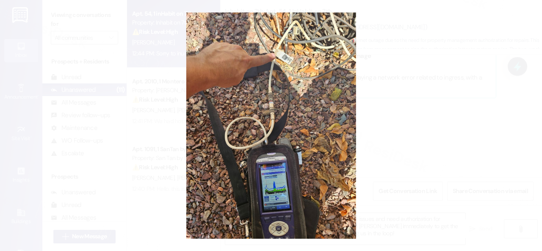
click at [312, 113] on button "Unzoom image" at bounding box center [271, 125] width 542 height 251
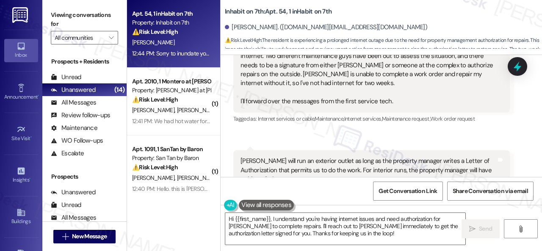
scroll to position [721, 0]
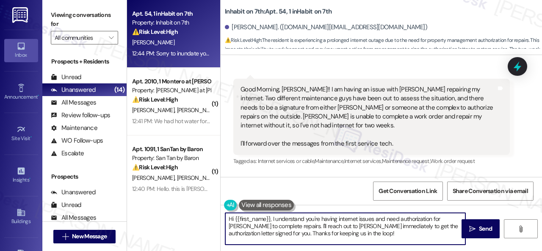
click at [406, 231] on textarea "Hi {{first_name}}, I understand you're having internet issues and need authoriz…" at bounding box center [345, 229] width 240 height 32
drag, startPoint x: 272, startPoint y: 225, endPoint x: 321, endPoint y: 234, distance: 49.9
click at [321, 234] on textarea "Hi {{first_name}}, I understand you're having internet issues and need authoriz…" at bounding box center [345, 229] width 240 height 32
paste textarea "I will forward your concern to the site team and get back to you as soon as I r…"
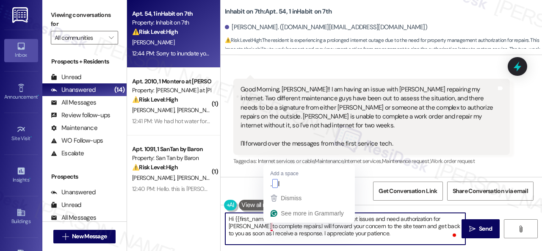
click at [271, 227] on textarea "Hi {{first_name}}, I understand you're having internet issues and need authoriz…" at bounding box center [345, 229] width 240 height 32
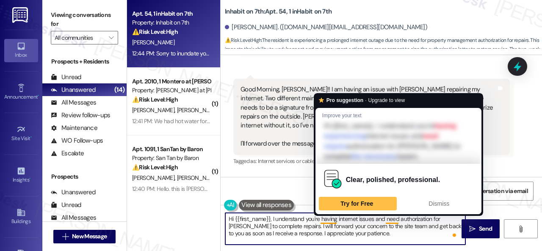
click at [328, 221] on textarea "Hi {{first_name}}, I understand you're having internet issues and need authoriz…" at bounding box center [345, 229] width 240 height 32
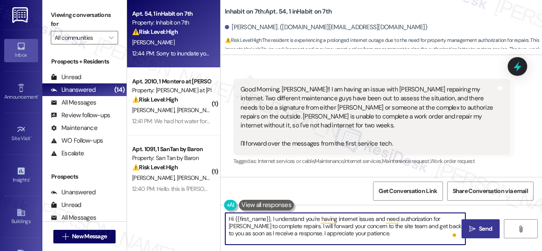
type textarea "Hi {{first_name}}, I understand you're having internet issues and need authoriz…"
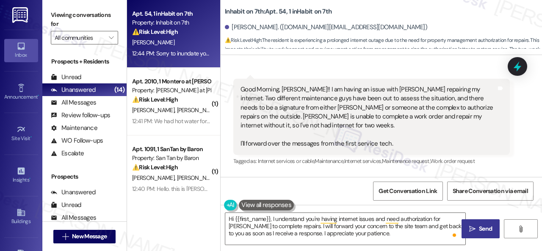
click at [477, 230] on span "Send" at bounding box center [485, 229] width 17 height 9
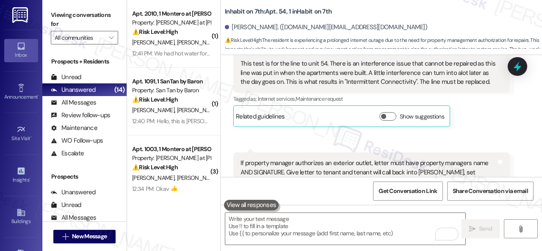
scroll to position [975, 0]
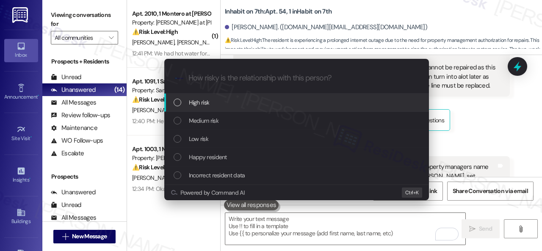
click at [199, 105] on span "High risk" at bounding box center [199, 102] width 21 height 9
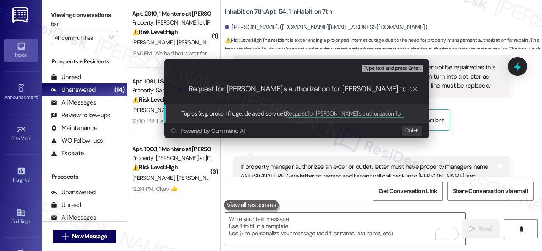
type input "Request for [PERSON_NAME]'s authorization for [PERSON_NAME] to continue the int…"
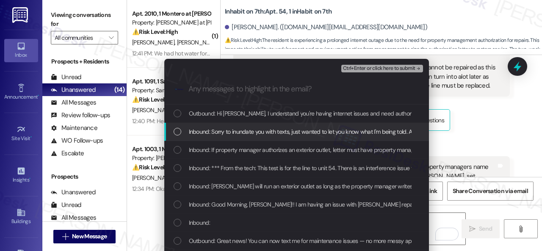
click at [269, 130] on span "Inbound: Sorry to inundate you with texts, just wanted to let you know what I'm…" at bounding box center [441, 131] width 504 height 9
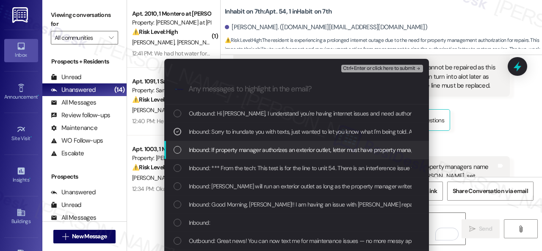
click at [261, 155] on div "Inbound: If property manager authorizes an exterior outlet, letter must have pr…" at bounding box center [296, 150] width 265 height 18
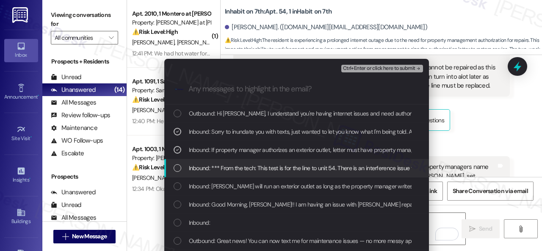
click at [255, 174] on div "Inbound: *** From the tech: This test is for the line to unit 54. There is an i…" at bounding box center [296, 168] width 265 height 18
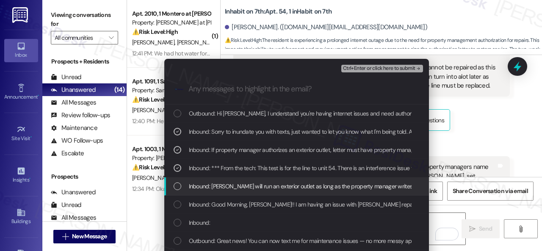
click at [249, 189] on span "Inbound: [PERSON_NAME] will run an exterior outlet as long as the property mana…" at bounding box center [451, 186] width 524 height 9
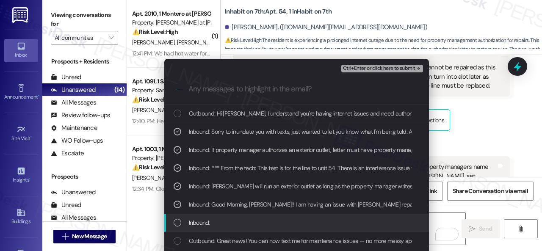
click at [202, 227] on span "Inbound:" at bounding box center [199, 222] width 21 height 9
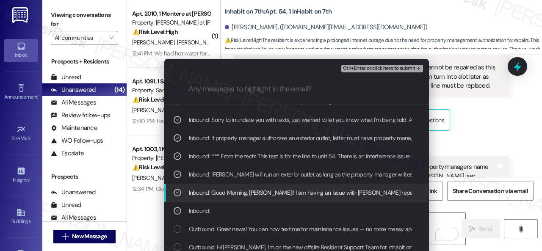
scroll to position [15, 0]
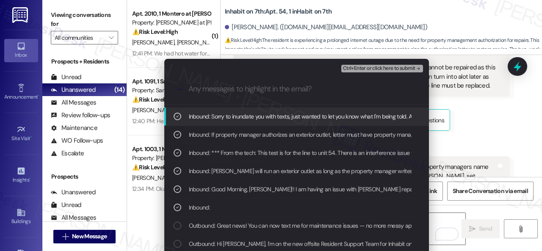
click at [351, 66] on span "Ctrl+Enter or click here to submit" at bounding box center [379, 69] width 72 height 6
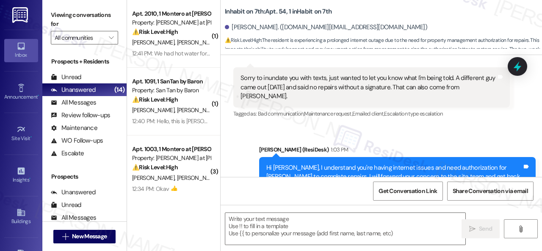
scroll to position [1102, 0]
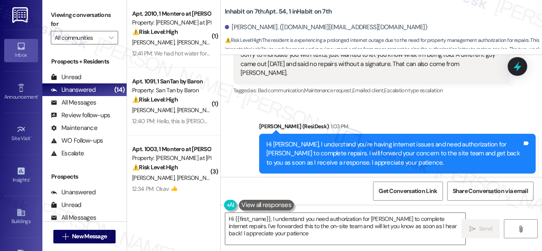
type textarea "Hi {{first_name}}, I understand you need authorization for [PERSON_NAME] to com…"
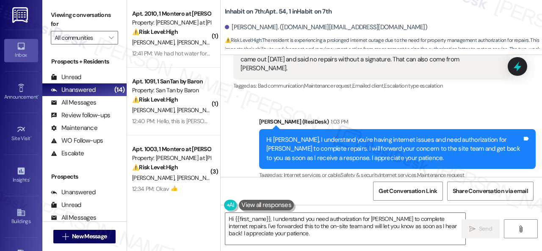
scroll to position [1192, 0]
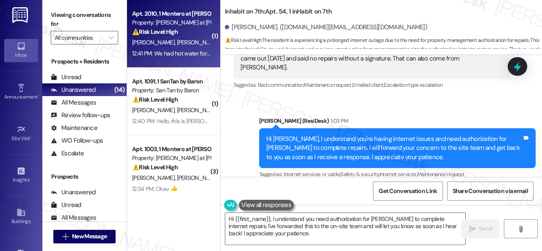
click at [187, 43] on div "[PERSON_NAME] [PERSON_NAME]" at bounding box center [171, 42] width 80 height 11
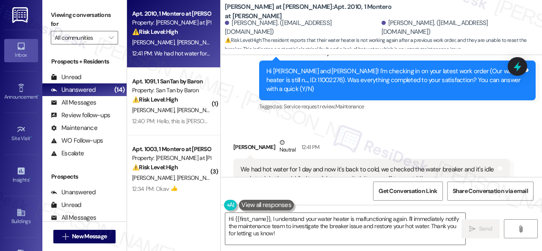
scroll to position [694, 0]
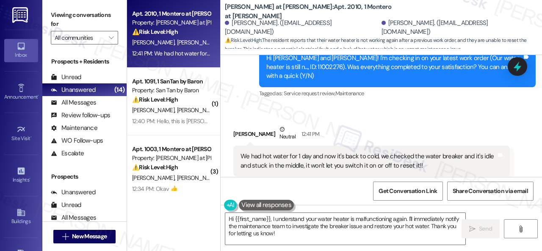
click at [360, 106] on div "Received via SMS [PERSON_NAME] Neutral 12:41 PM We had hot water for 1 day and …" at bounding box center [382, 150] width 322 height 89
drag, startPoint x: 278, startPoint y: 236, endPoint x: 68, endPoint y: 177, distance: 218.8
click at [141, 186] on div "Apt. 2010, 1 [PERSON_NAME] at [PERSON_NAME] Property: [PERSON_NAME] at [PERSON_…" at bounding box center [334, 125] width 415 height 251
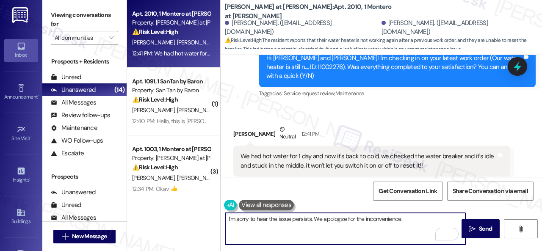
paste textarea "Can the maintenance team enter your apartment even if you are not home? Are the…"
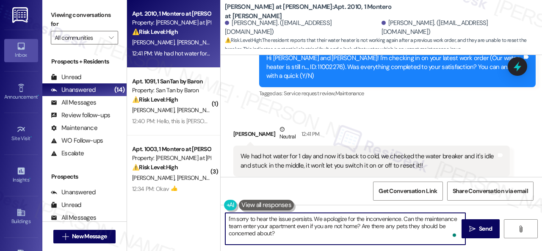
click at [404, 221] on textarea "I'm sorry to hear the issue persists. We apologize for the inconvenience. Can t…" at bounding box center [345, 229] width 240 height 32
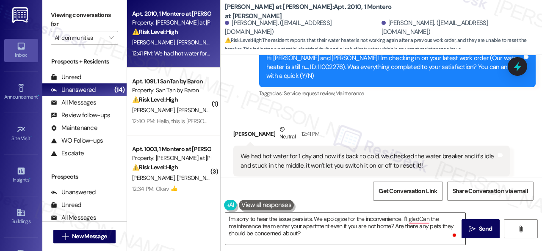
click at [303, 230] on textarea "I'm sorry to hear the issue persists. We apologize for the inconvenience. I'll …" at bounding box center [345, 229] width 240 height 32
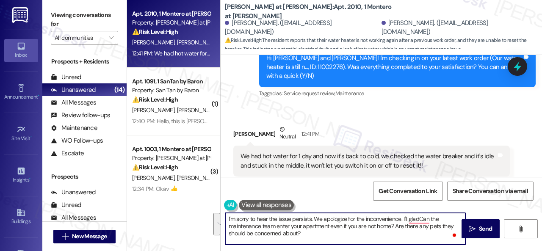
drag, startPoint x: 404, startPoint y: 218, endPoint x: 403, endPoint y: 235, distance: 17.4
click at [403, 235] on textarea "I'm sorry to hear the issue persists. We apologize for the inconvenience. I'll …" at bounding box center [345, 229] width 240 height 32
paste textarea "Have you already submitted a new work order? If so, may I have the work order n…"
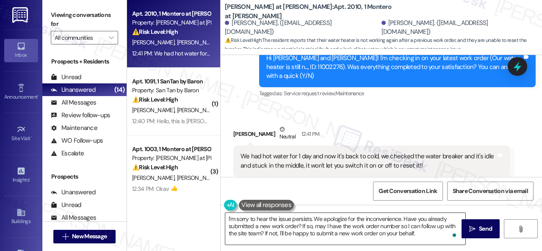
click at [317, 231] on textarea "I'm sorry to hear the issue persists. We apologize for the inconvenience. Have …" at bounding box center [345, 229] width 240 height 32
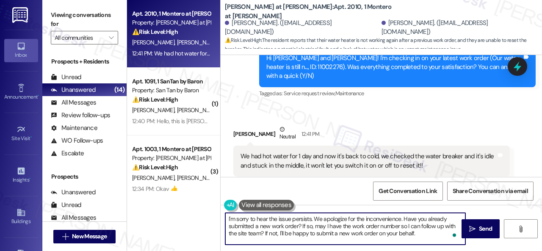
click at [426, 232] on textarea "I'm sorry to hear the issue persists. We apologize for the inconvenience. Have …" at bounding box center [345, 229] width 240 height 32
paste textarea "an the maintenance team enter your apartment even if you are not home? Are ther…"
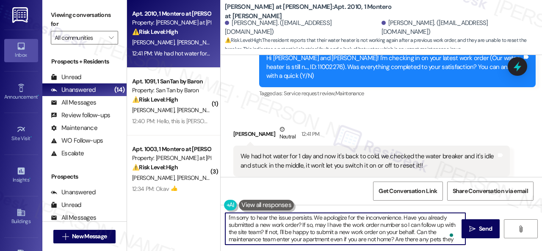
scroll to position [0, 0]
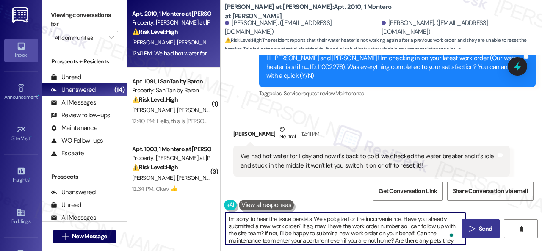
type textarea "I'm sorry to hear the issue persists. We apologize for the inconvenience. Have …"
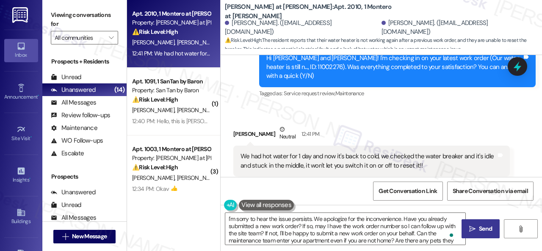
click at [474, 230] on span " Send" at bounding box center [481, 229] width 27 height 9
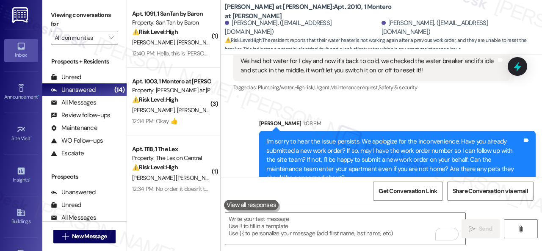
scroll to position [791, 0]
